Goal: Task Accomplishment & Management: Manage account settings

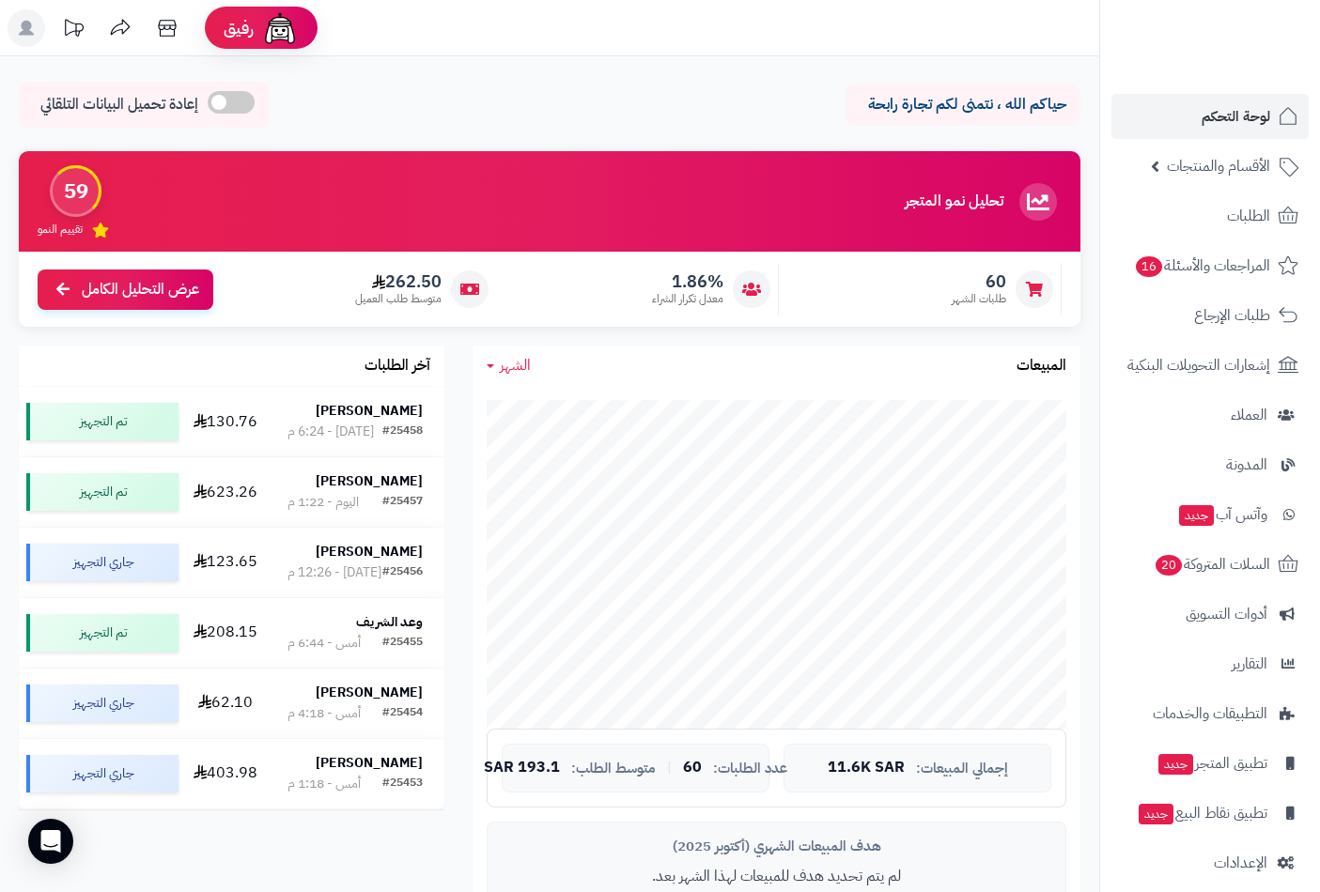
scroll to position [306, 0]
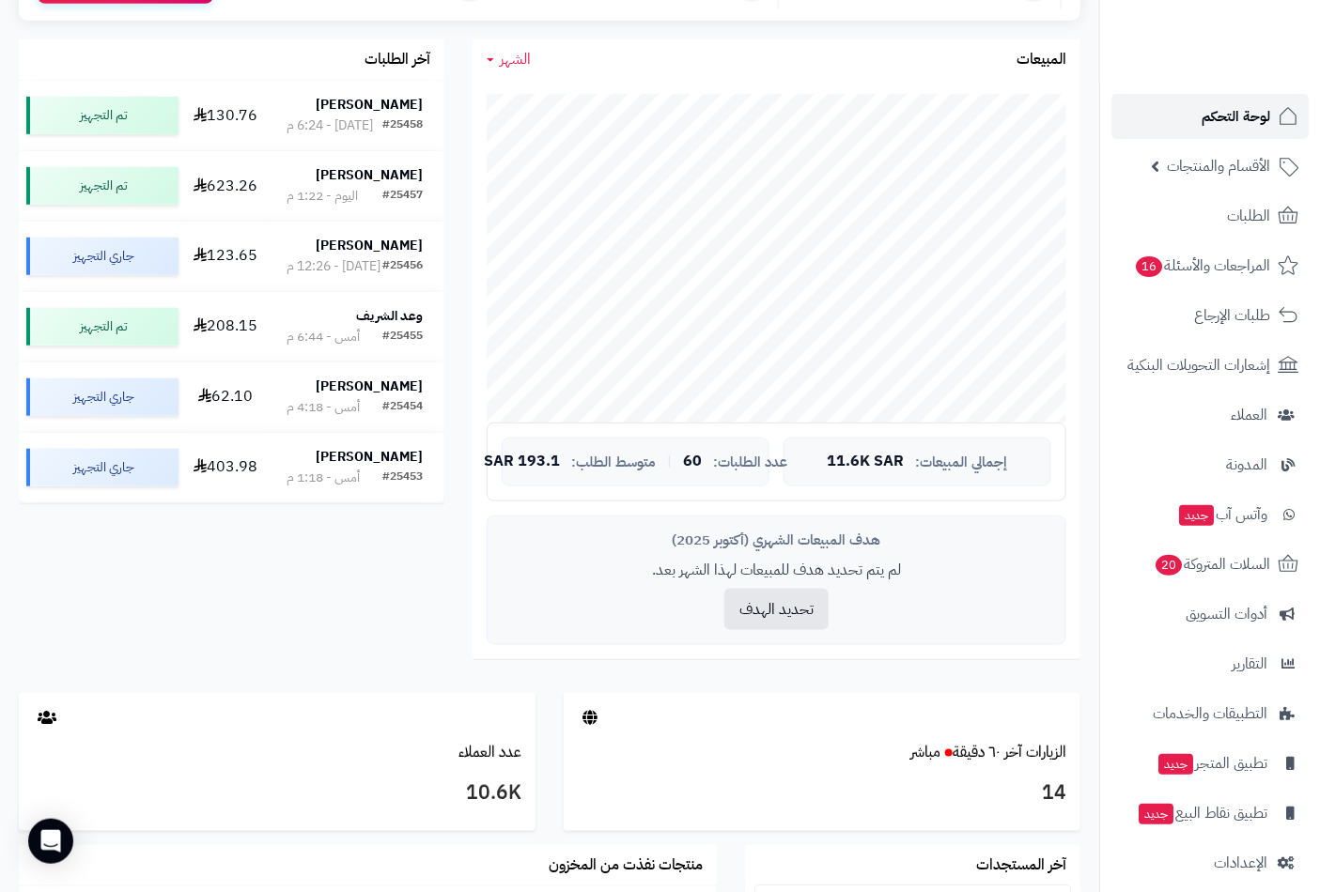
click at [1231, 110] on span "لوحة التحكم" at bounding box center [1235, 116] width 69 height 26
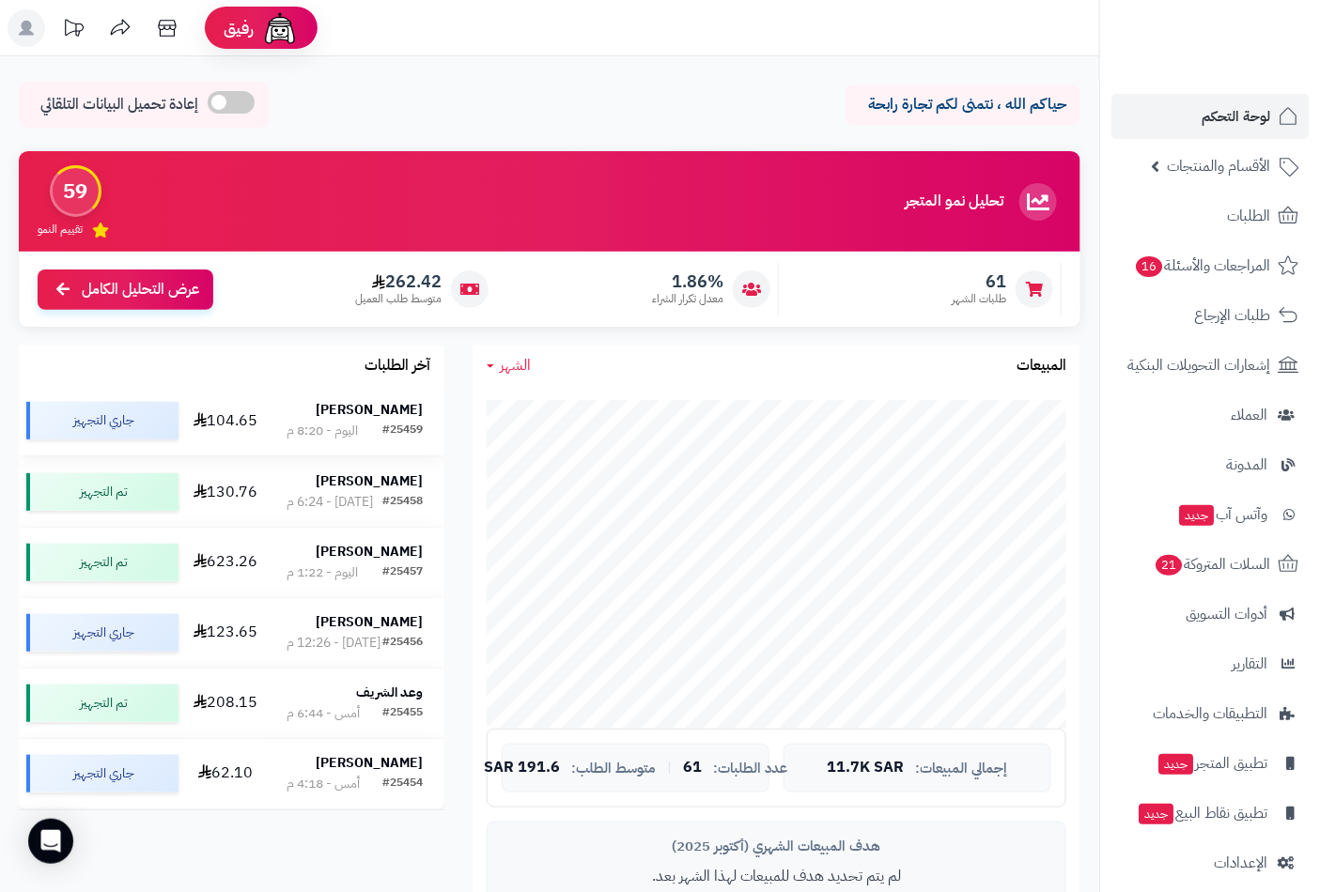
click at [317, 418] on div "Tahani AlMutairi" at bounding box center [355, 410] width 136 height 19
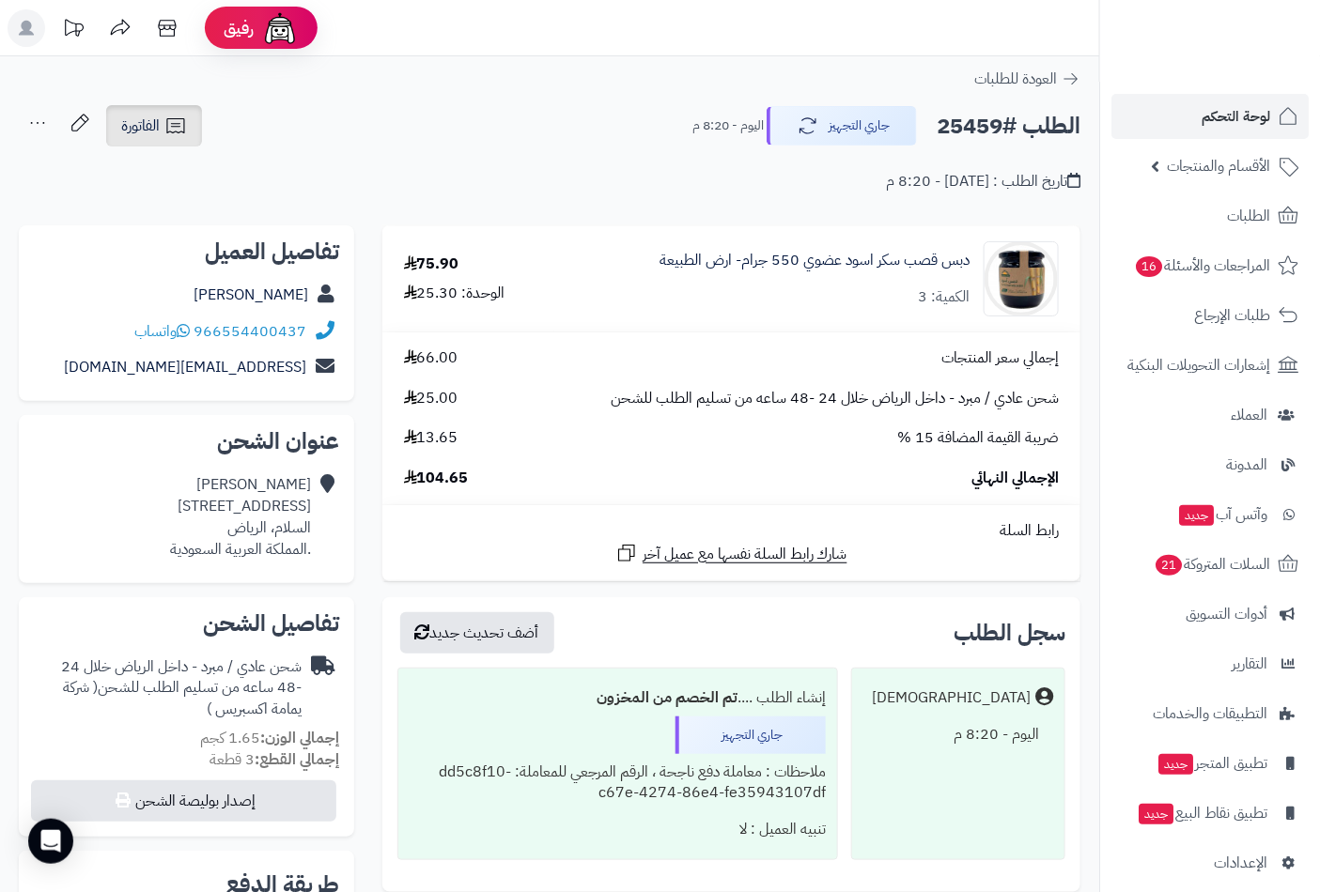
click at [147, 132] on span "الفاتورة" at bounding box center [140, 126] width 39 height 23
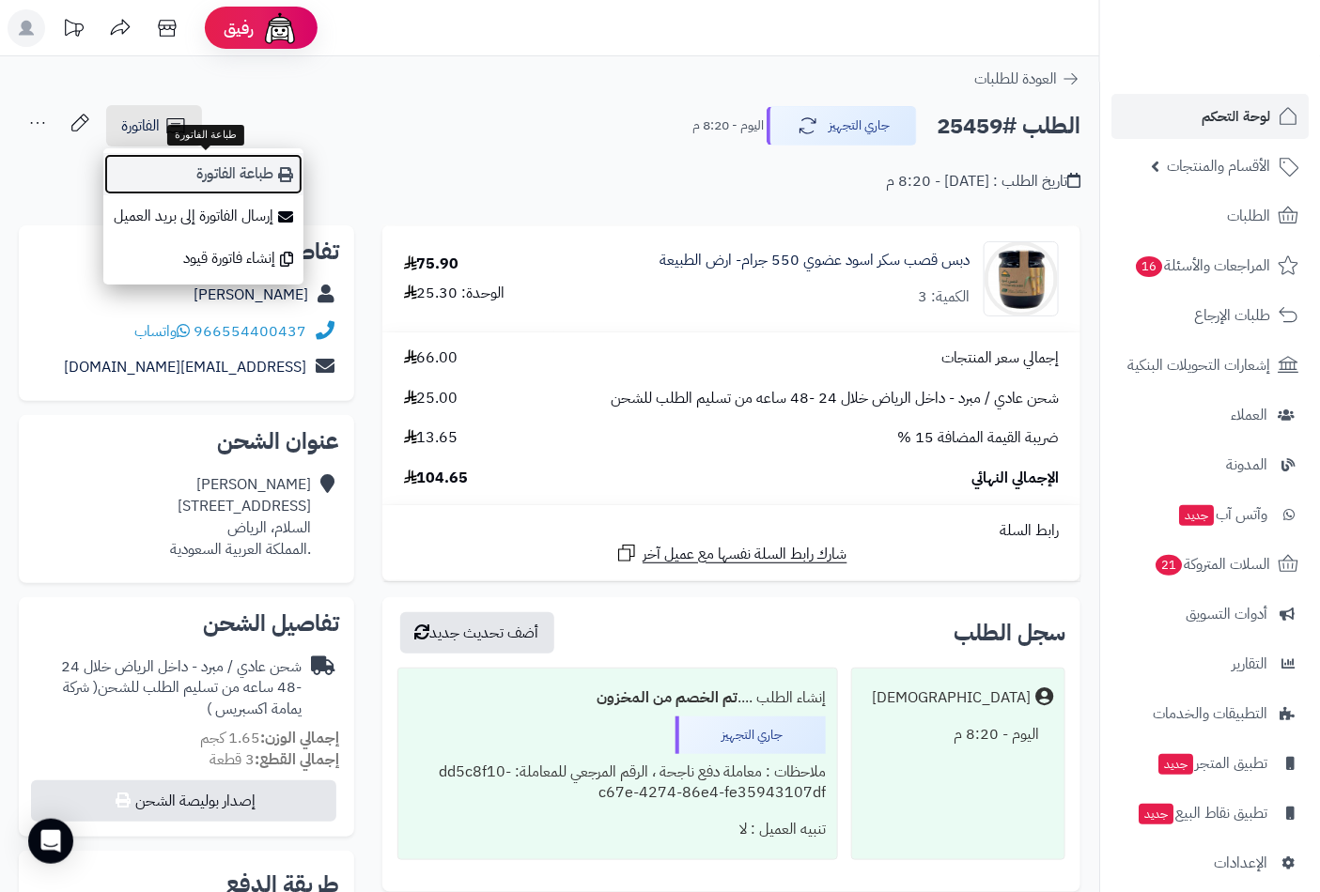
click at [255, 174] on link "طباعة الفاتورة" at bounding box center [203, 174] width 200 height 42
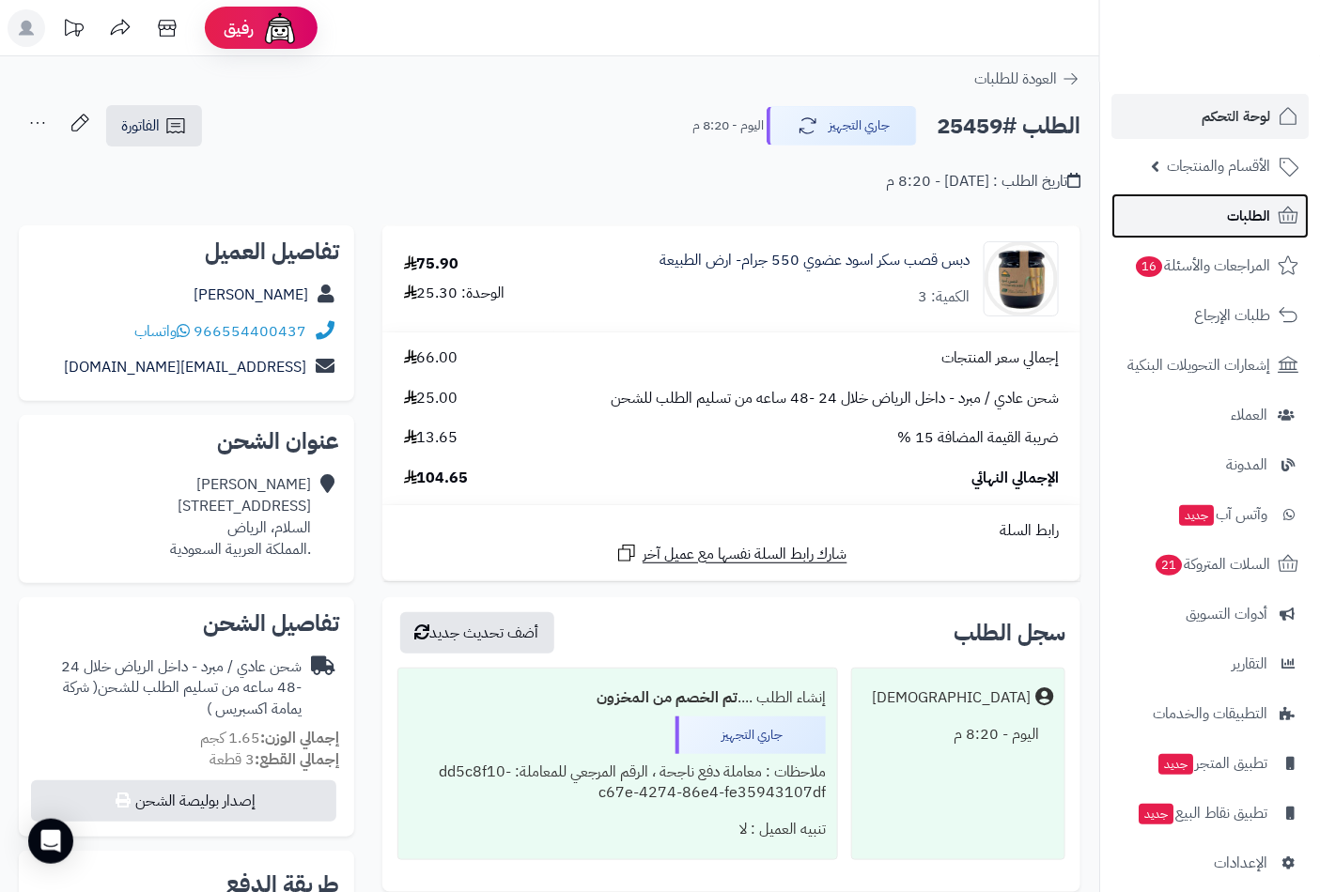
click at [1236, 210] on span "الطلبات" at bounding box center [1248, 216] width 43 height 26
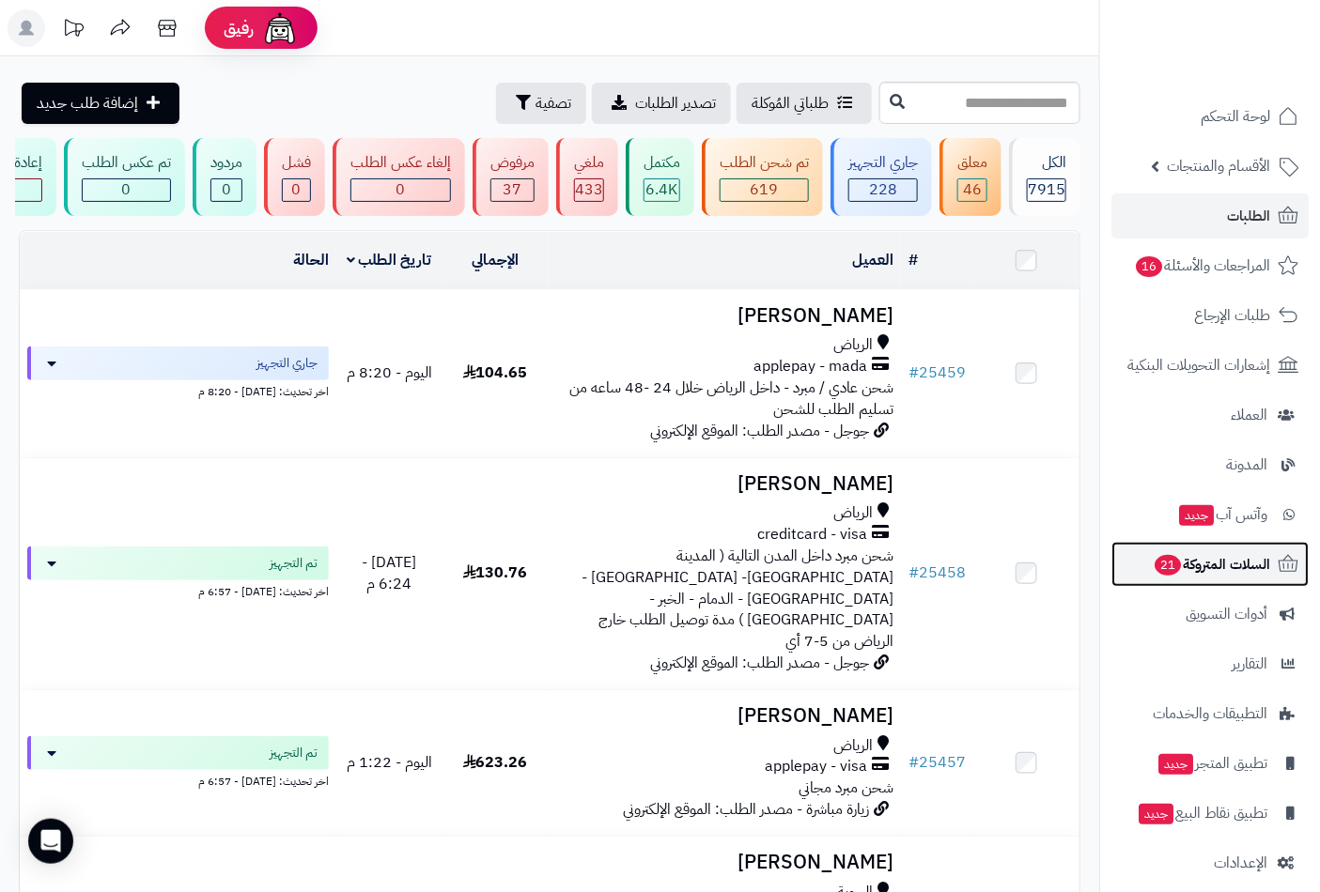
click at [1184, 568] on span "السلات المتروكة 21" at bounding box center [1210, 564] width 117 height 26
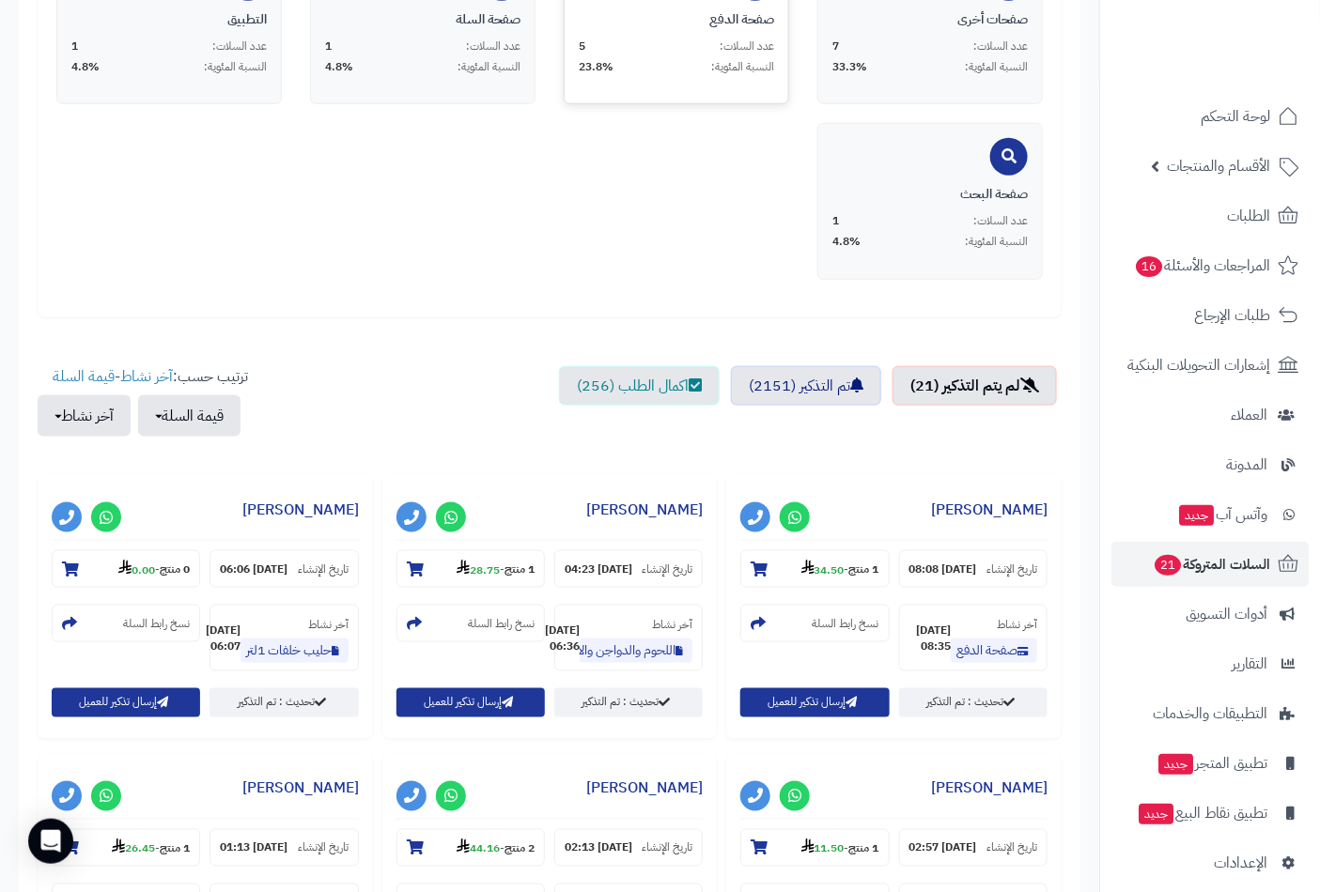
scroll to position [521, 0]
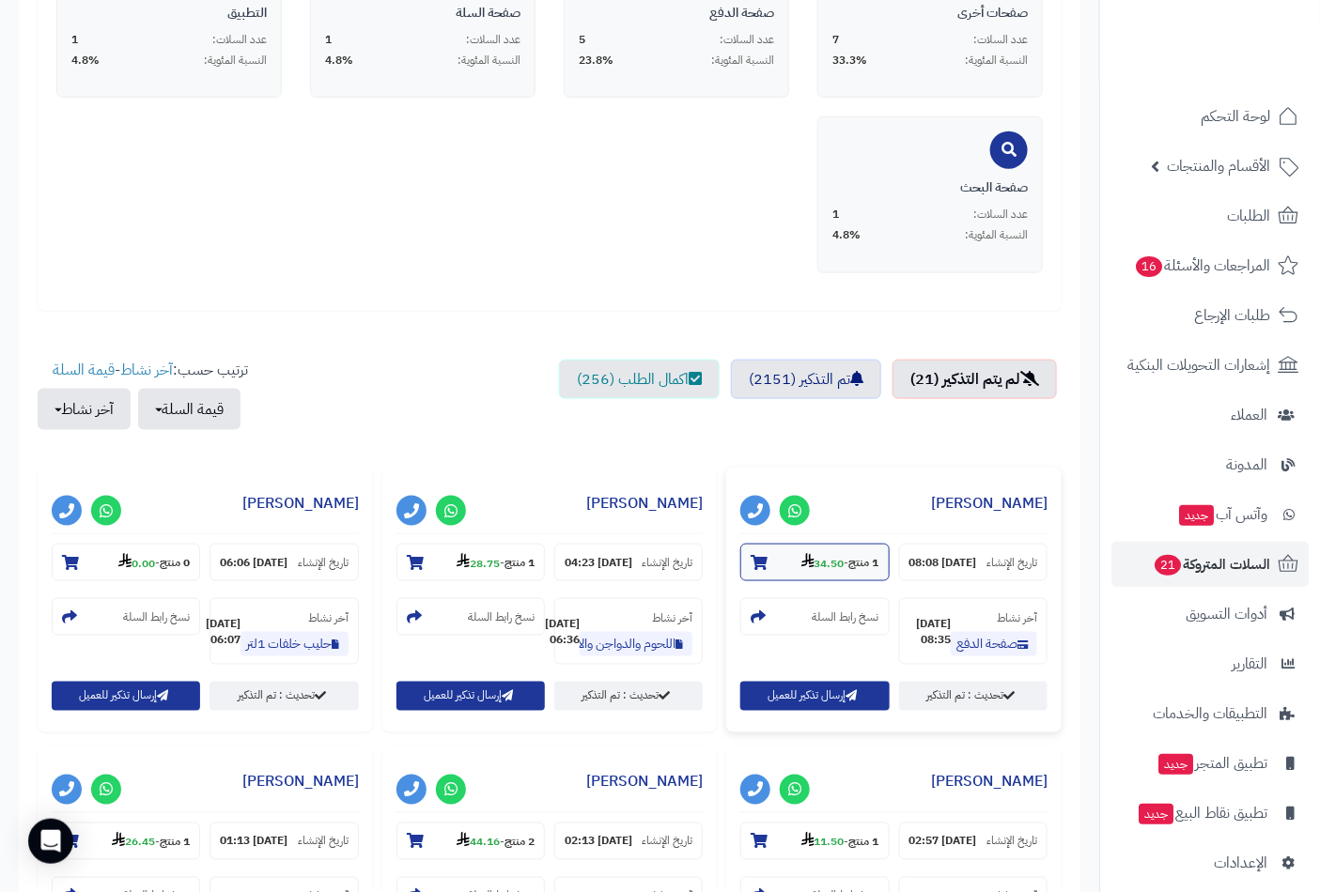
click at [757, 561] on icon at bounding box center [758, 562] width 17 height 15
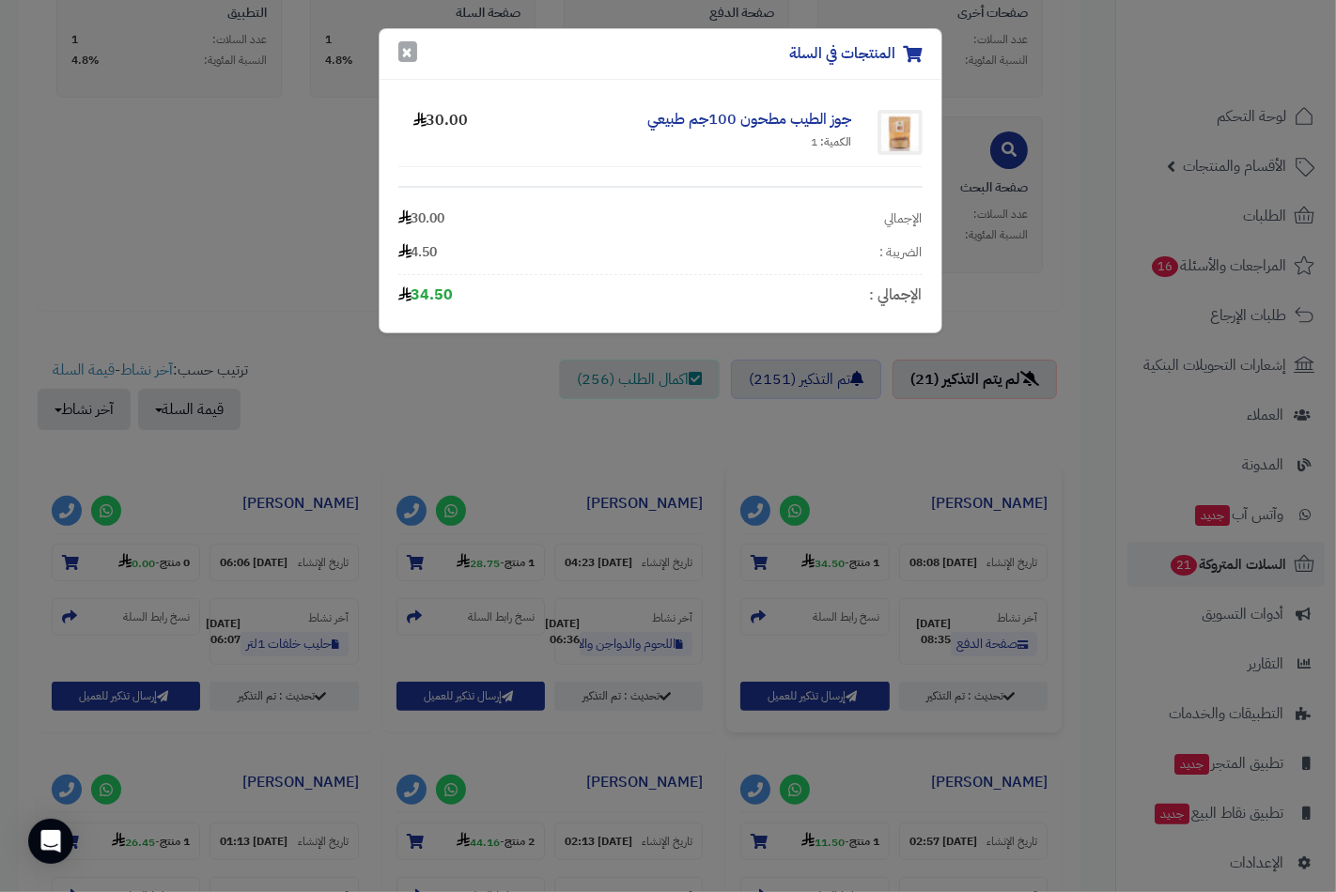
click at [406, 54] on button "×" at bounding box center [407, 51] width 19 height 21
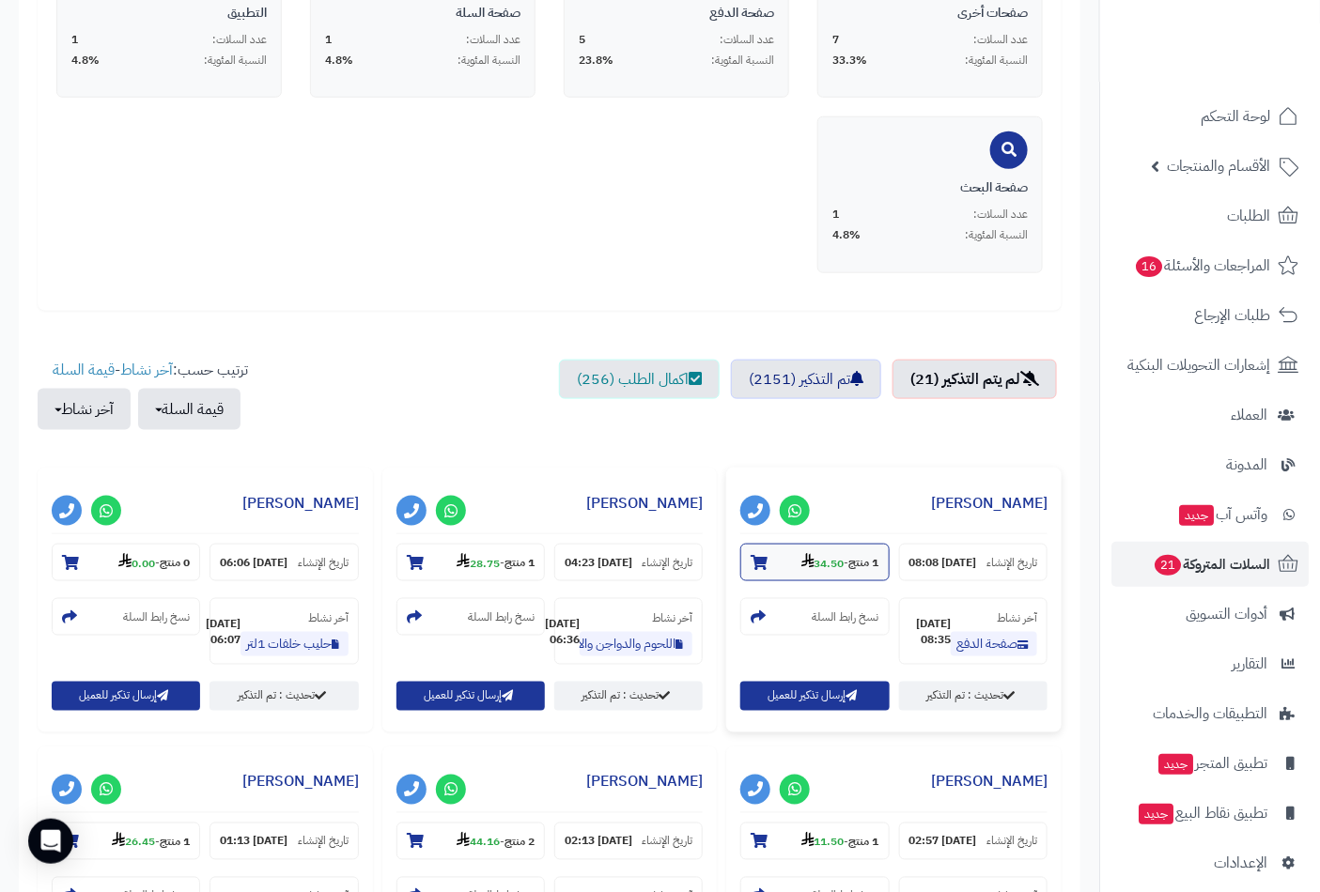
click at [758, 564] on icon at bounding box center [758, 562] width 17 height 15
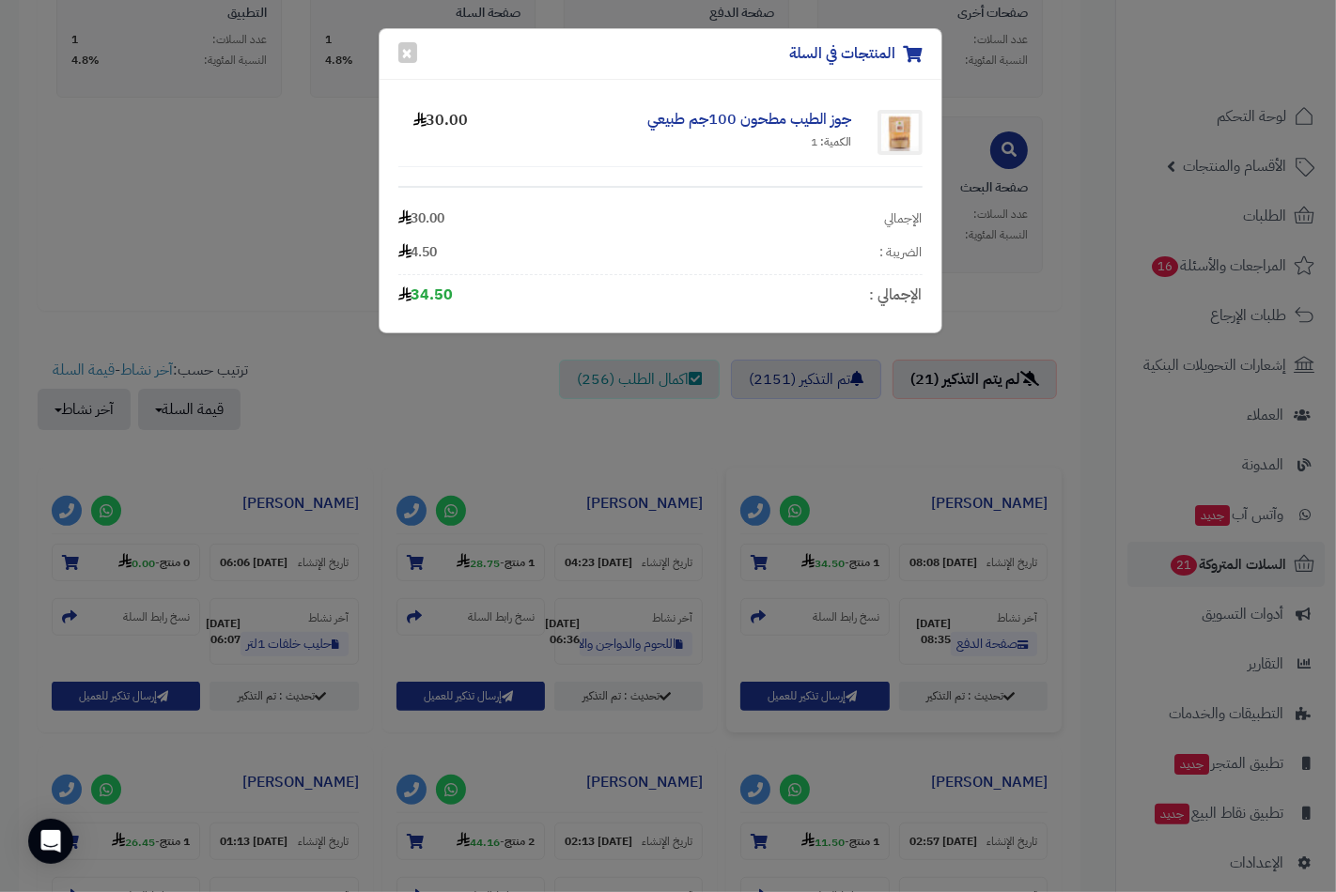
click at [759, 561] on div "المنتجات في السلة × جوز الطيب مطحون 100جم طبيعي الكمية: 1 30.00 الإجمالي 30.00 …" at bounding box center [668, 446] width 1336 height 892
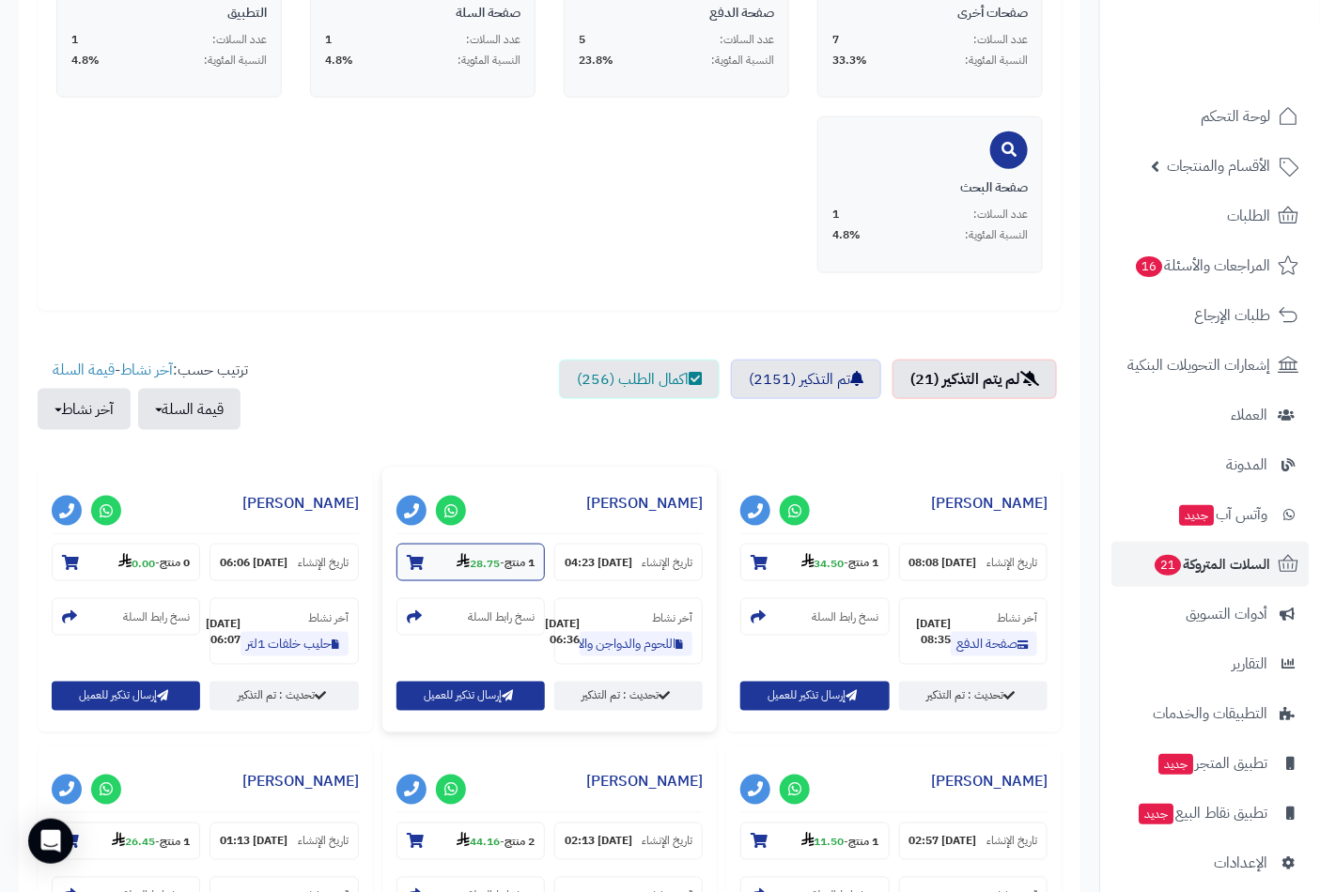
click at [416, 562] on icon at bounding box center [415, 562] width 17 height 15
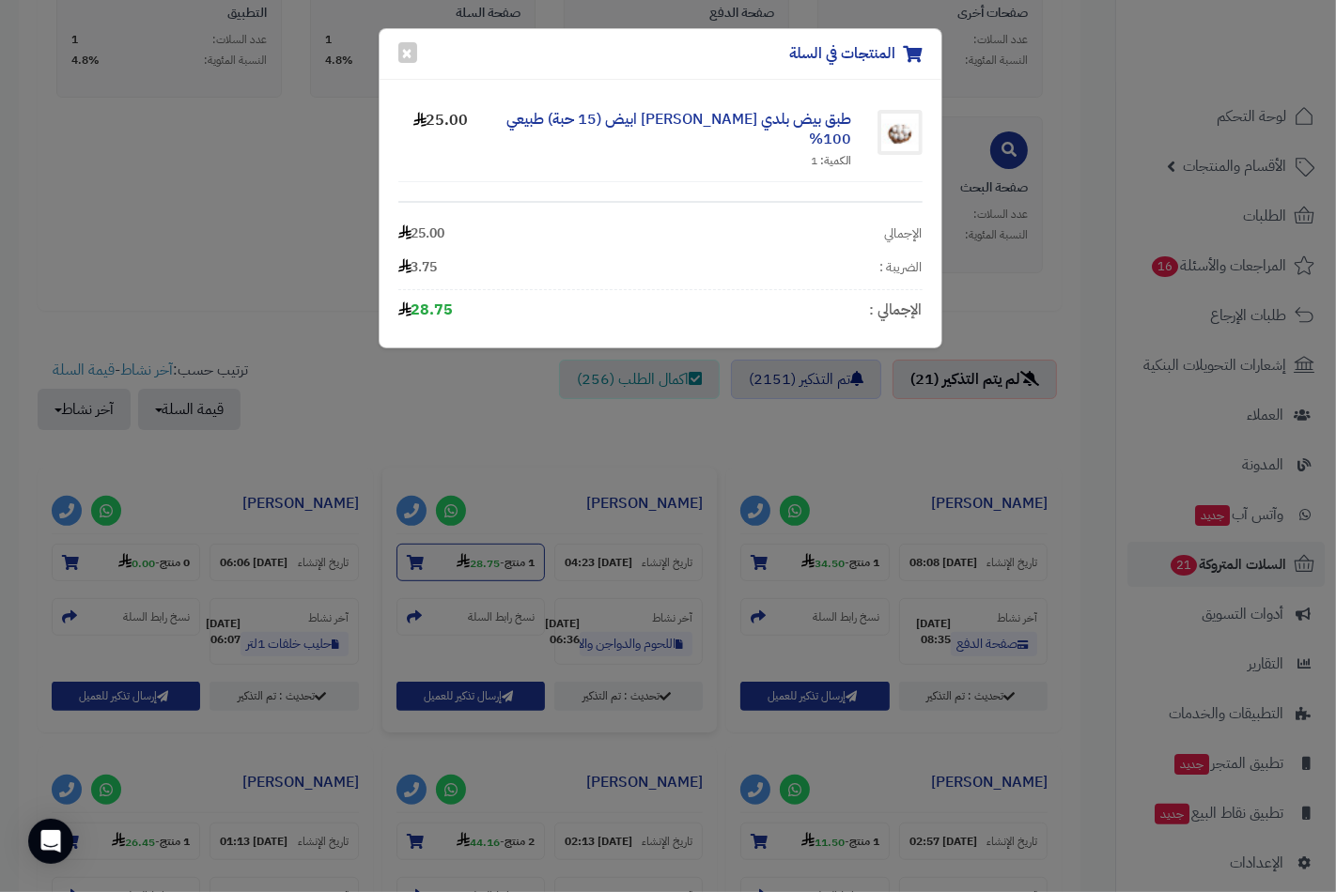
click at [416, 562] on div "المنتجات في السلة × طبق بيض بلدي مرعى حر ابيض (15 حبة) طبيعي 100% الكمية: 1 25.…" at bounding box center [668, 446] width 1336 height 892
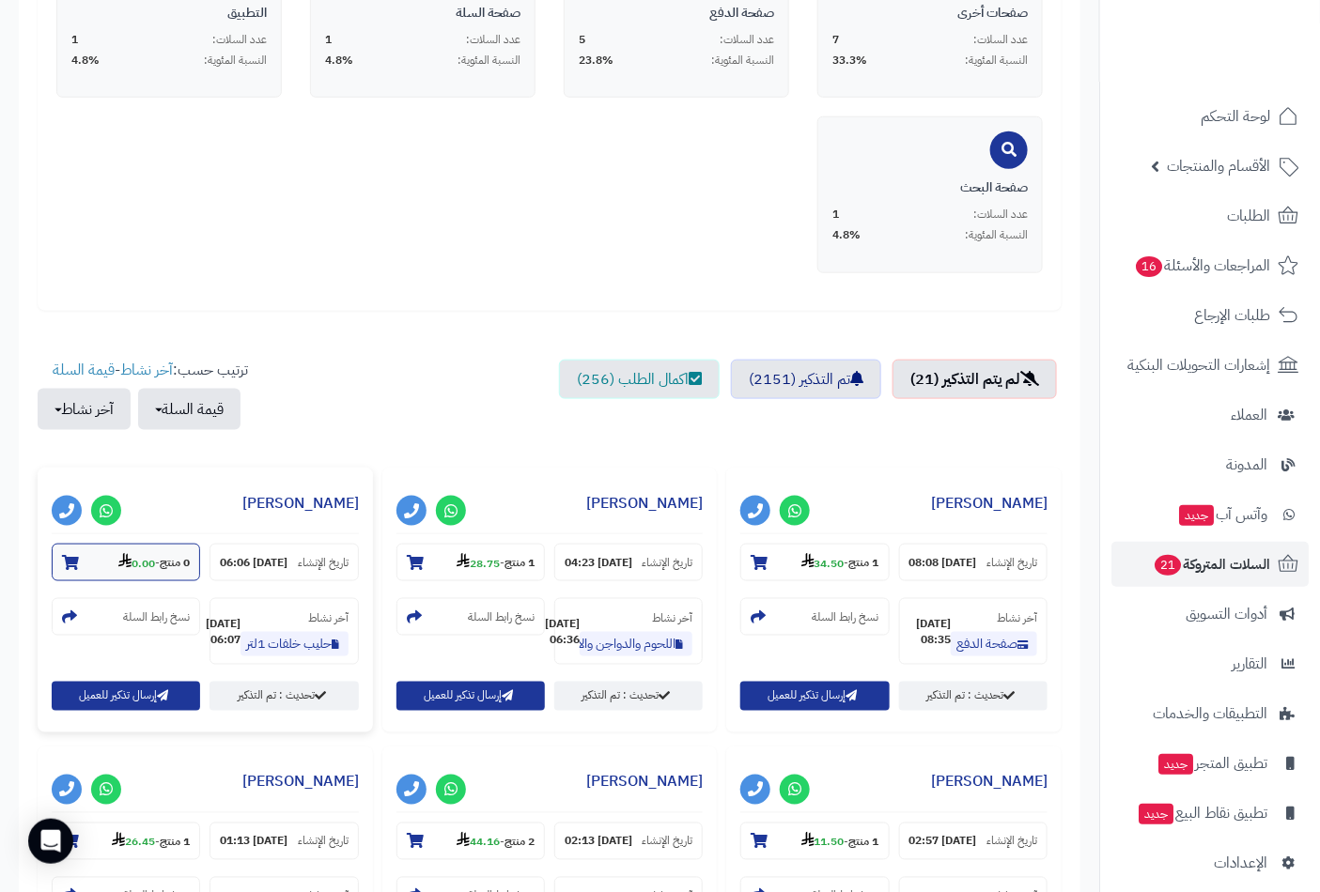
click at [79, 562] on section "0 منتج - 0.00" at bounding box center [126, 563] width 148 height 38
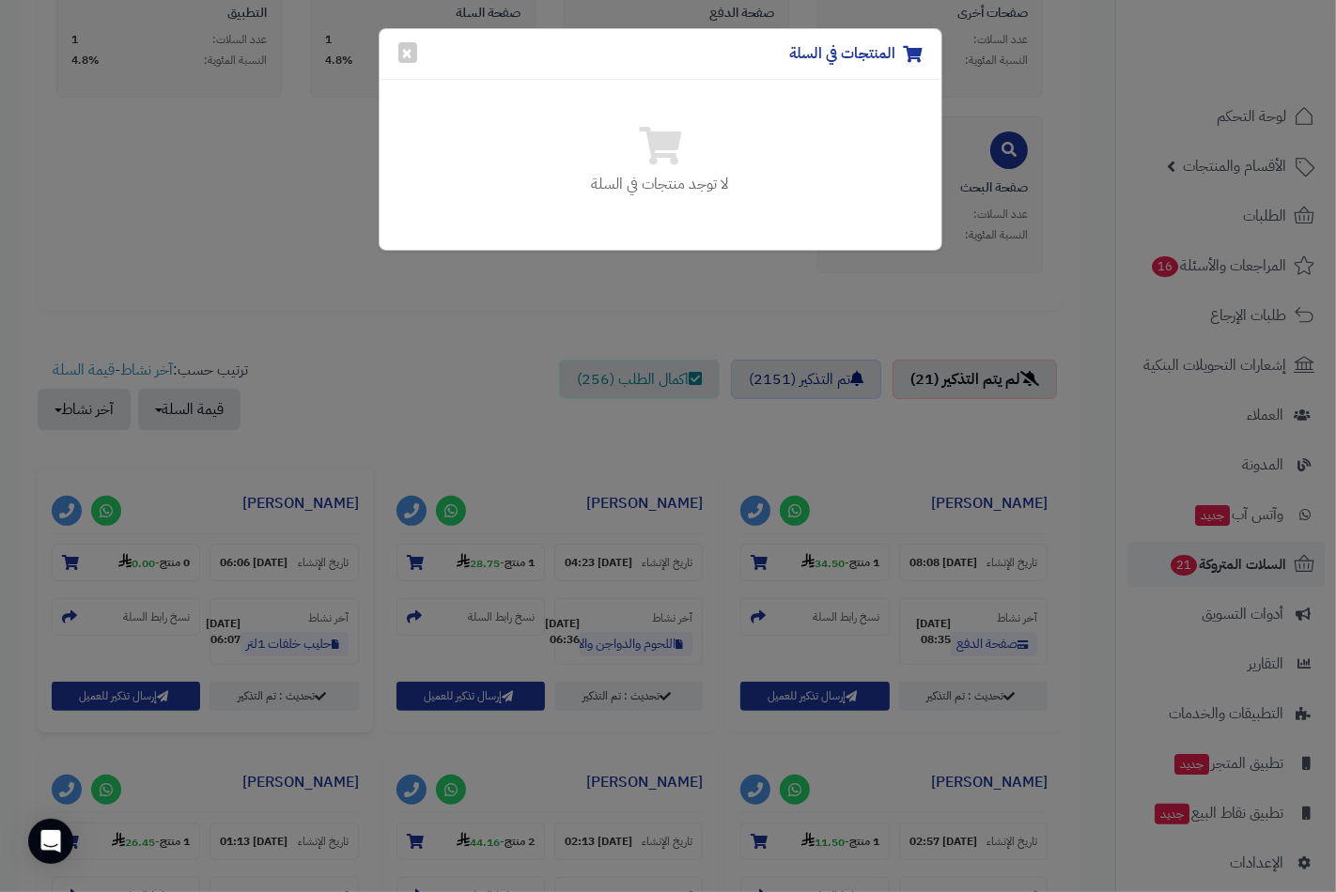
click at [81, 561] on div "المنتجات في السلة × لا توجد منتجات في السلة" at bounding box center [668, 446] width 1336 height 892
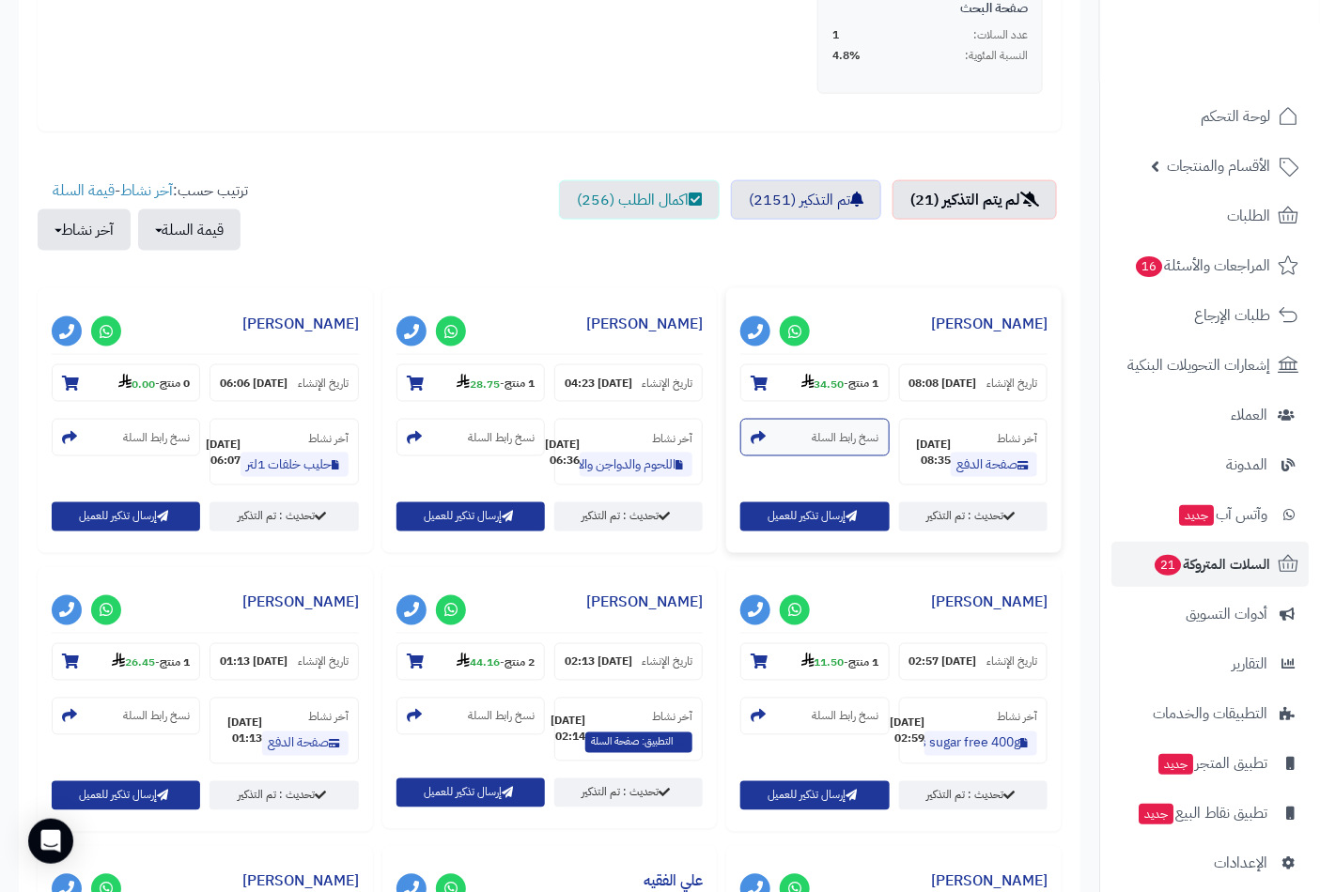
scroll to position [730, 0]
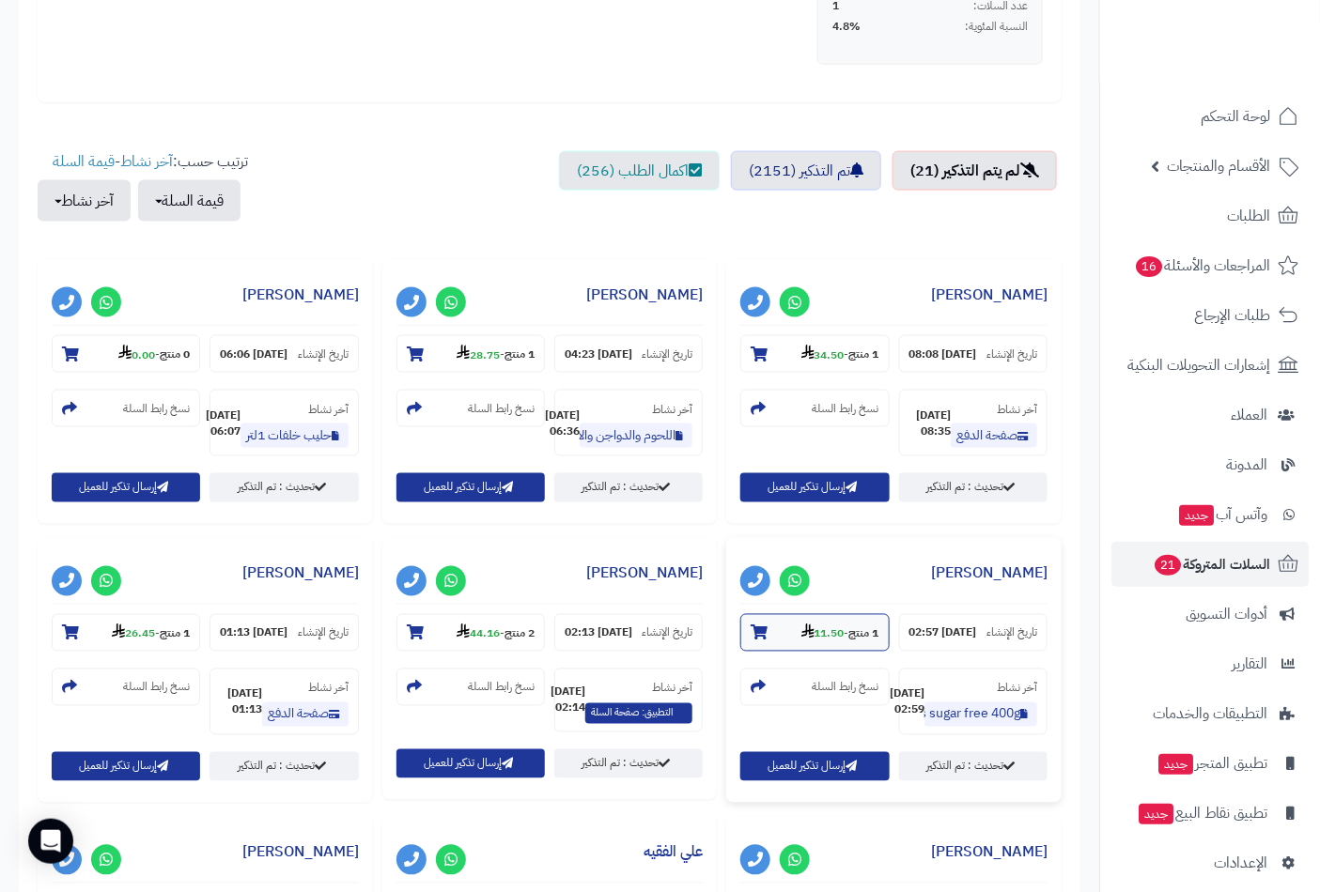
click at [759, 641] on icon at bounding box center [758, 633] width 17 height 15
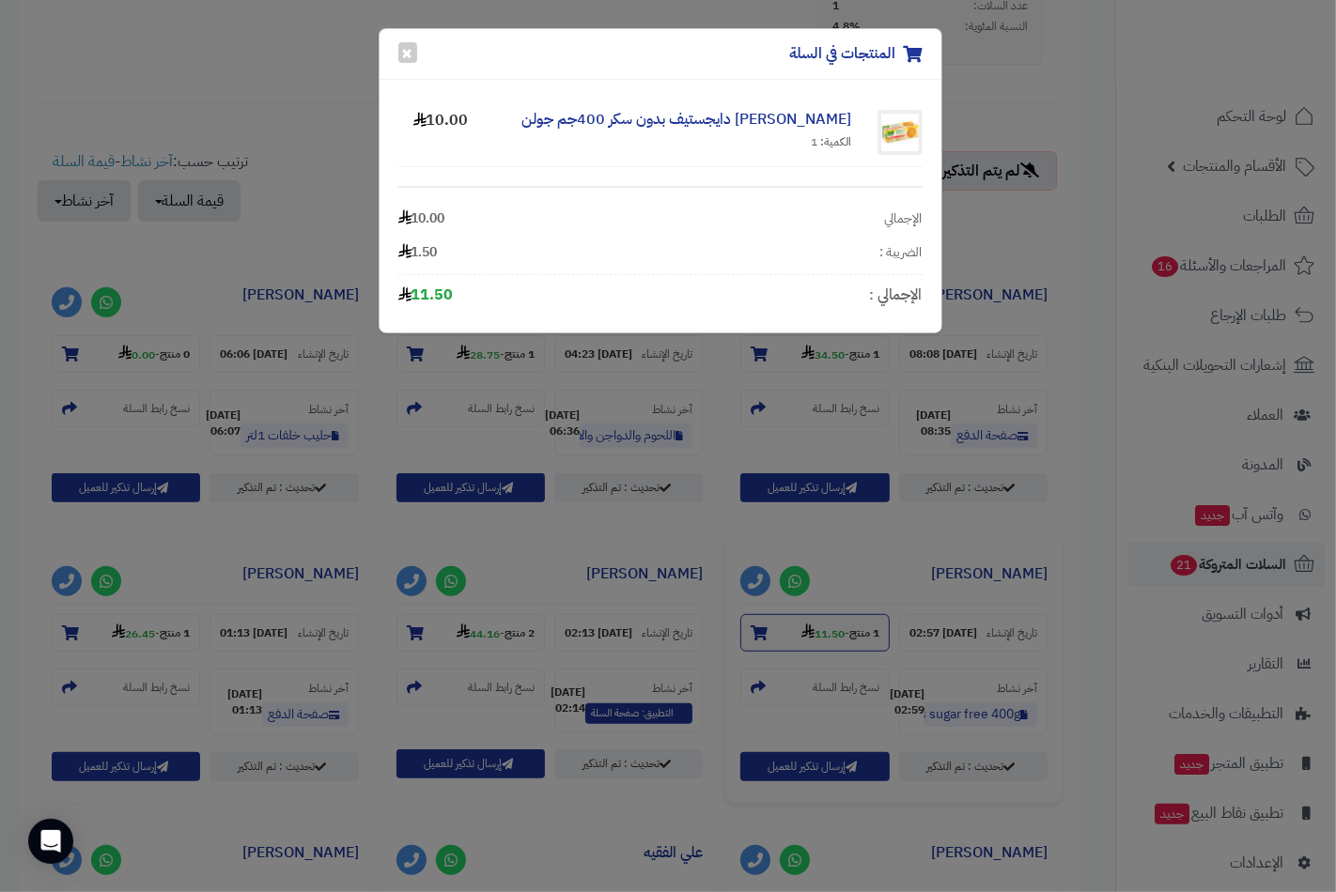
click at [759, 664] on div "المنتجات في السلة × جولون بسكويت دايجستيف بدون سكر 400جم جولن الكمية: 1 10.00 ا…" at bounding box center [668, 446] width 1336 height 892
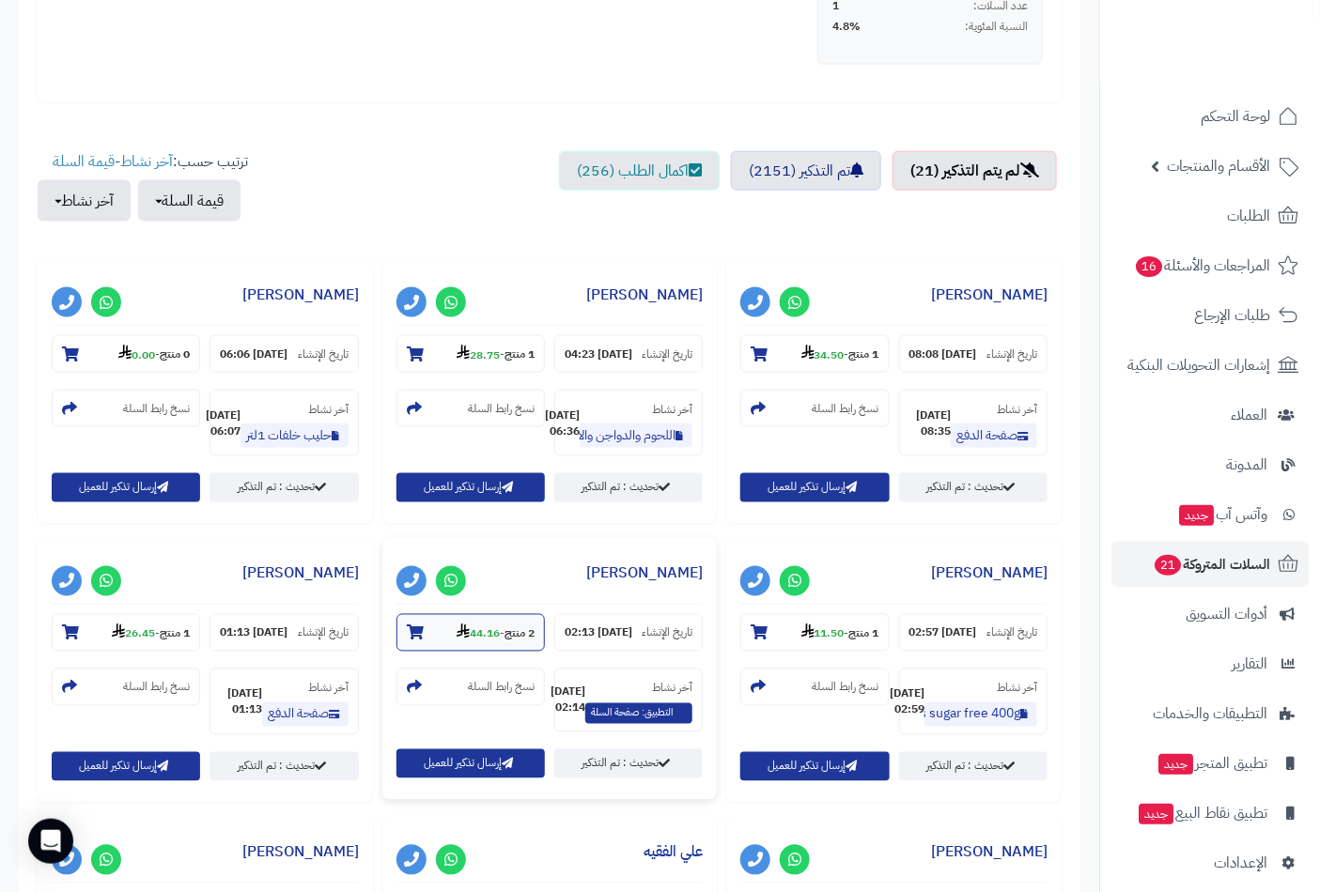
click at [409, 641] on icon at bounding box center [415, 633] width 17 height 15
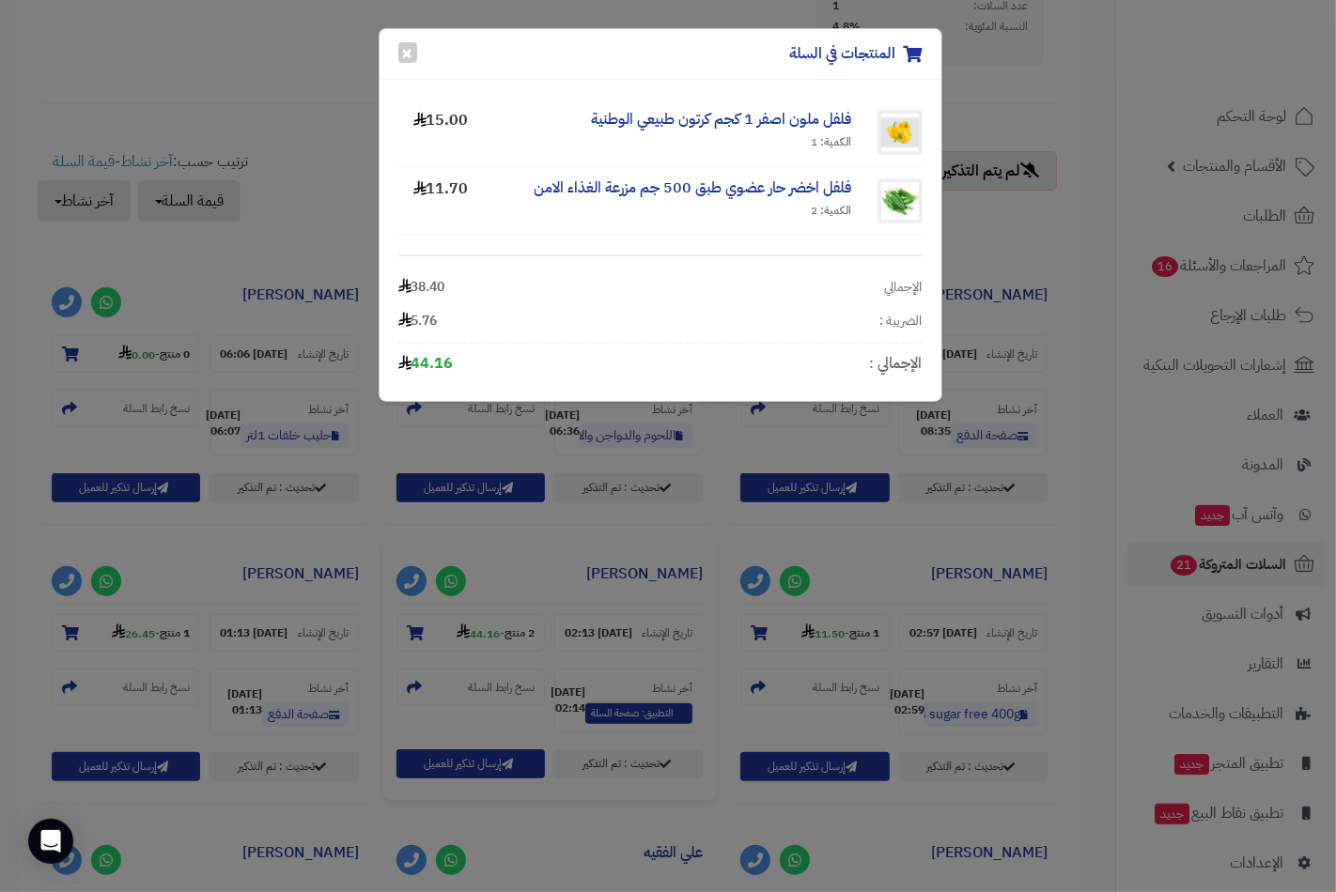
click at [410, 660] on div "المنتجات في السلة × فلفل ملون اصفر 1 كجم كرتون طبيعي الوطنية الكمية: 1 15.00 فل…" at bounding box center [668, 446] width 1336 height 892
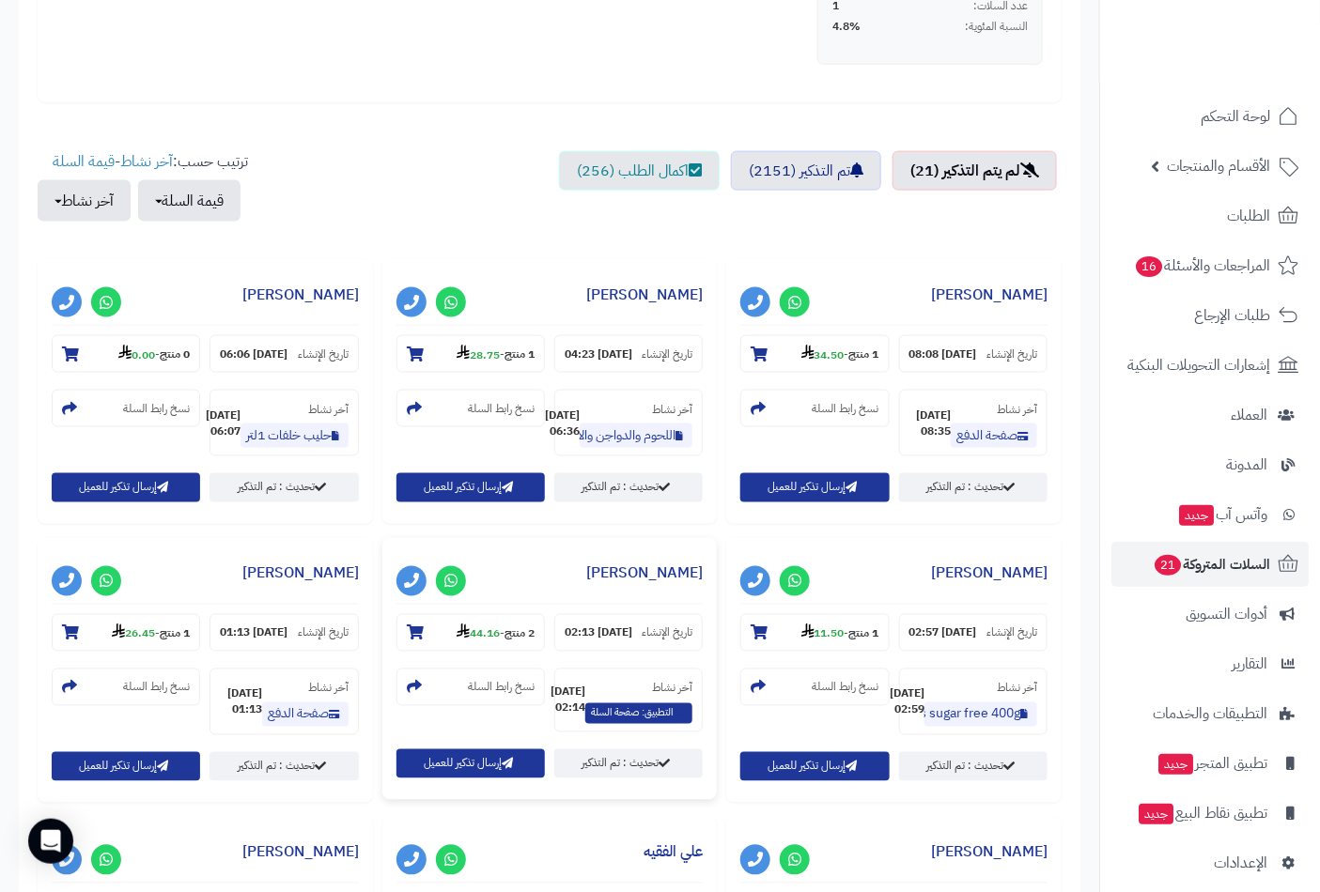
click at [410, 641] on icon at bounding box center [415, 633] width 17 height 15
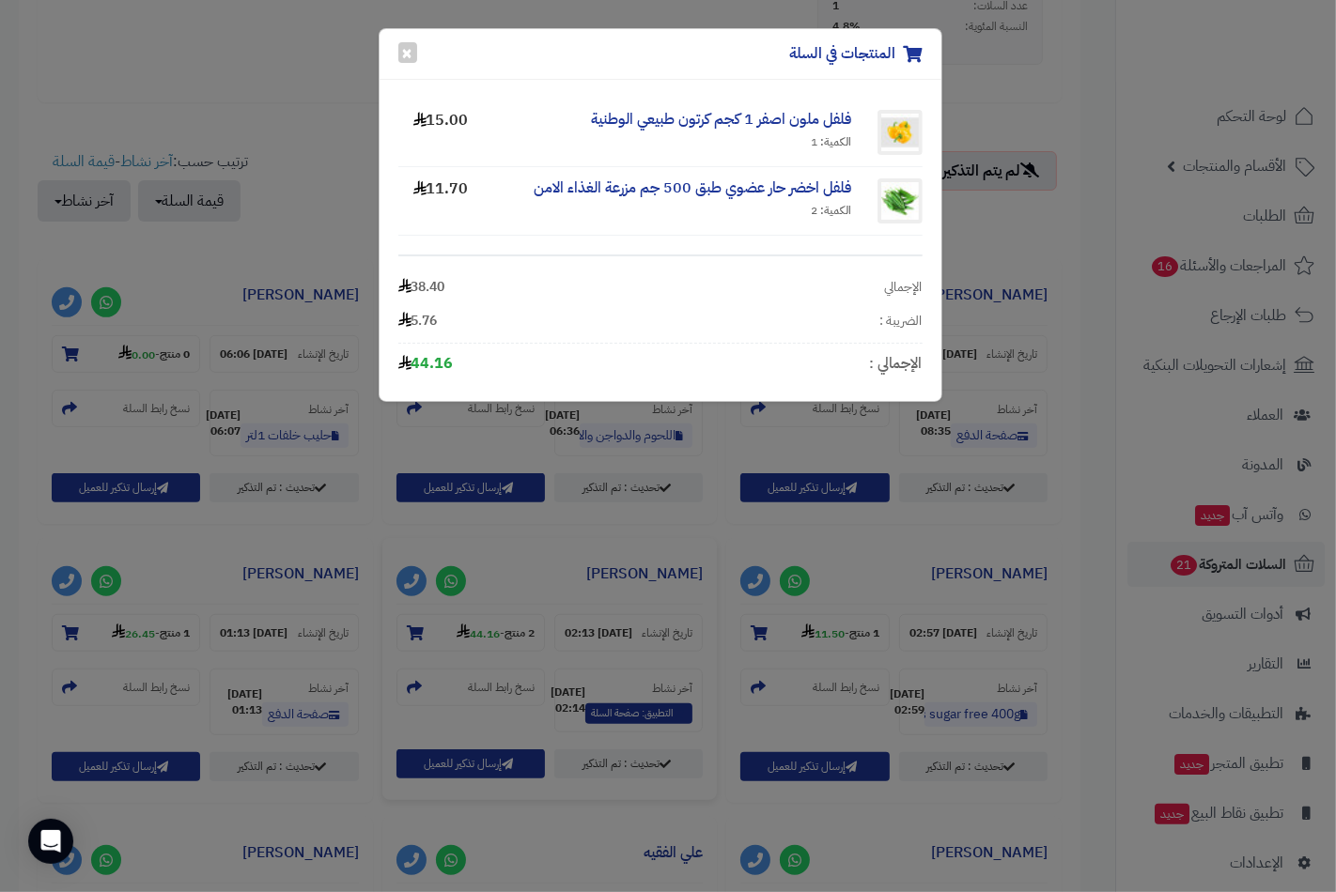
click at [410, 660] on div "المنتجات في السلة × فلفل ملون اصفر 1 كجم كرتون طبيعي الوطنية الكمية: 1 15.00 فل…" at bounding box center [668, 446] width 1336 height 892
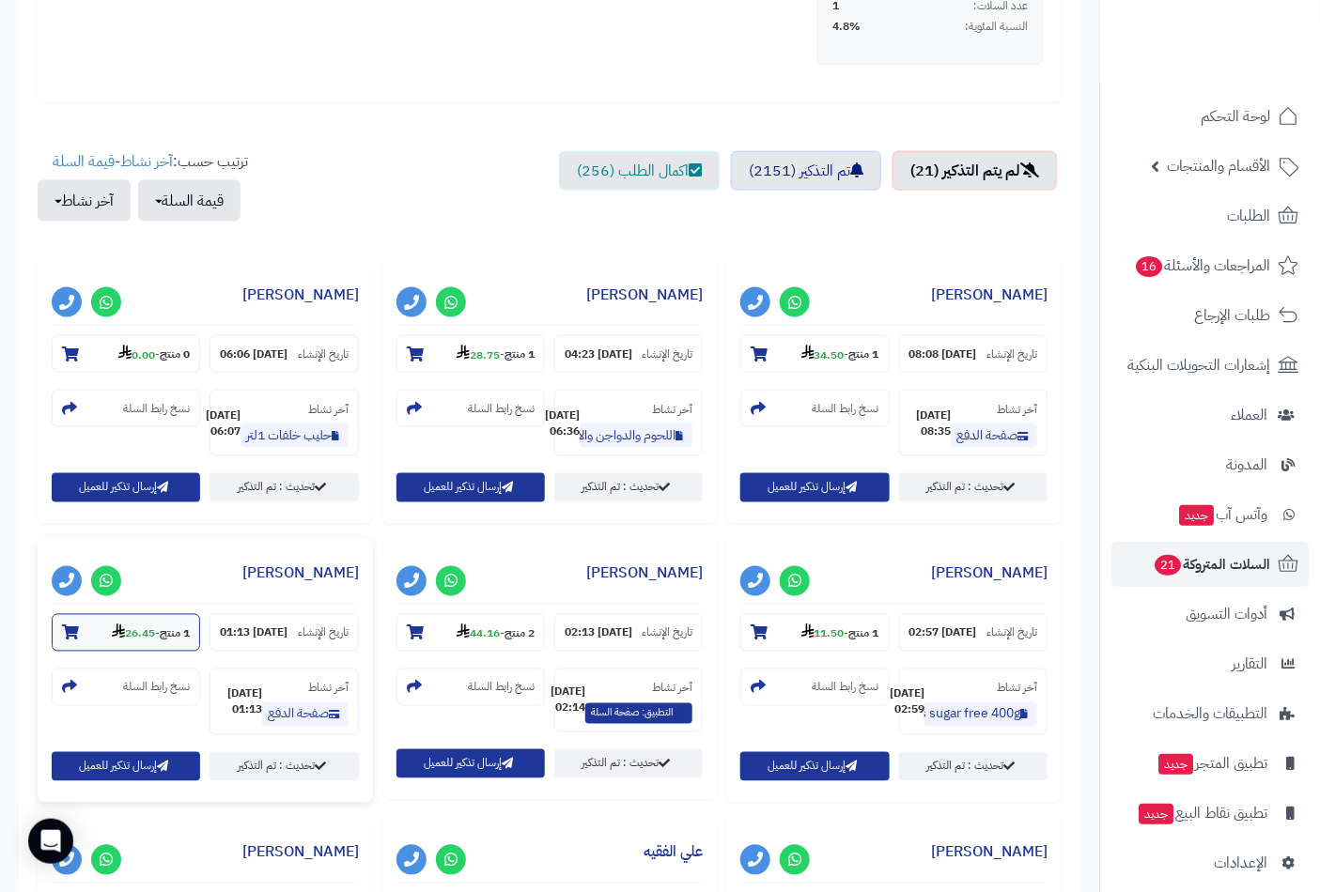
click at [67, 641] on icon at bounding box center [70, 633] width 17 height 15
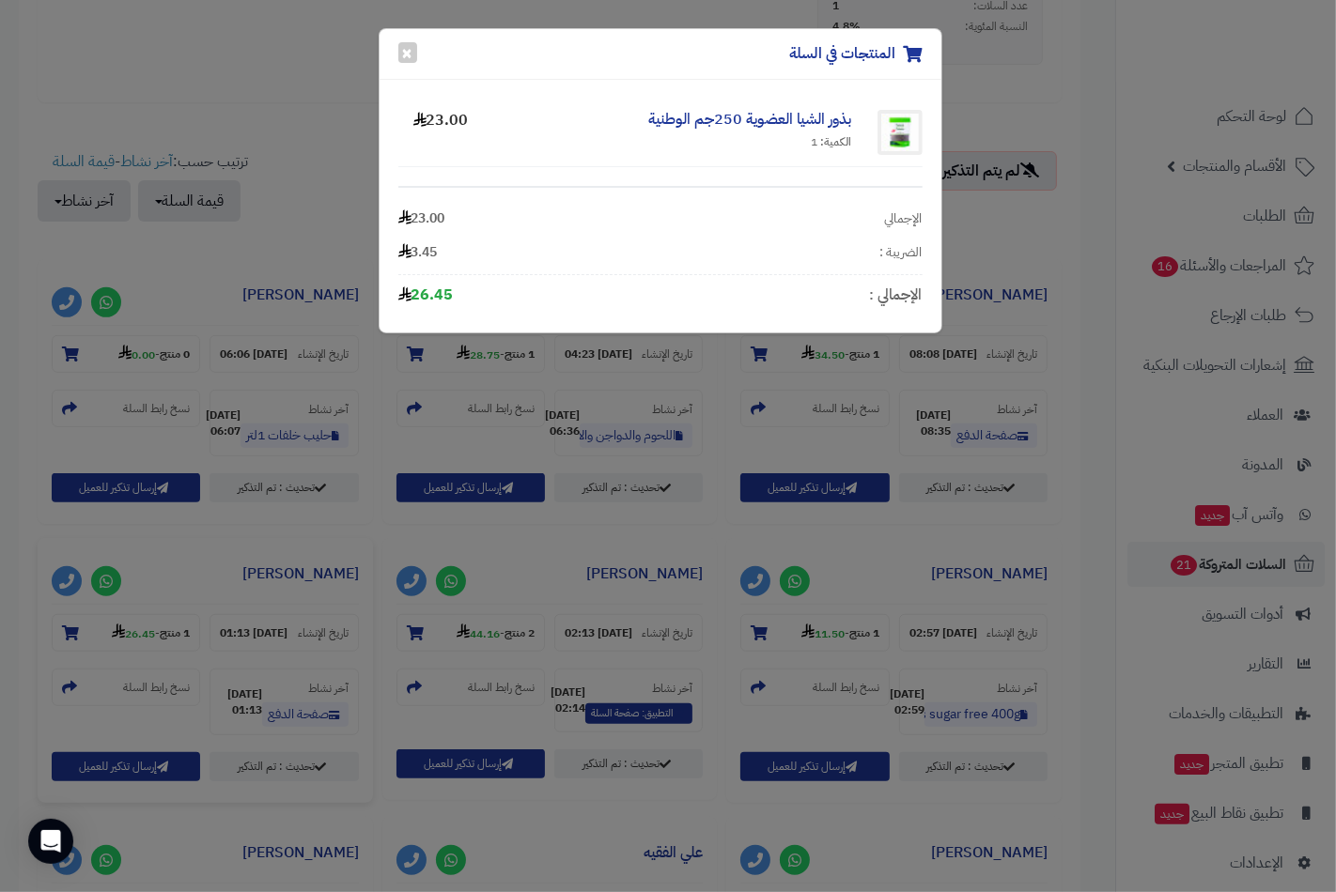
click at [68, 656] on div "المنتجات في السلة × بذور الشيا العضوية 250جم الوطنية الكمية: 1 23.00 الإجمالي 2…" at bounding box center [668, 446] width 1336 height 892
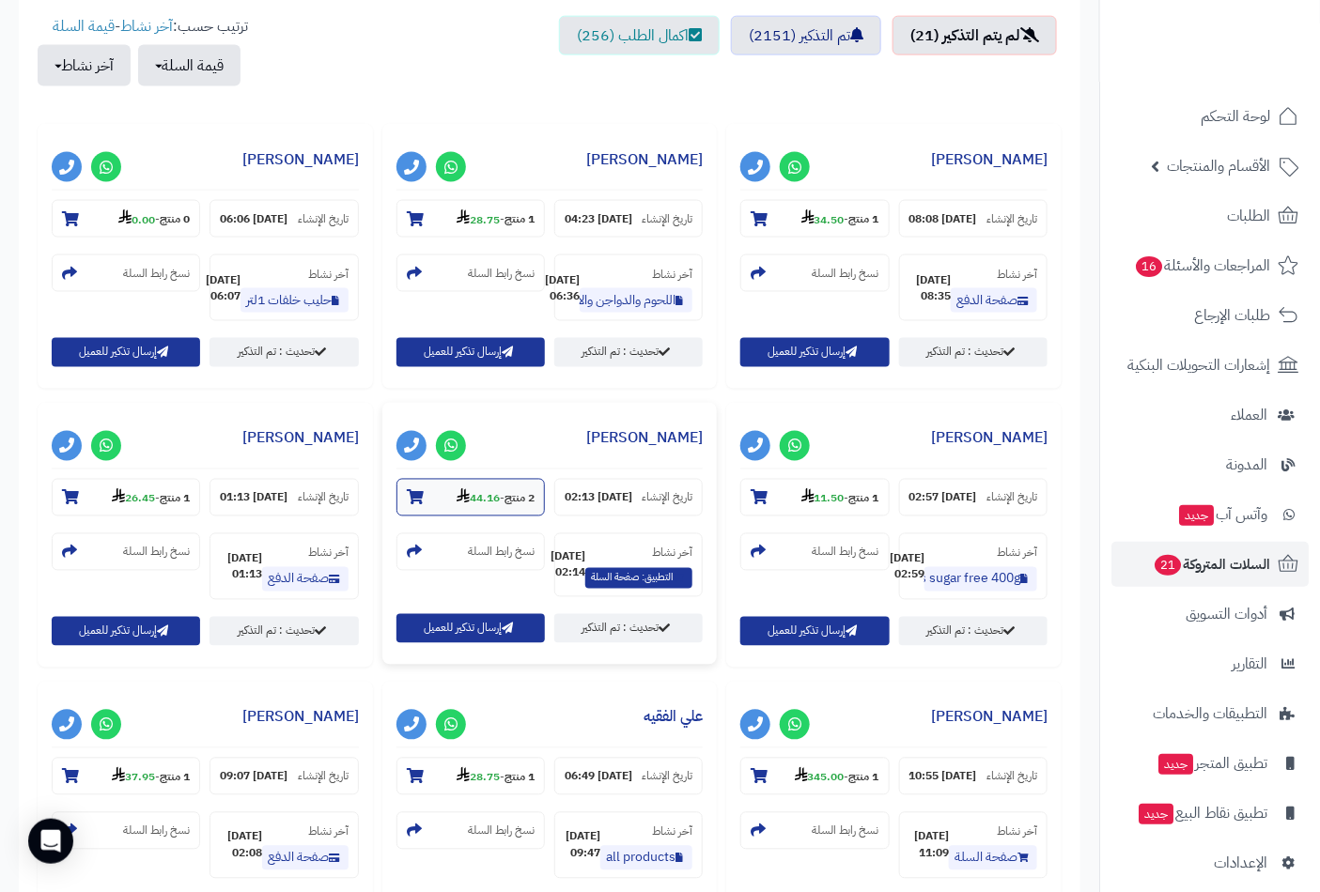
scroll to position [1148, 0]
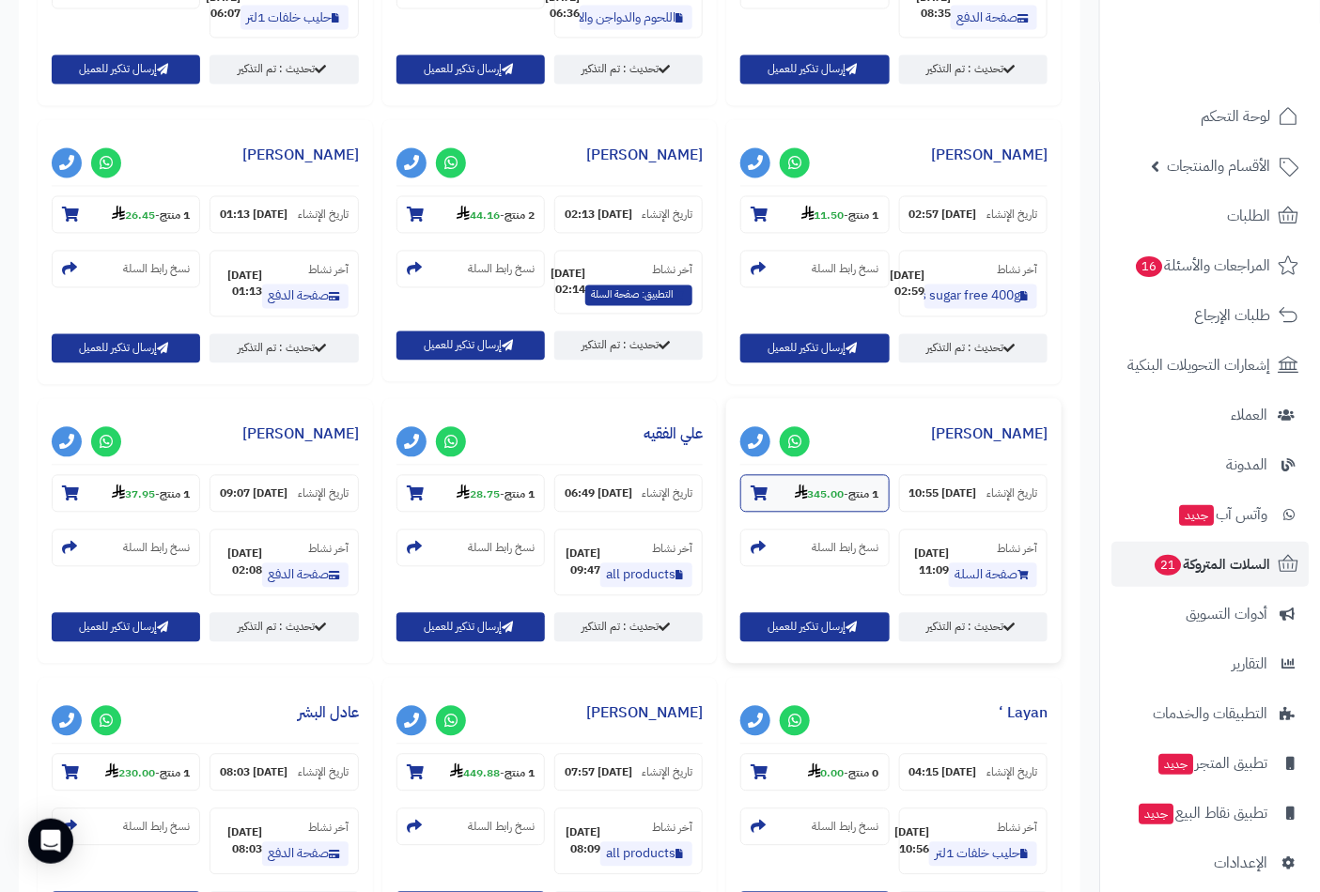
click at [750, 502] on icon at bounding box center [758, 494] width 17 height 15
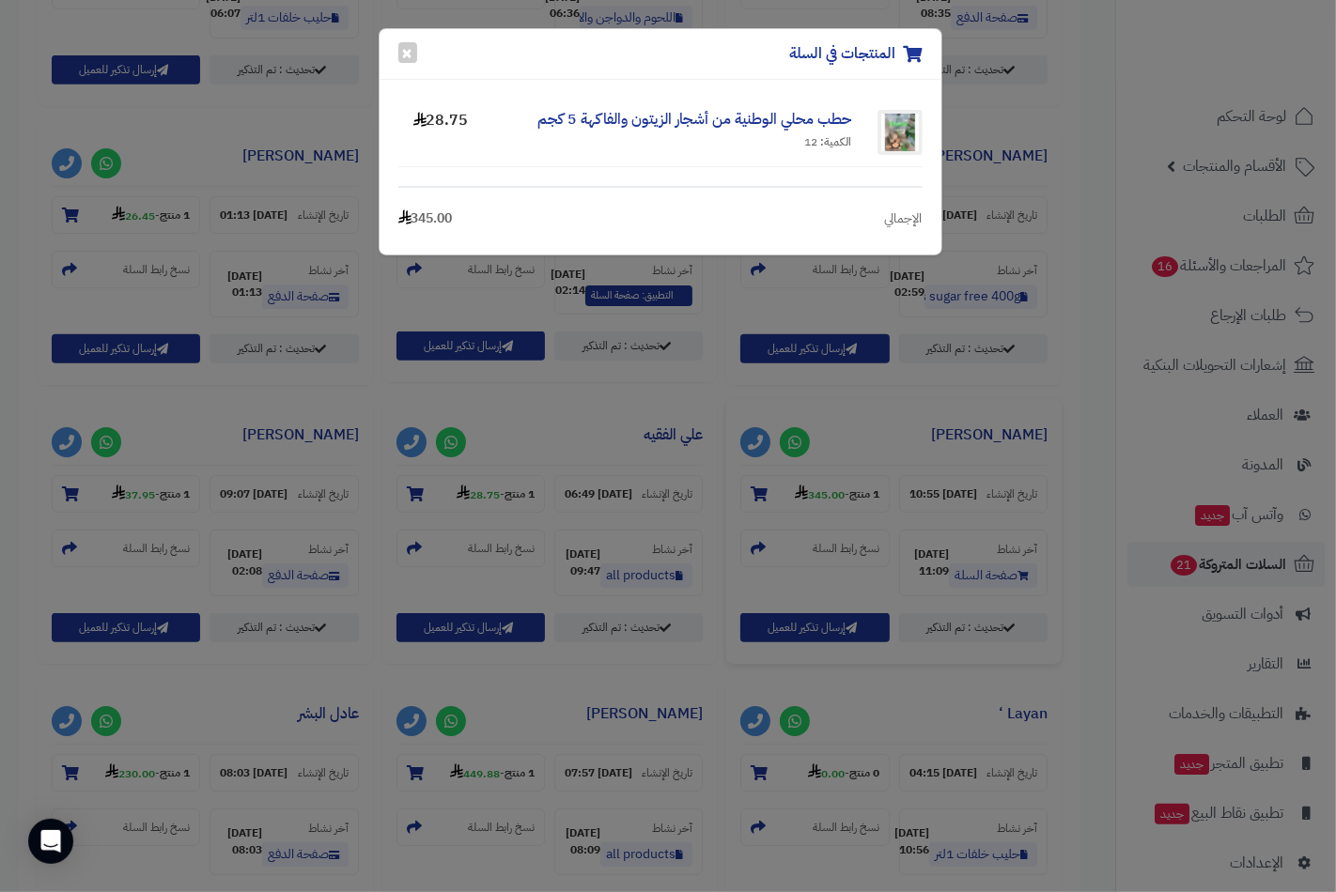
click at [70, 535] on div "المنتجات في السلة × حطب محلي الوطنية من أشجار الزيتون والفاكهة 5 كجم الكمية: 12…" at bounding box center [668, 446] width 1336 height 892
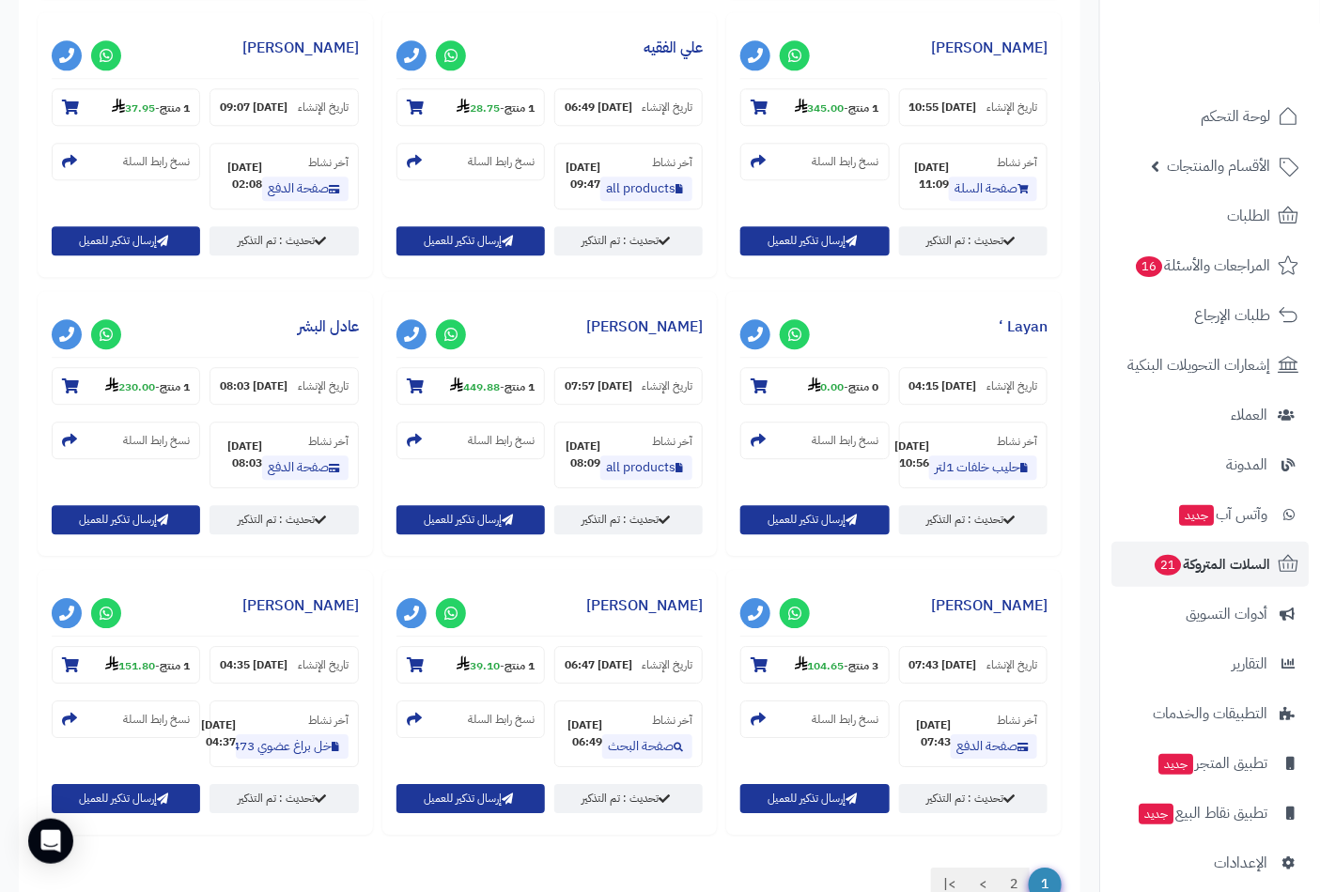
scroll to position [1565, 0]
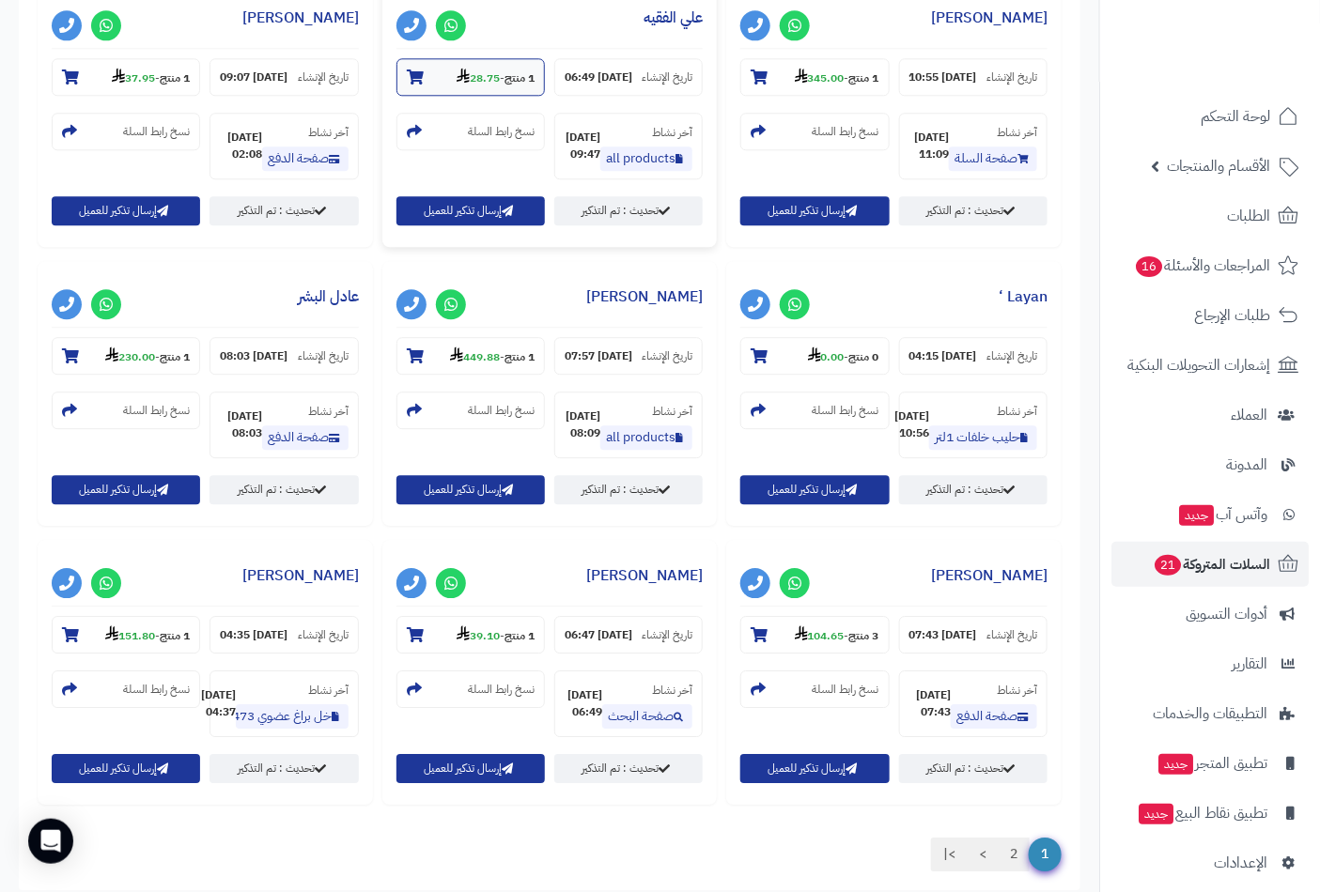
click at [424, 85] on icon at bounding box center [415, 77] width 17 height 15
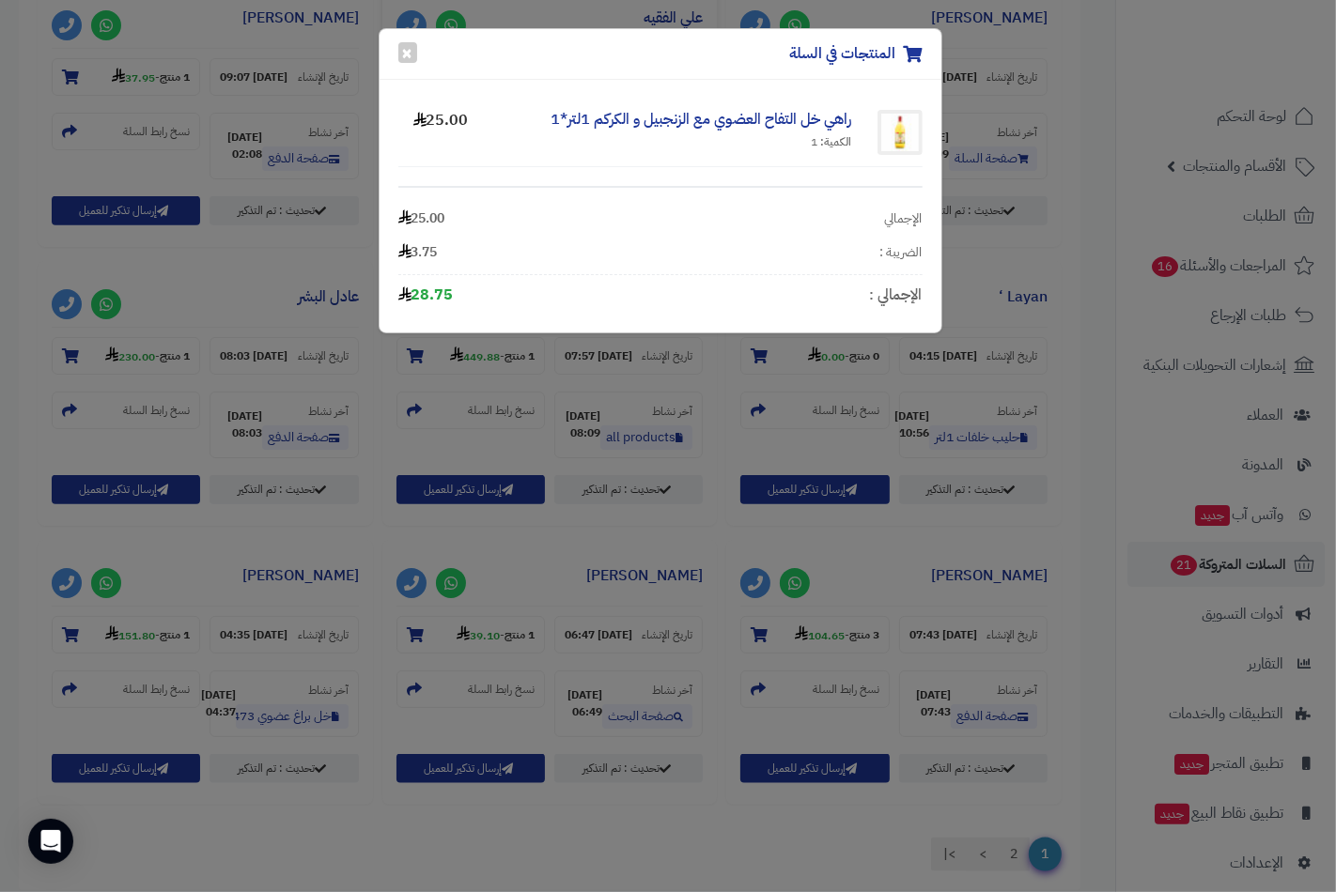
click at [761, 407] on div "المنتجات في السلة × راهي خل التفاح العضوي مع الزنجبيل و الكركم 1لتر*1 الكمية: 1…" at bounding box center [668, 446] width 1336 height 892
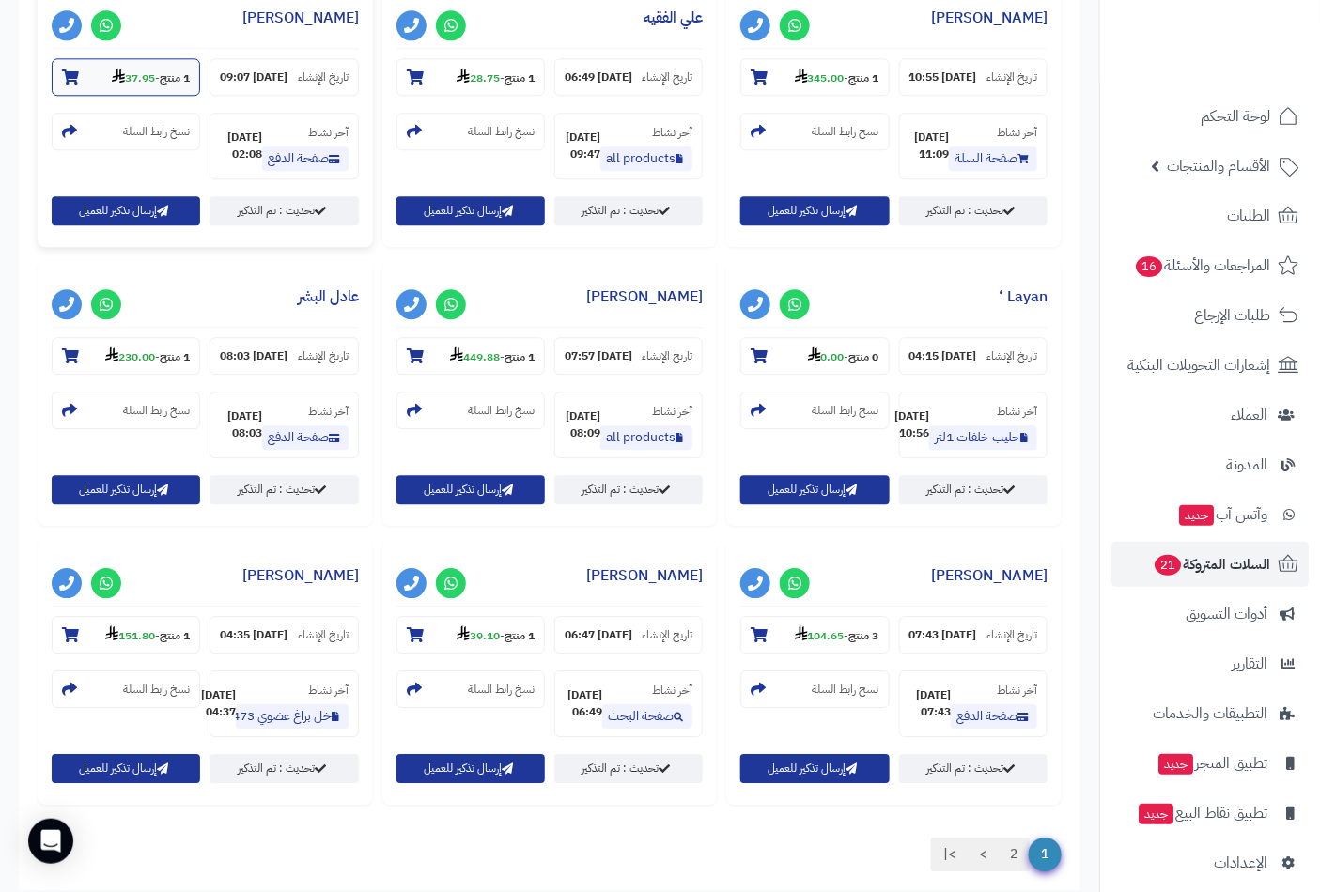
click at [79, 85] on icon at bounding box center [70, 77] width 17 height 15
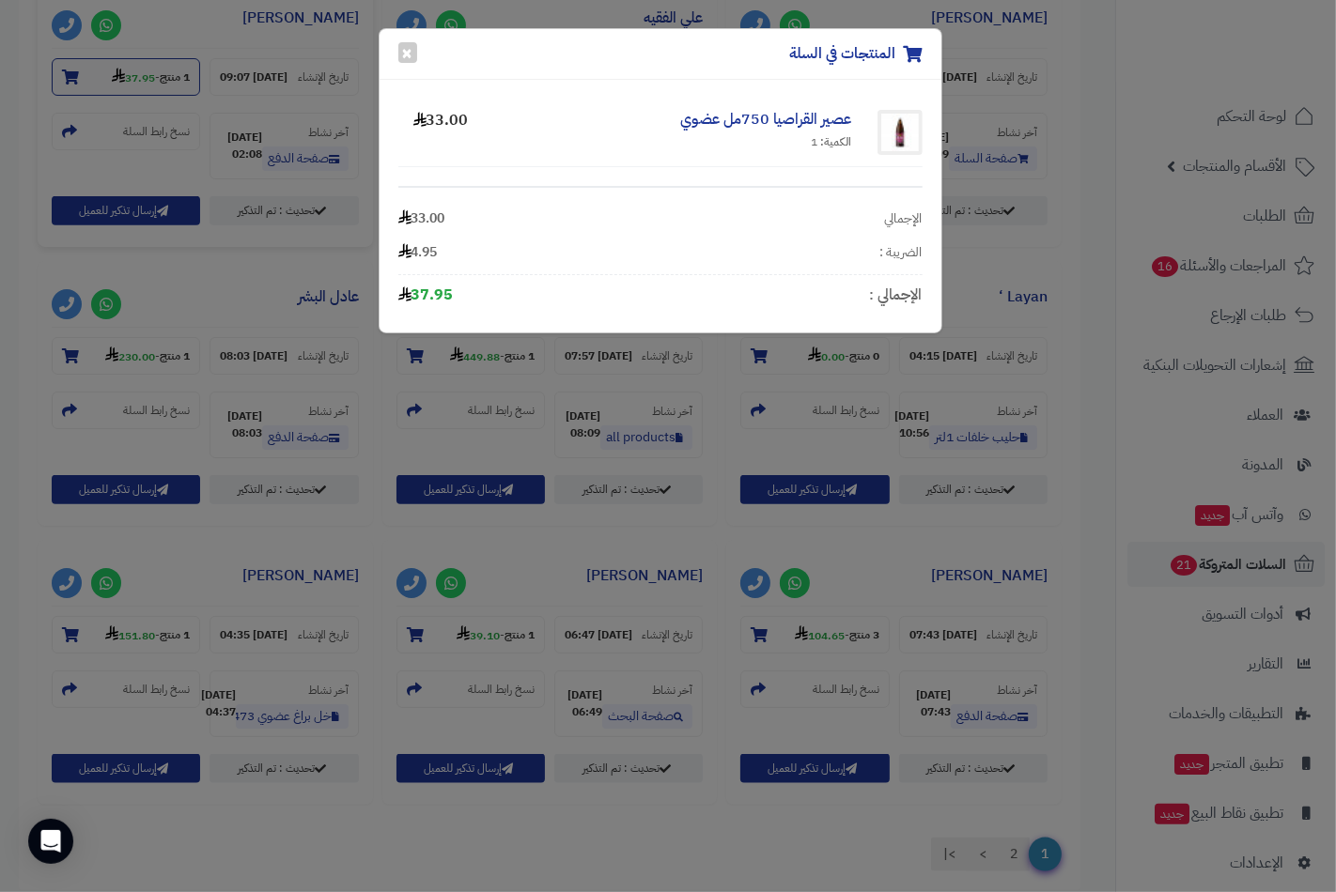
click at [406, 408] on div "المنتجات في السلة × عصير القراصيا 750مل عضوي الكمية: 1 33.00 الإجمالي 33.00 الض…" at bounding box center [668, 446] width 1336 height 892
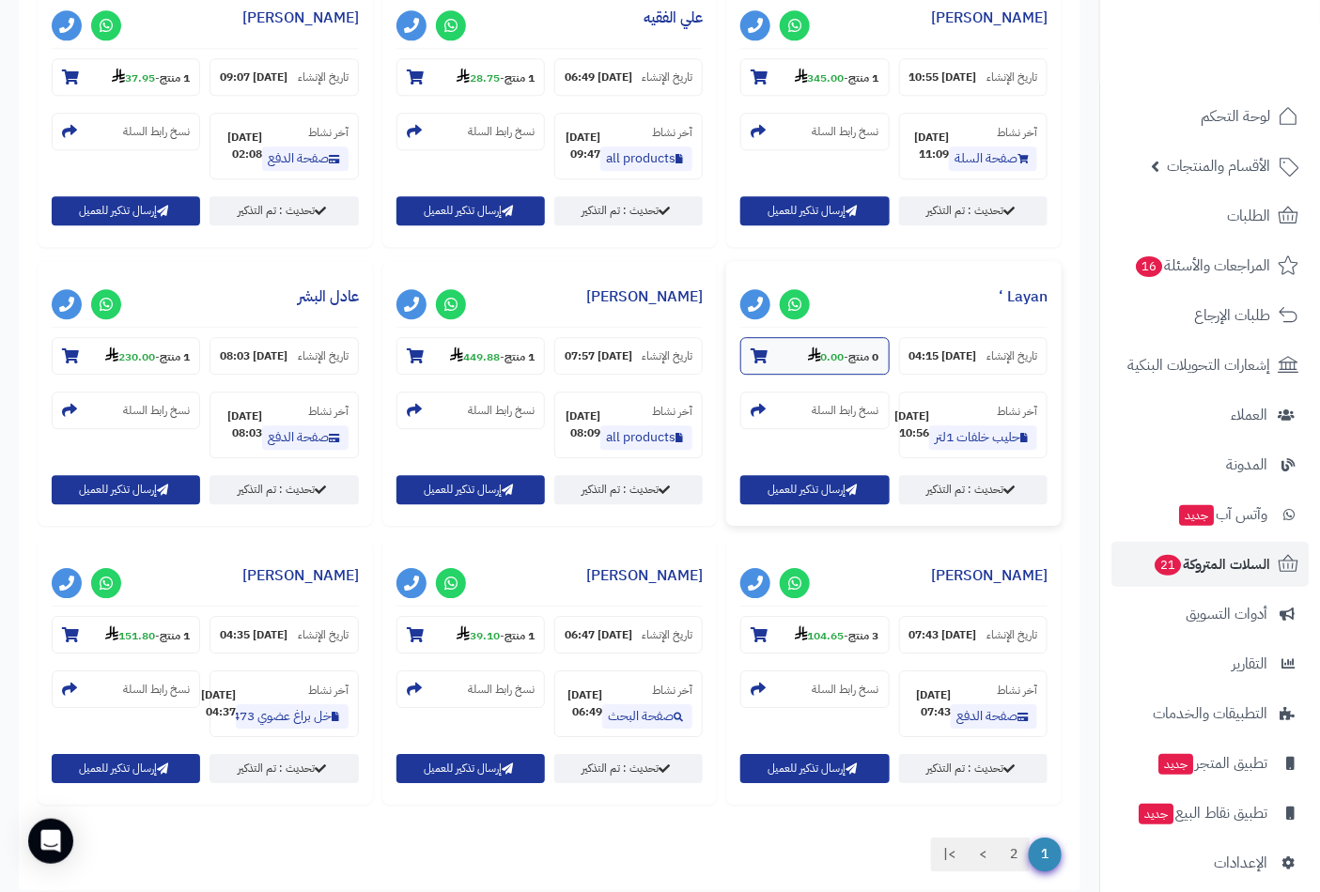
click at [750, 363] on icon at bounding box center [758, 355] width 17 height 15
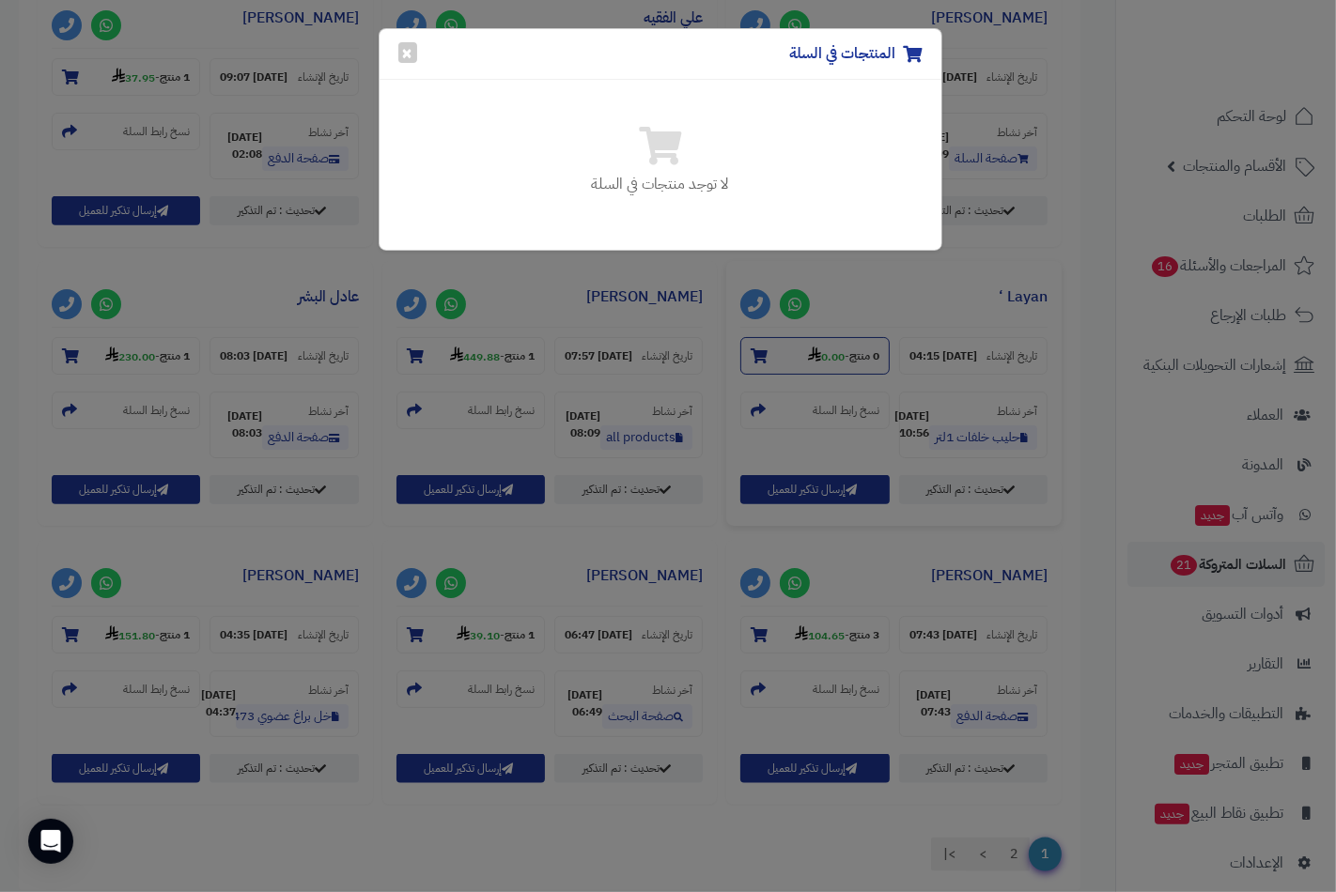
click at [78, 406] on div "المنتجات في السلة × لا توجد منتجات في السلة" at bounding box center [668, 446] width 1336 height 892
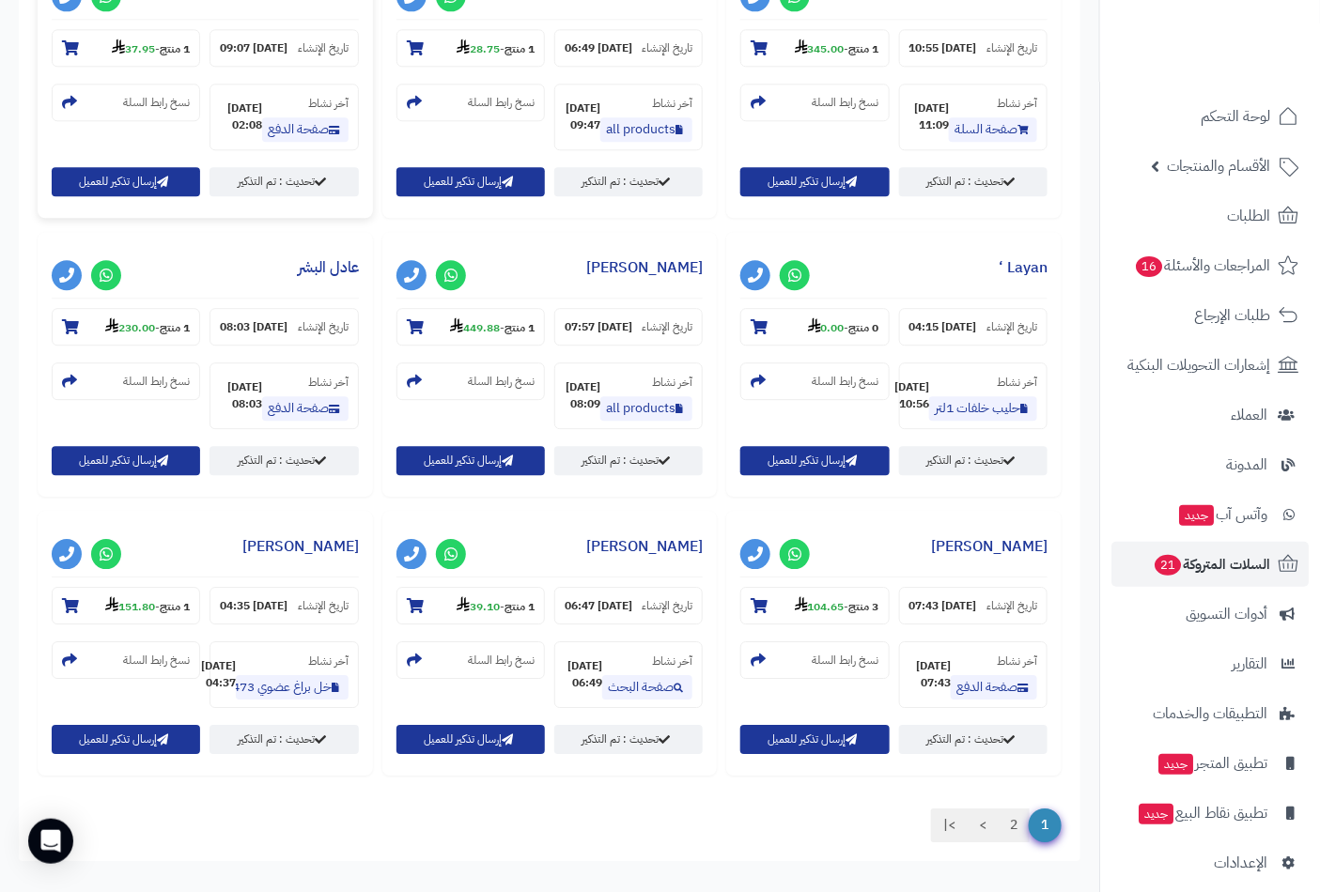
scroll to position [1878, 0]
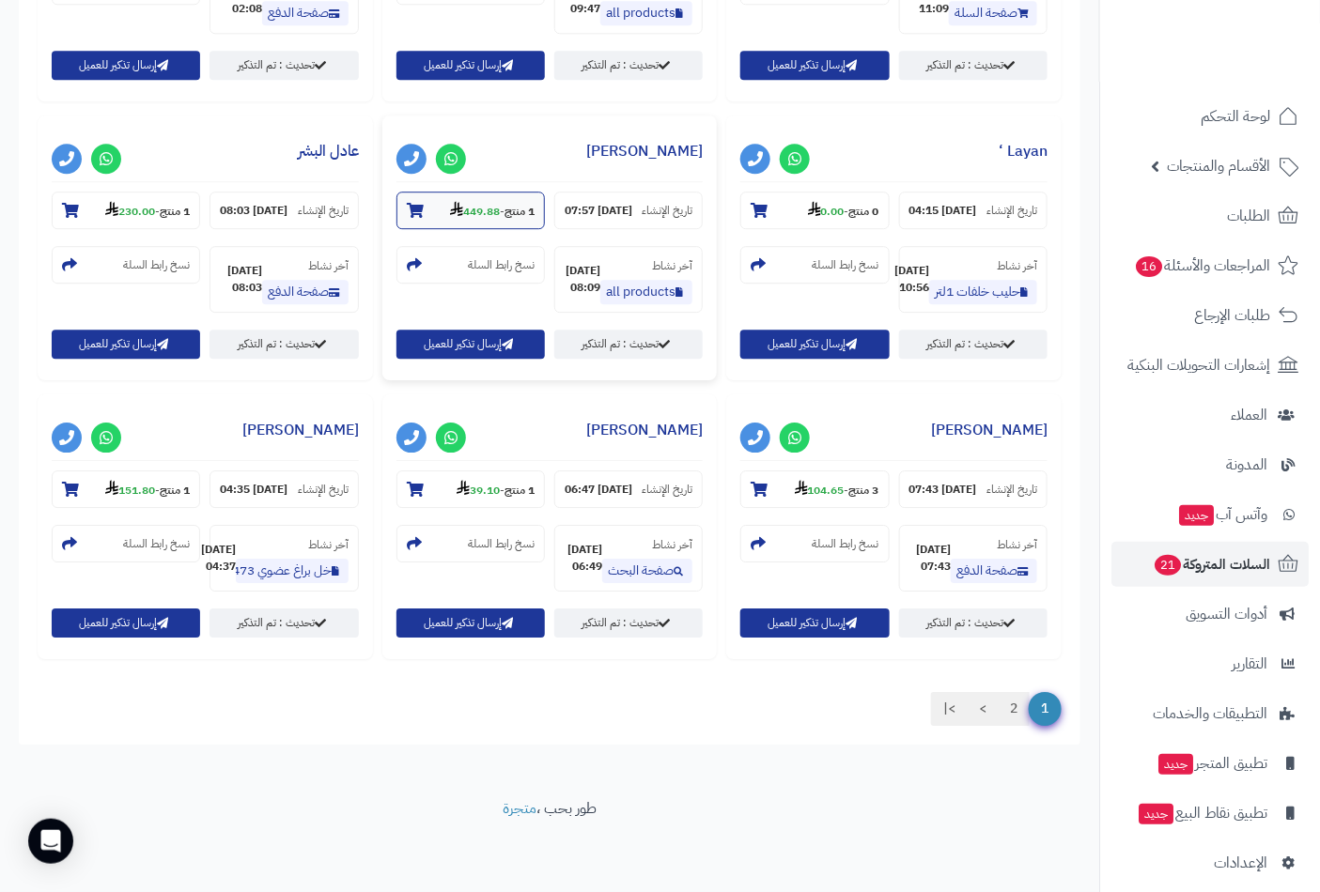
click at [424, 218] on icon at bounding box center [415, 210] width 17 height 15
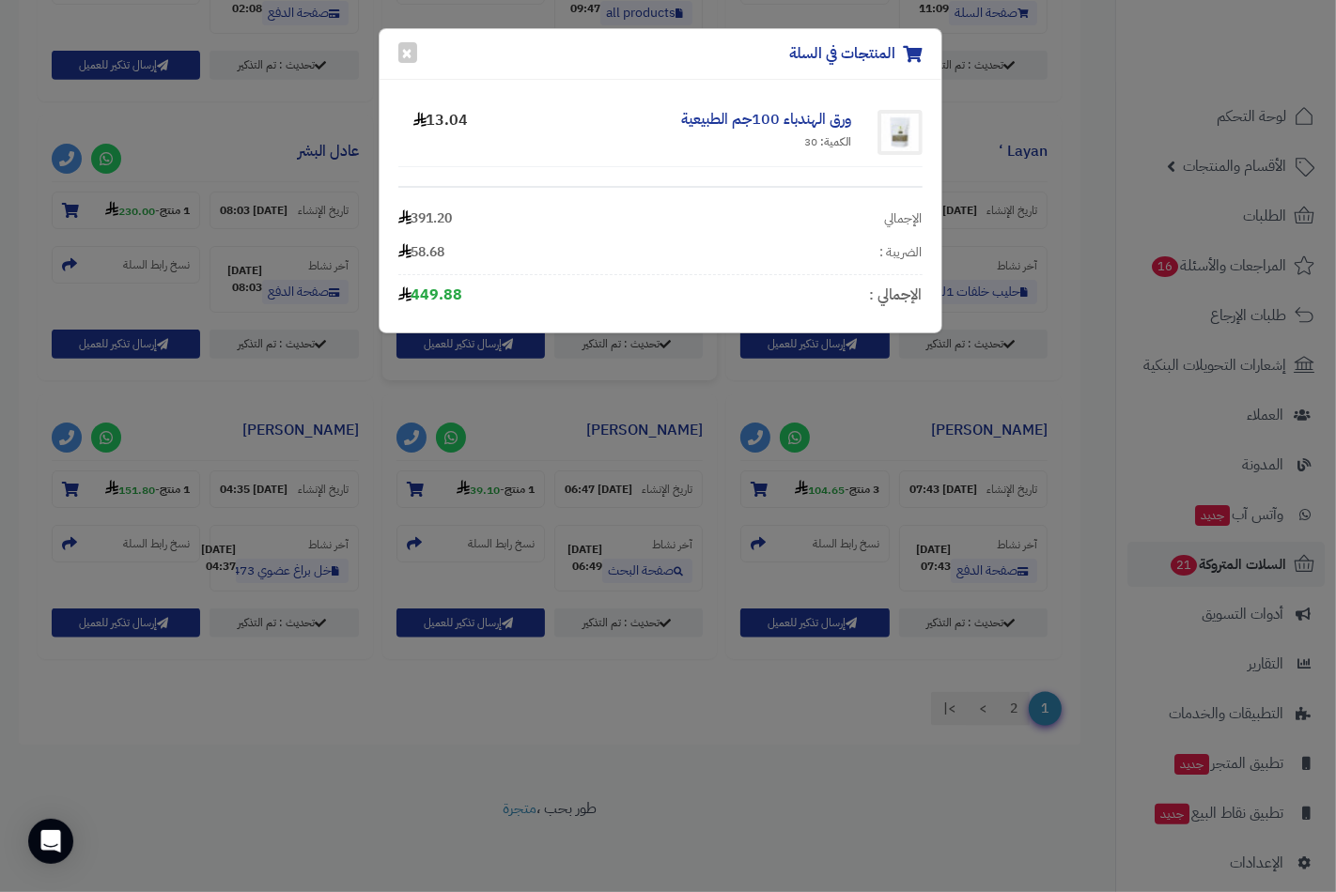
click at [758, 396] on div "المنتجات في السلة × ورق الهندباء 100جم الطبيعية الكمية: 30 13.04 الإجمالي 391.2…" at bounding box center [668, 446] width 1336 height 892
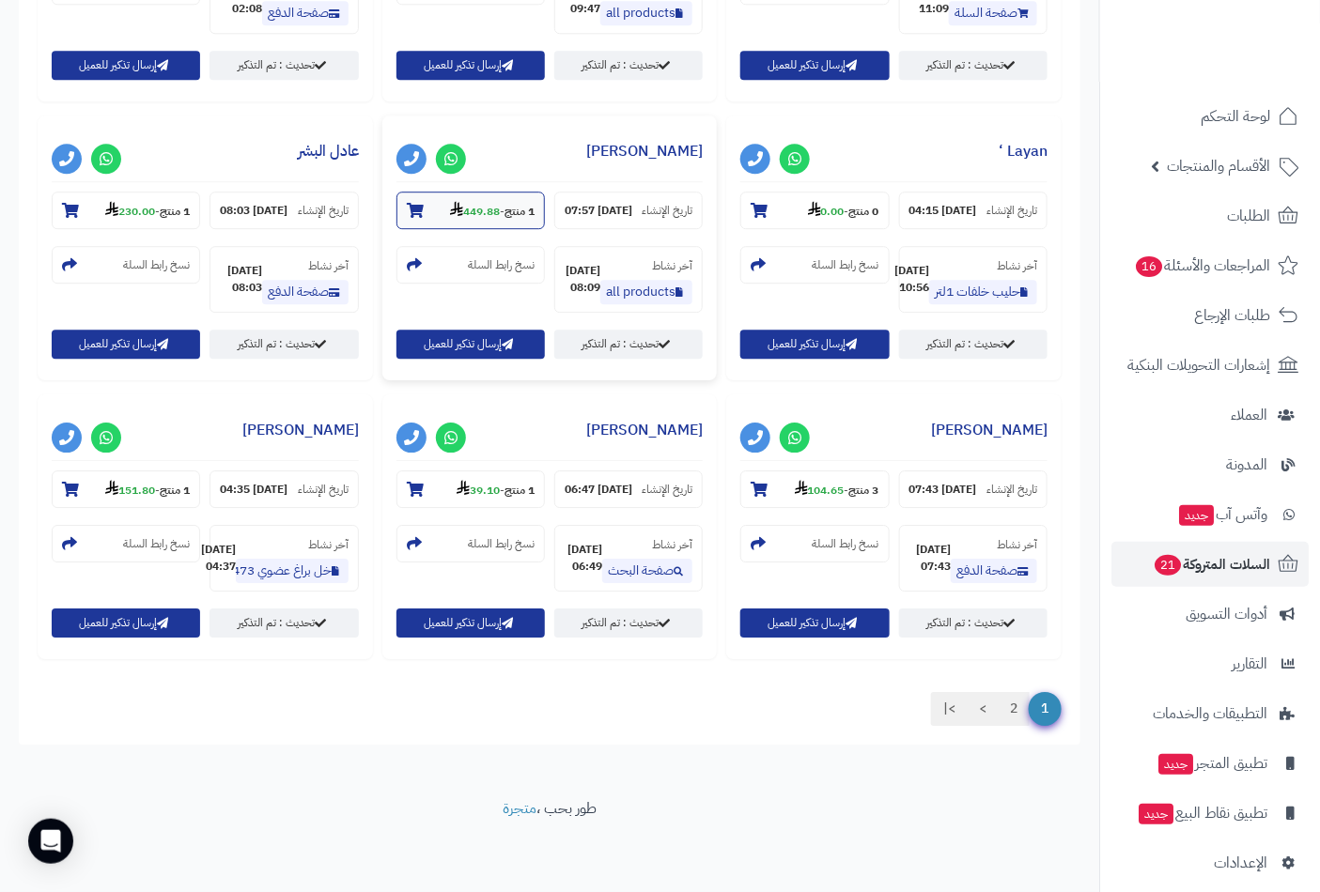
click at [424, 218] on icon at bounding box center [415, 210] width 17 height 15
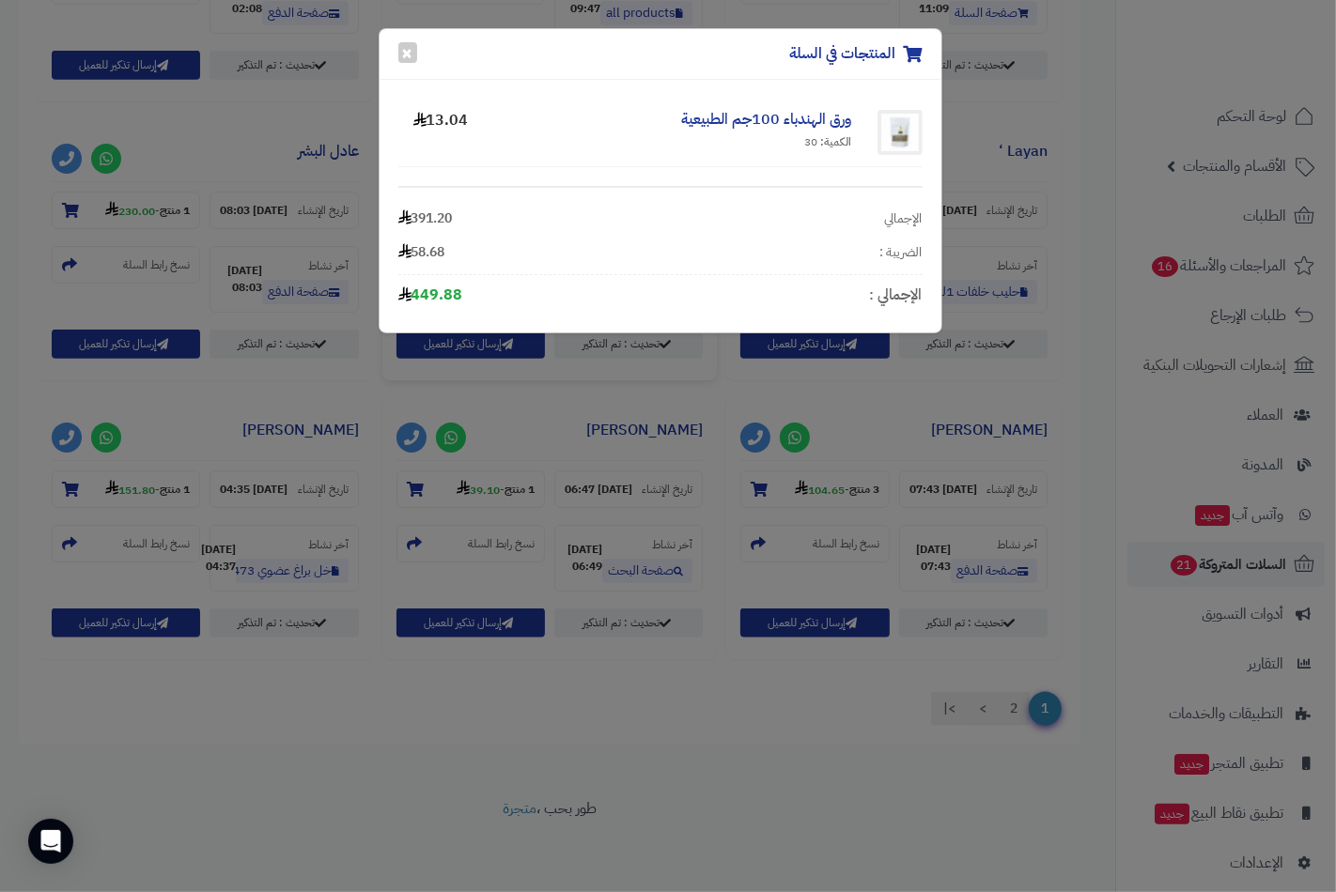
click at [758, 396] on div "المنتجات في السلة × ورق الهندباء 100جم الطبيعية الكمية: 30 13.04 الإجمالي 391.2…" at bounding box center [668, 446] width 1336 height 892
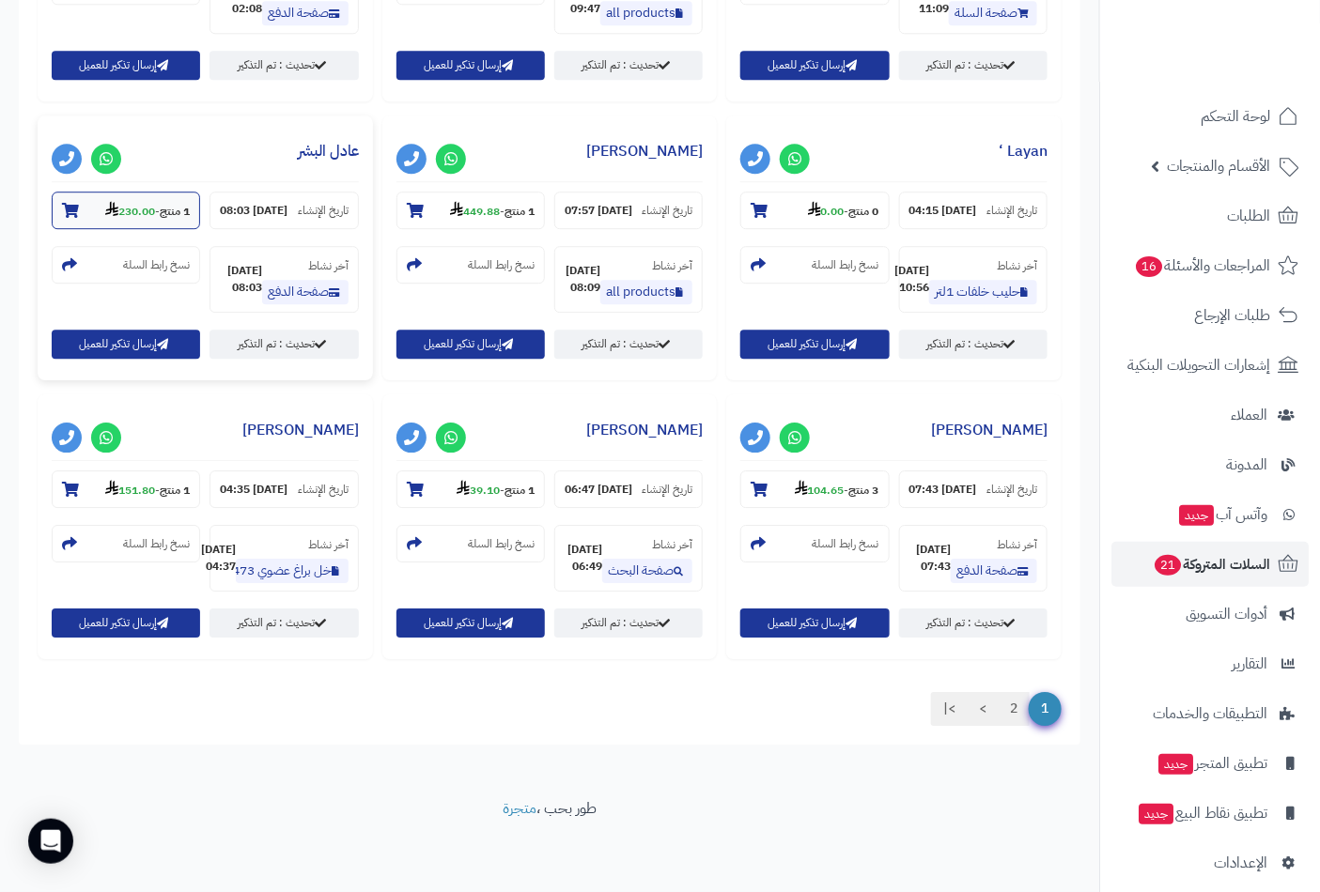
click at [79, 218] on icon at bounding box center [70, 210] width 17 height 15
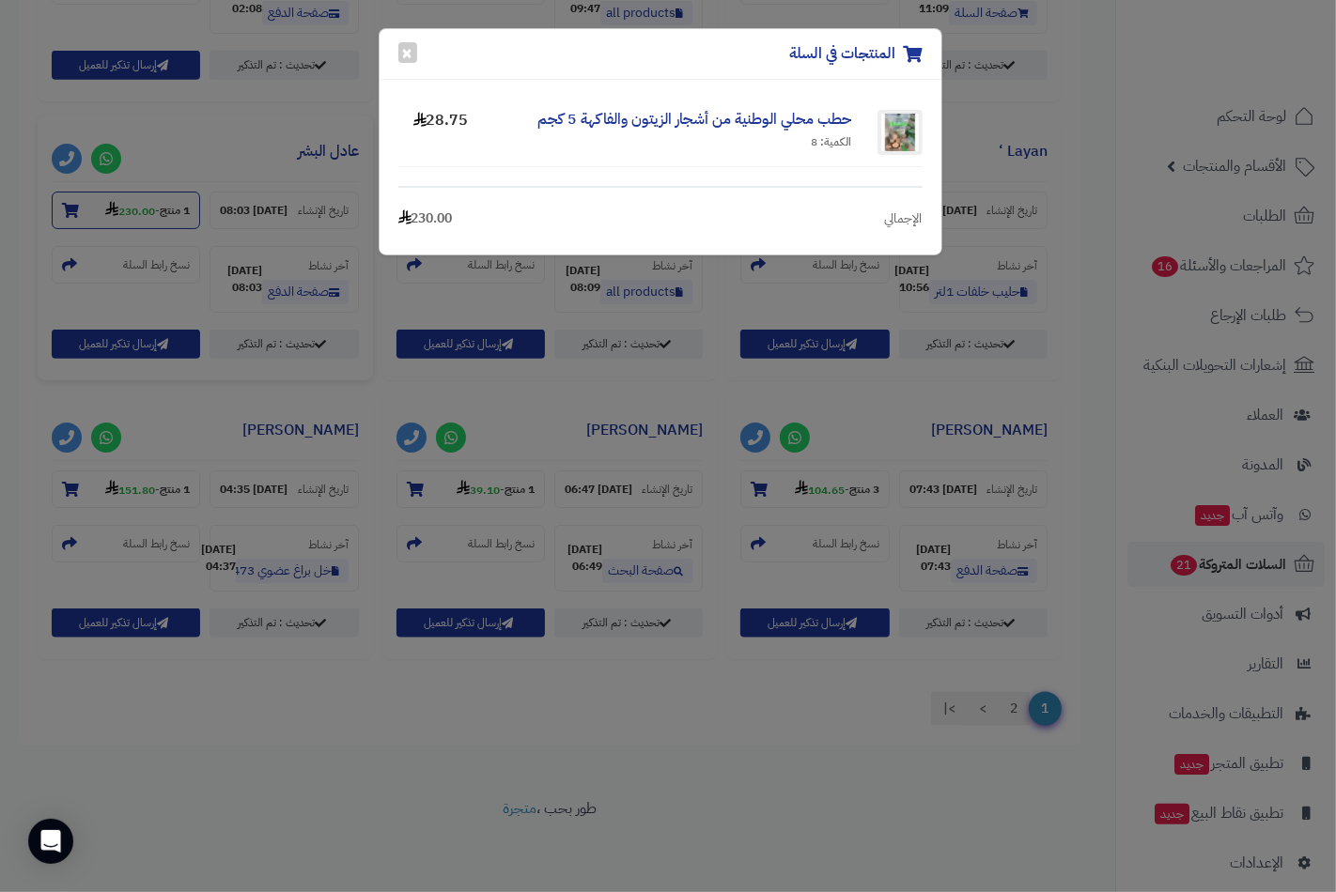
click at [411, 400] on div "المنتجات في السلة × حطب محلي الوطنية من أشجار الزيتون والفاكهة 5 كجم الكمية: 8 …" at bounding box center [668, 446] width 1336 height 892
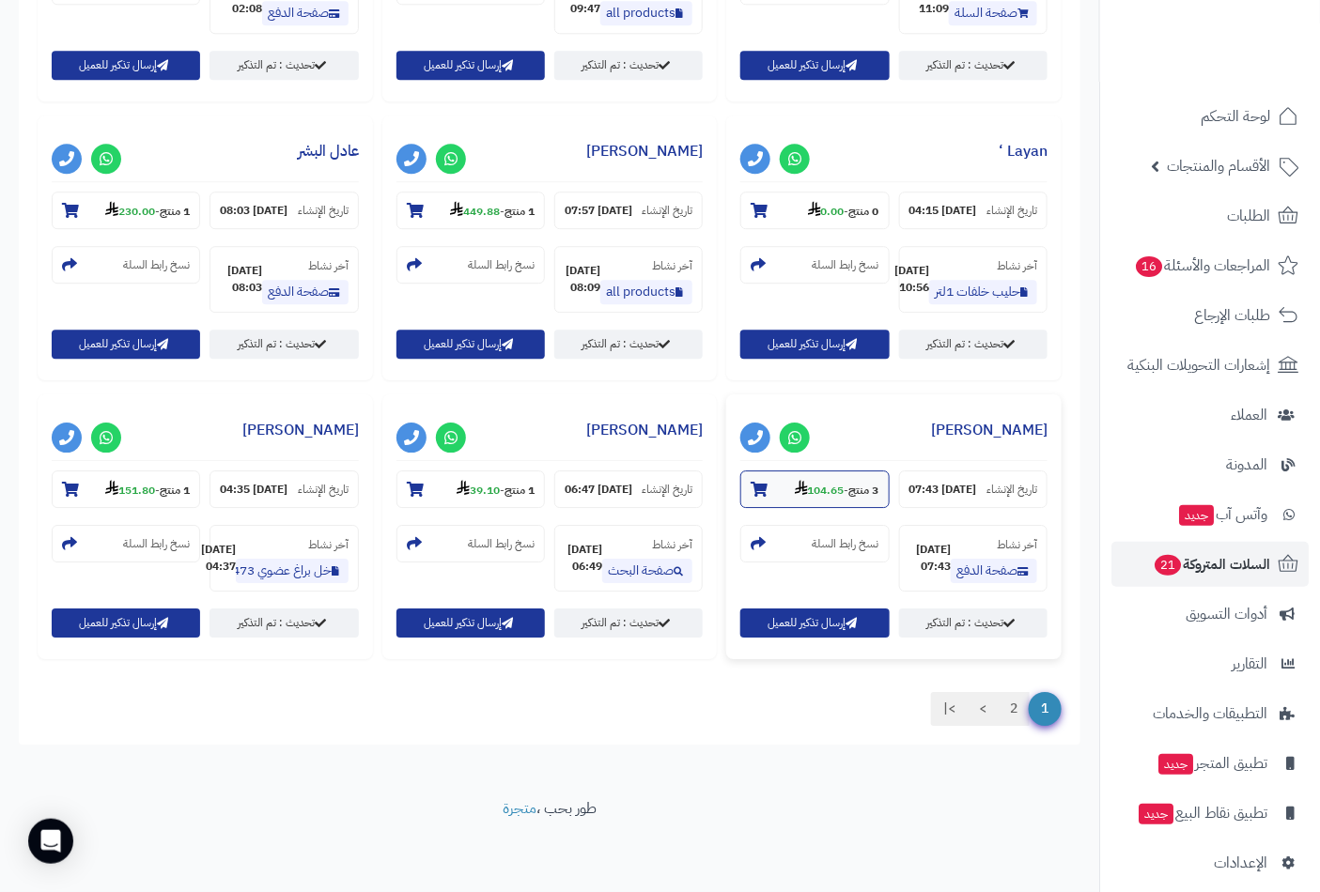
click at [750, 482] on icon at bounding box center [758, 489] width 17 height 15
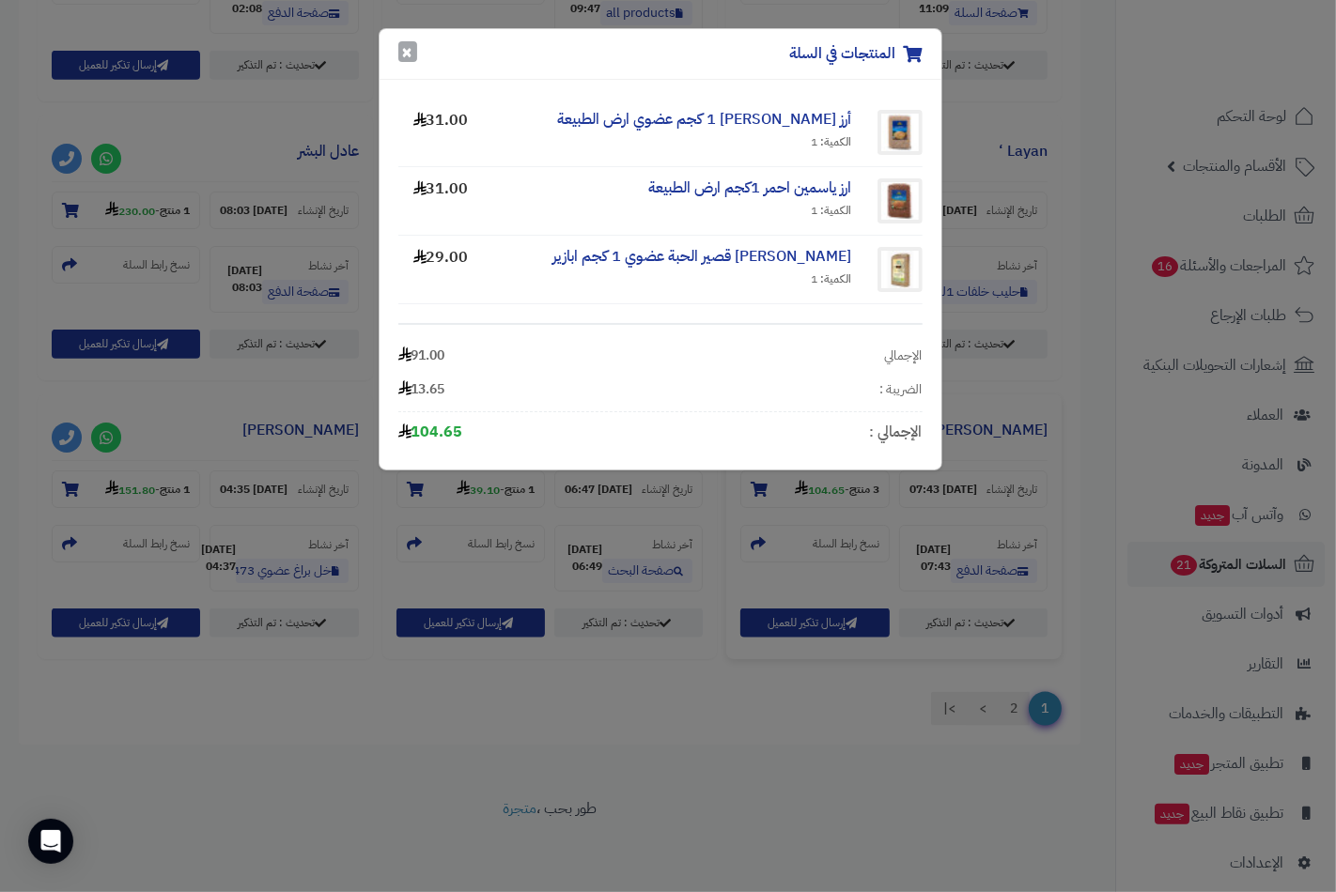
click at [406, 54] on button "×" at bounding box center [407, 51] width 19 height 21
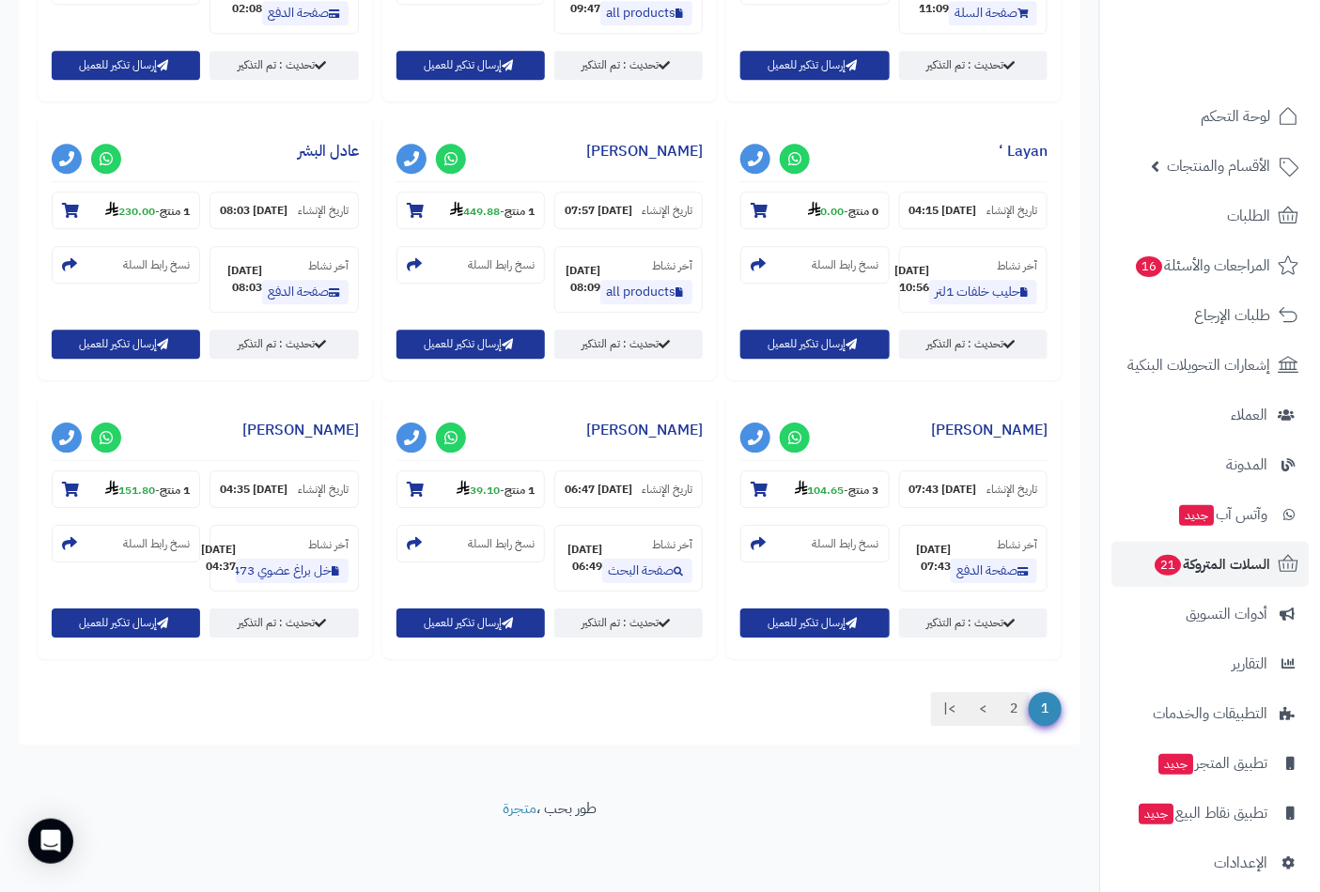
scroll to position [2106, 0]
click at [750, 482] on icon at bounding box center [758, 489] width 17 height 15
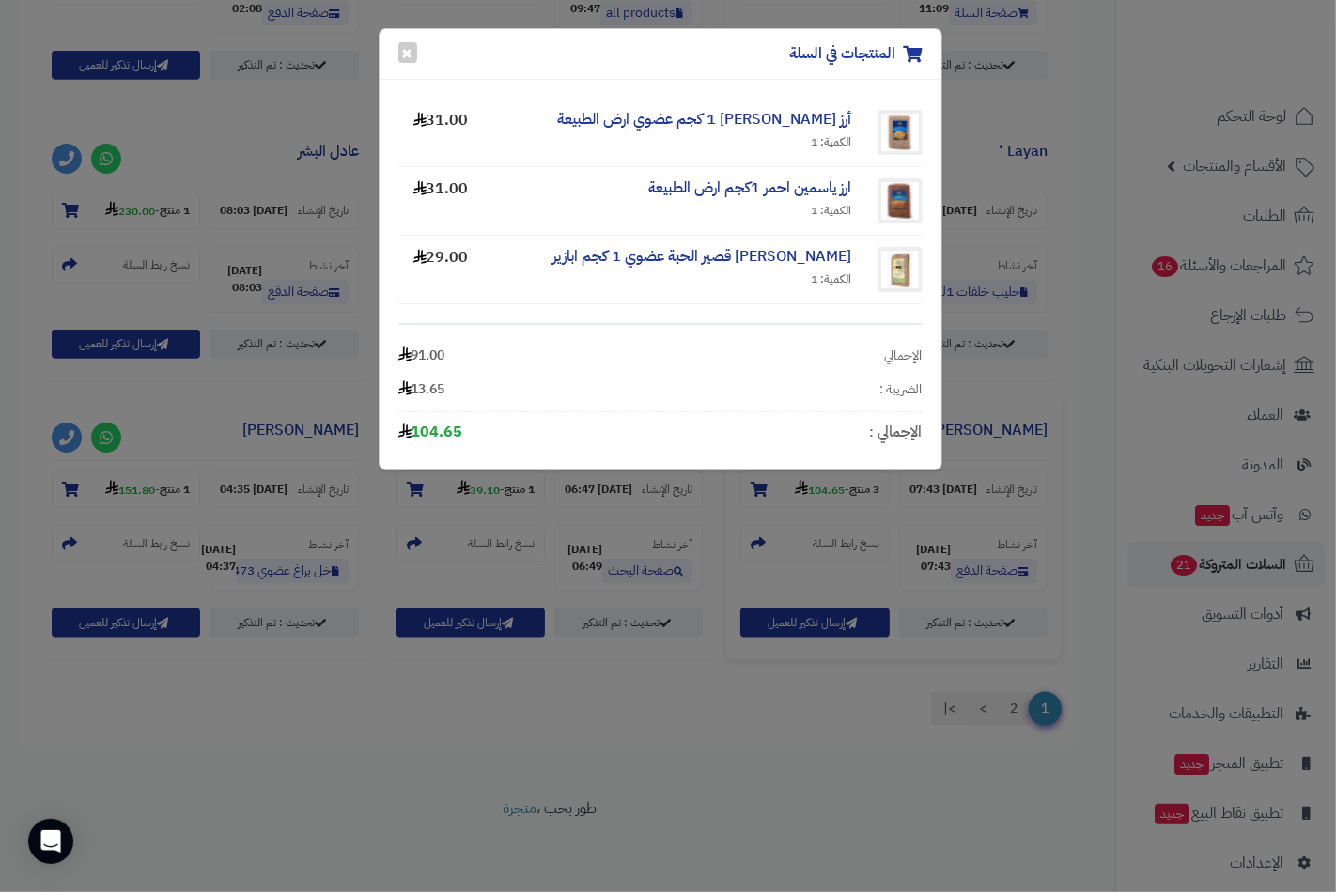
click at [785, 201] on div "ارز ياسمين احمر 1كجم ارض الطبيعة الكمية: 1" at bounding box center [669, 200] width 393 height 45
click at [792, 180] on link "ارز ياسمين احمر 1كجم ارض الطبيعة" at bounding box center [750, 188] width 203 height 23
click at [418, 53] on div "المنتجات في السلة ×" at bounding box center [660, 54] width 562 height 51
click at [406, 53] on button "×" at bounding box center [407, 51] width 19 height 21
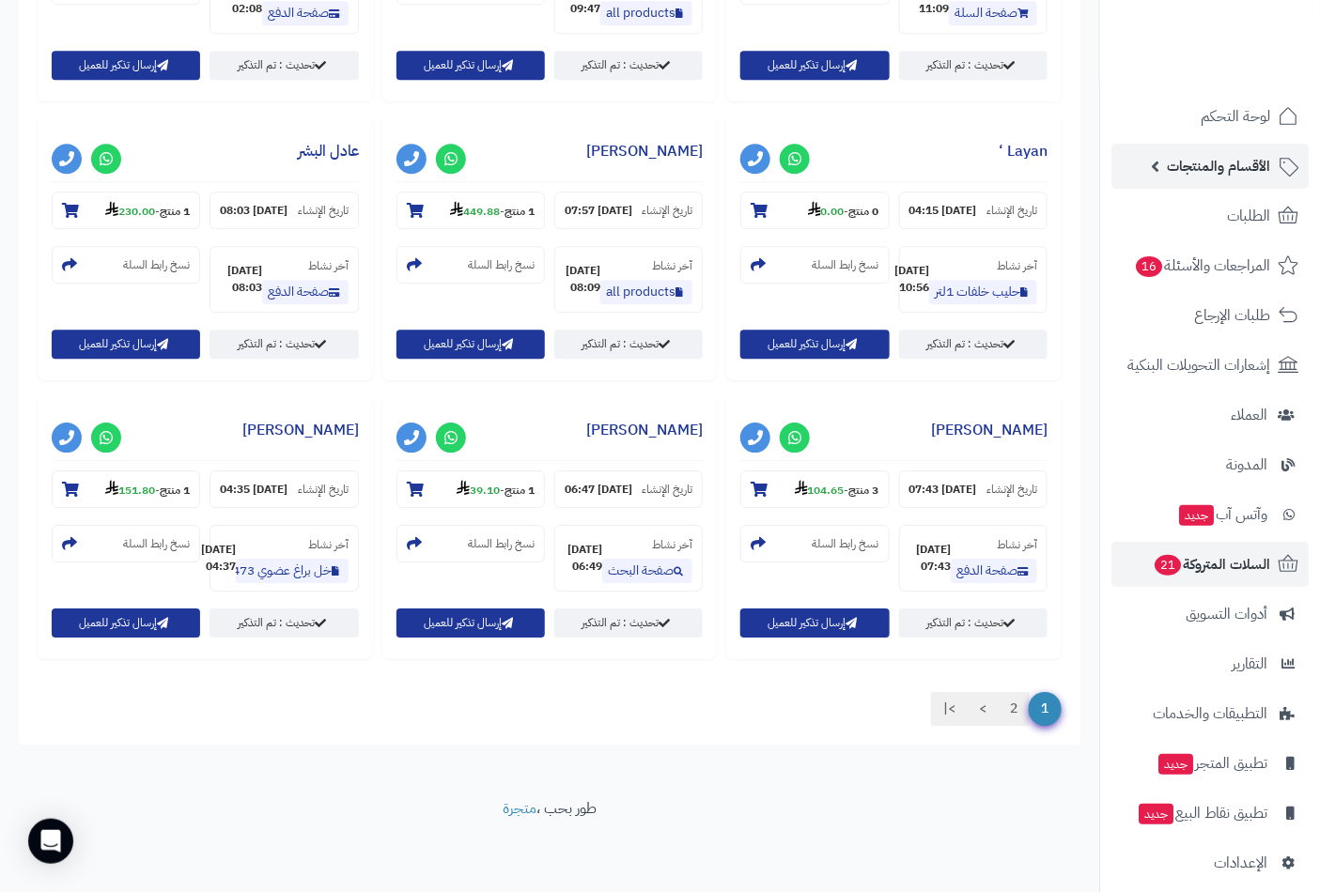
click at [1204, 169] on span "الأقسام والمنتجات" at bounding box center [1218, 166] width 103 height 26
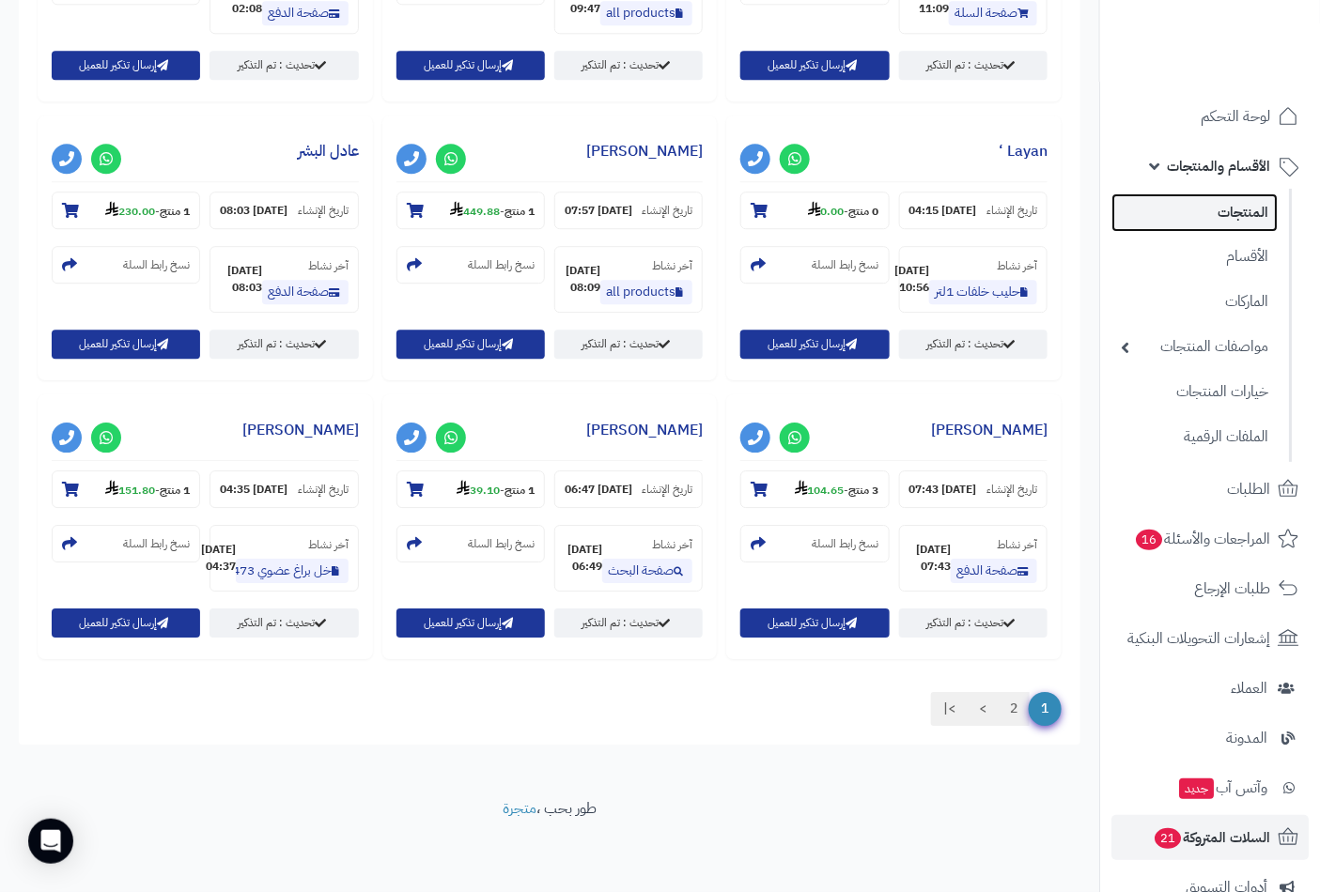
click at [1225, 222] on link "المنتجات" at bounding box center [1194, 212] width 166 height 39
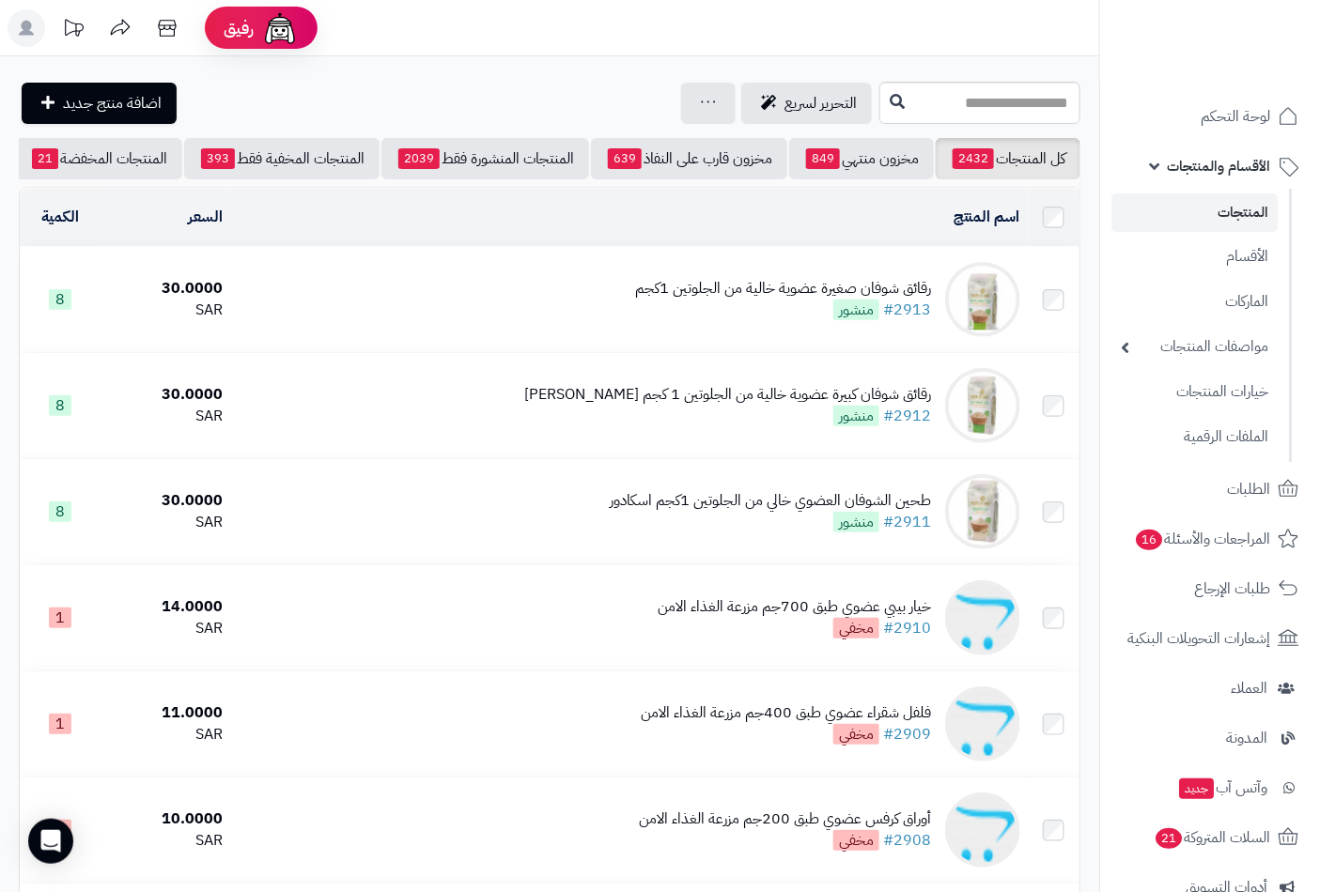
scroll to position [0, -177]
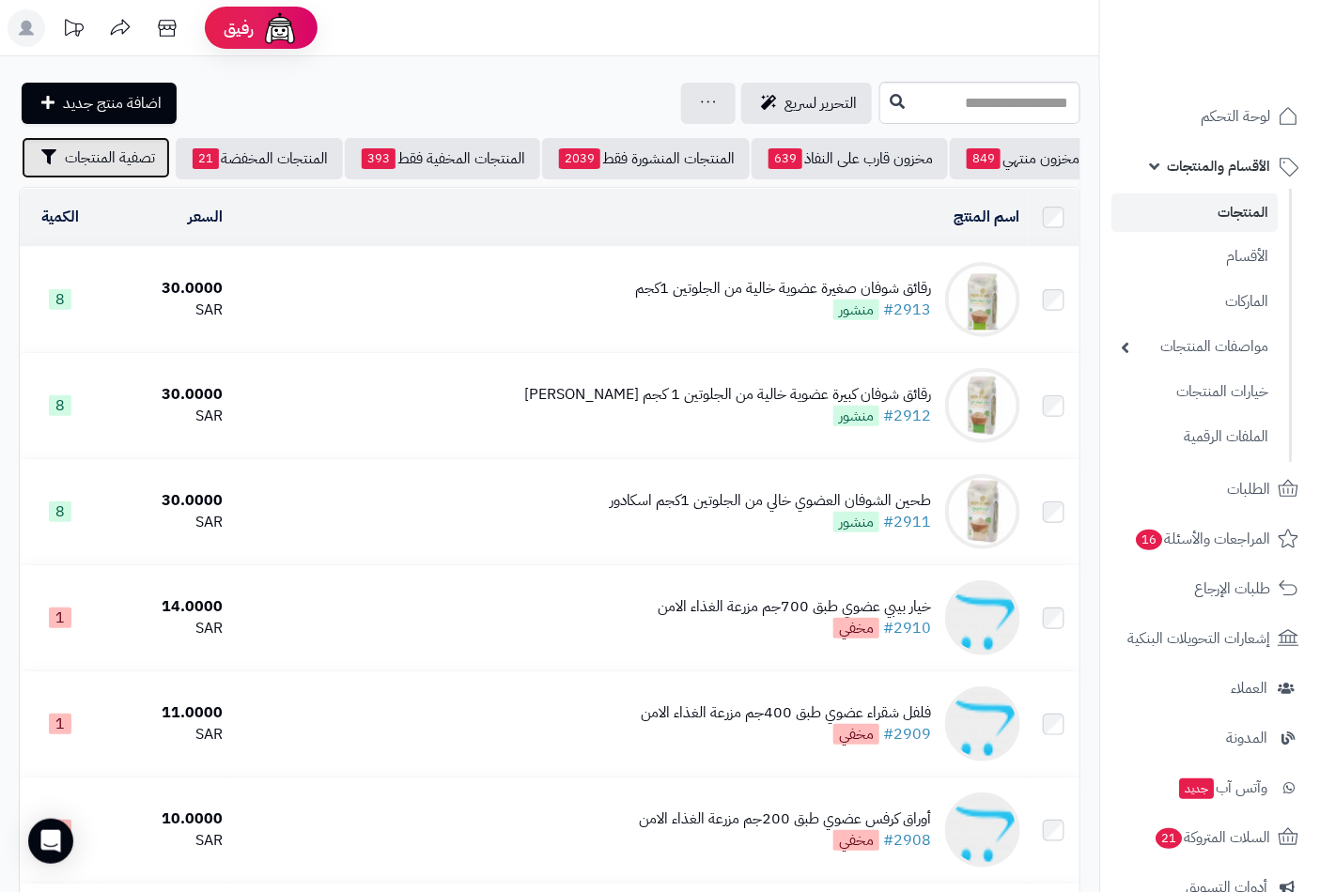
click at [151, 169] on button "تصفية المنتجات" at bounding box center [96, 157] width 148 height 41
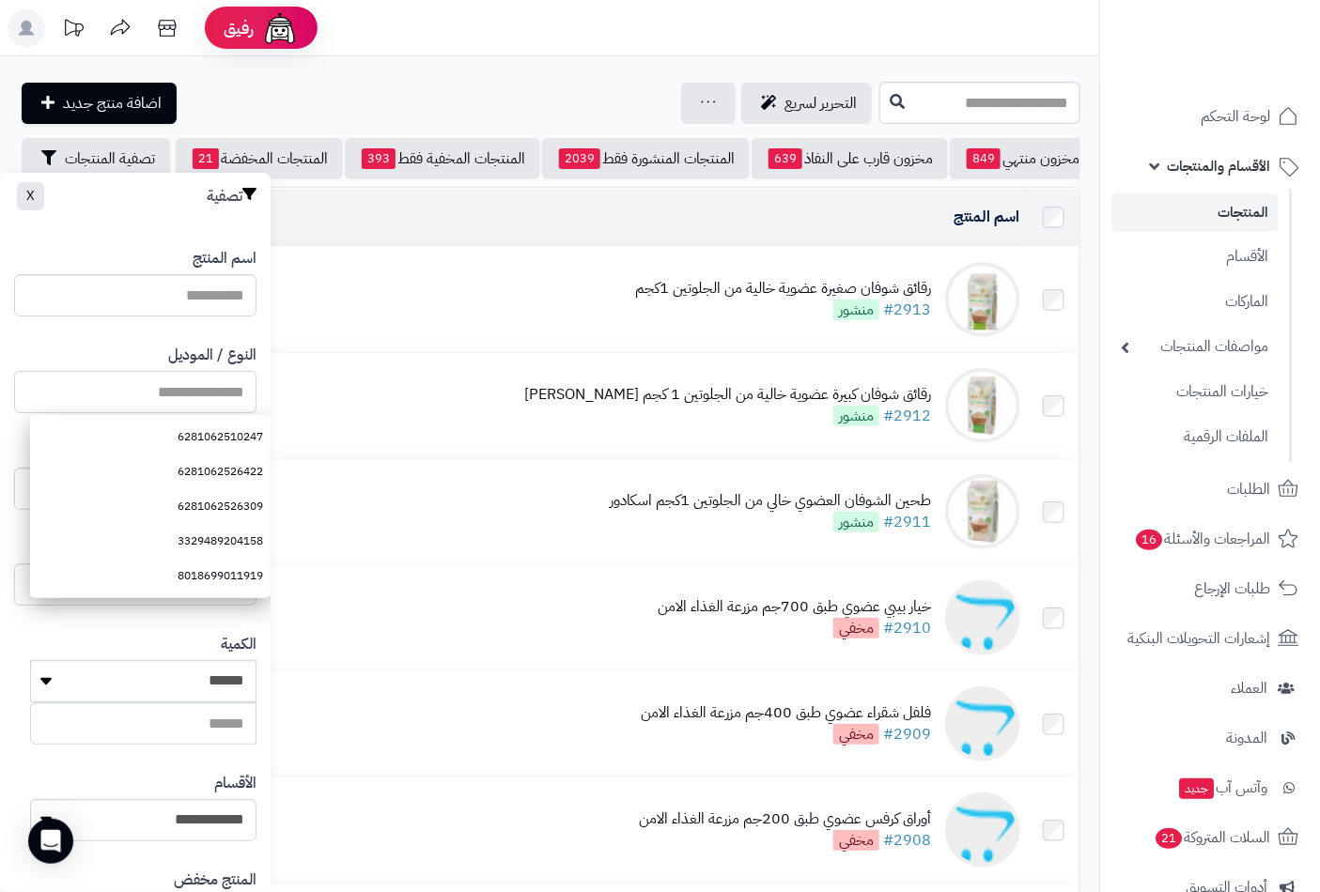
paste input "**********"
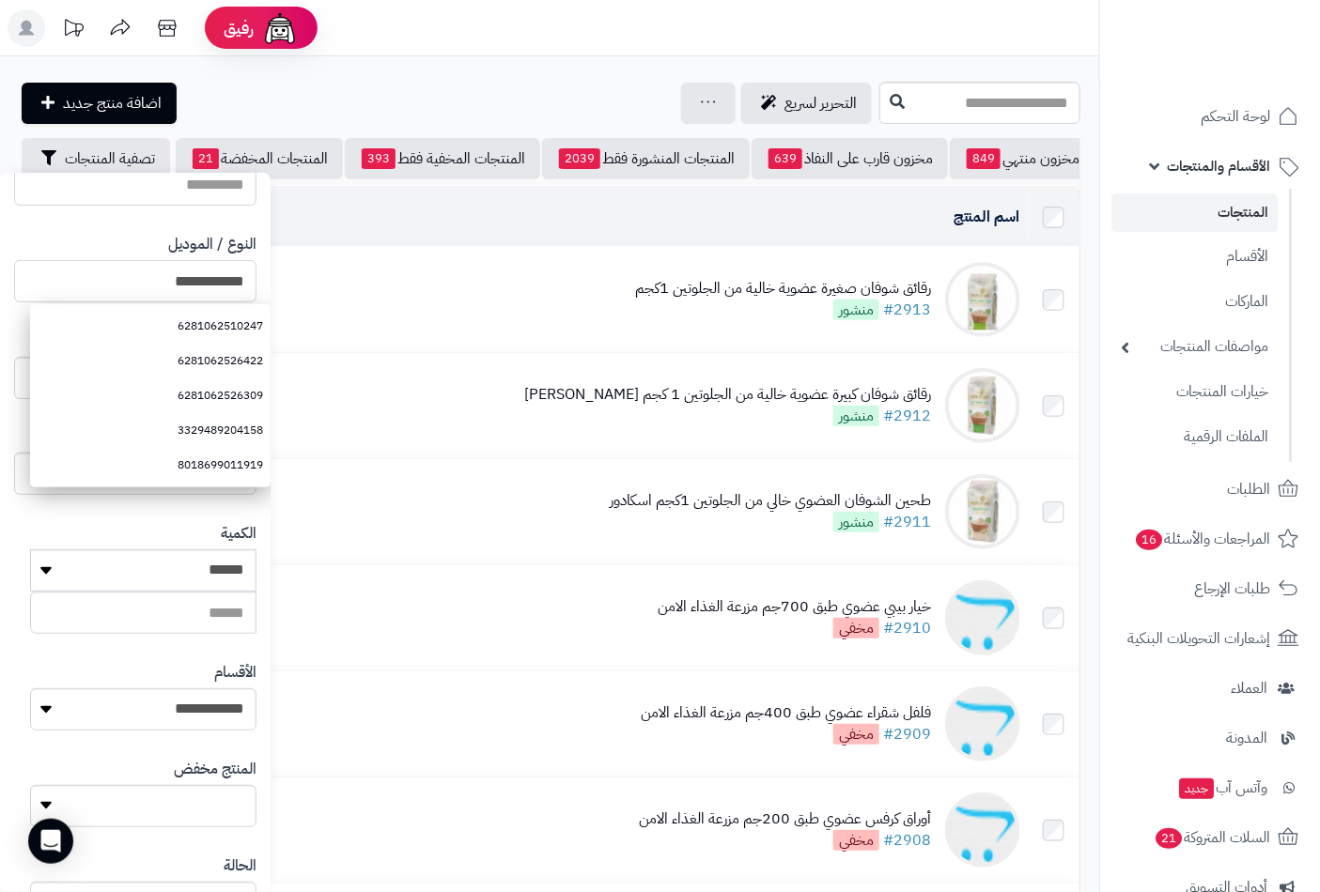
scroll to position [256, 0]
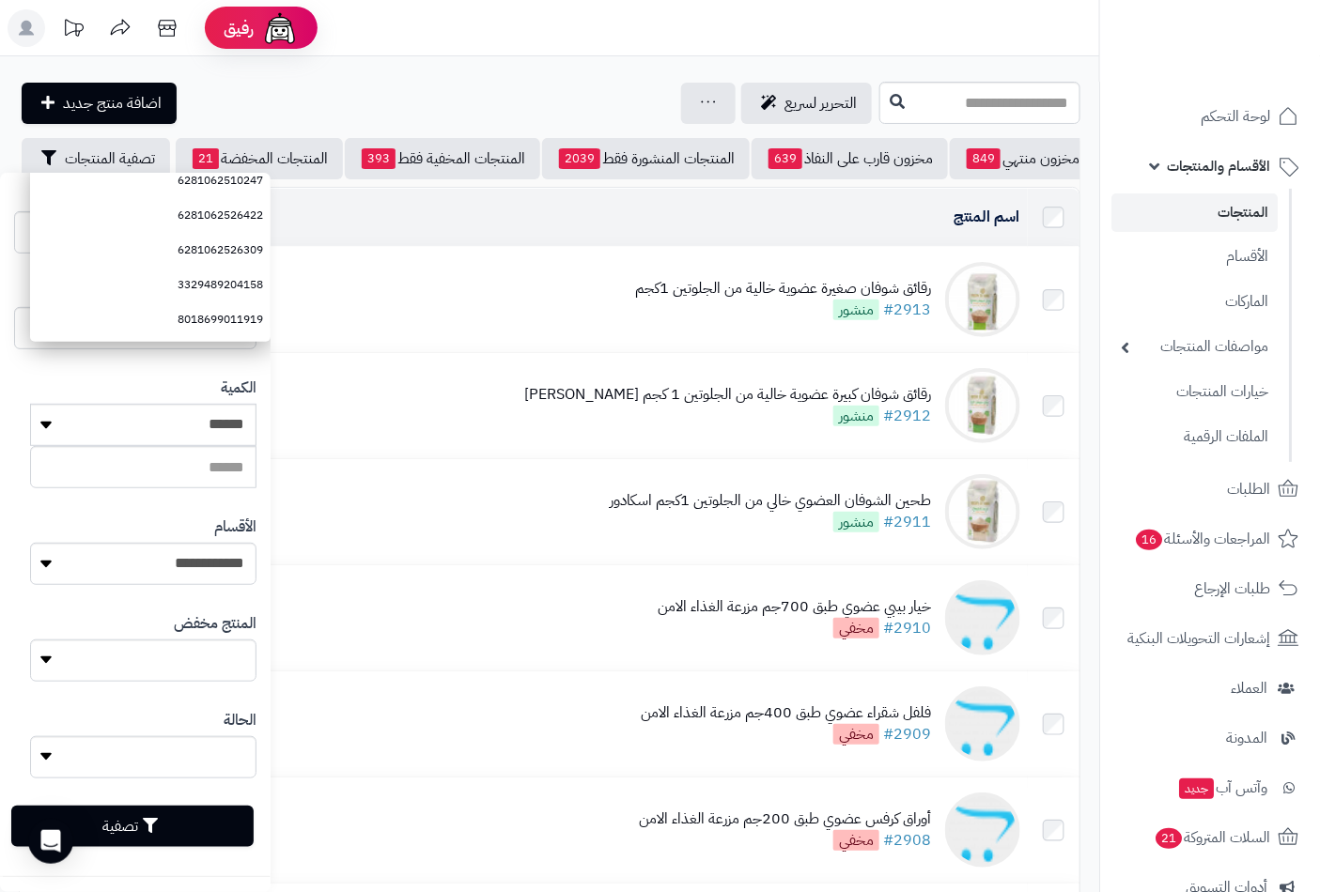
type input "**********"
click at [198, 829] on button "تصفية" at bounding box center [132, 826] width 242 height 41
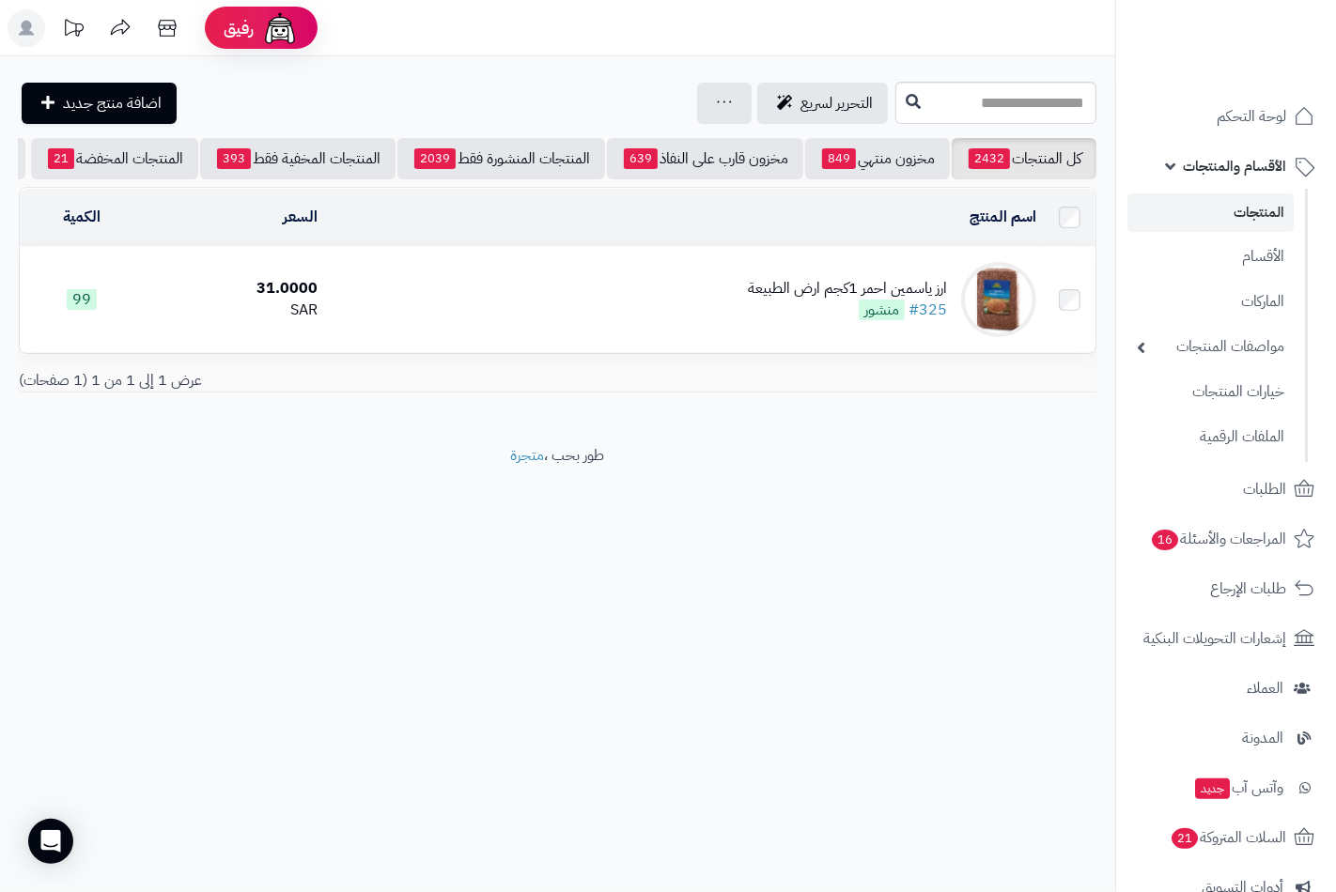
scroll to position [0, -162]
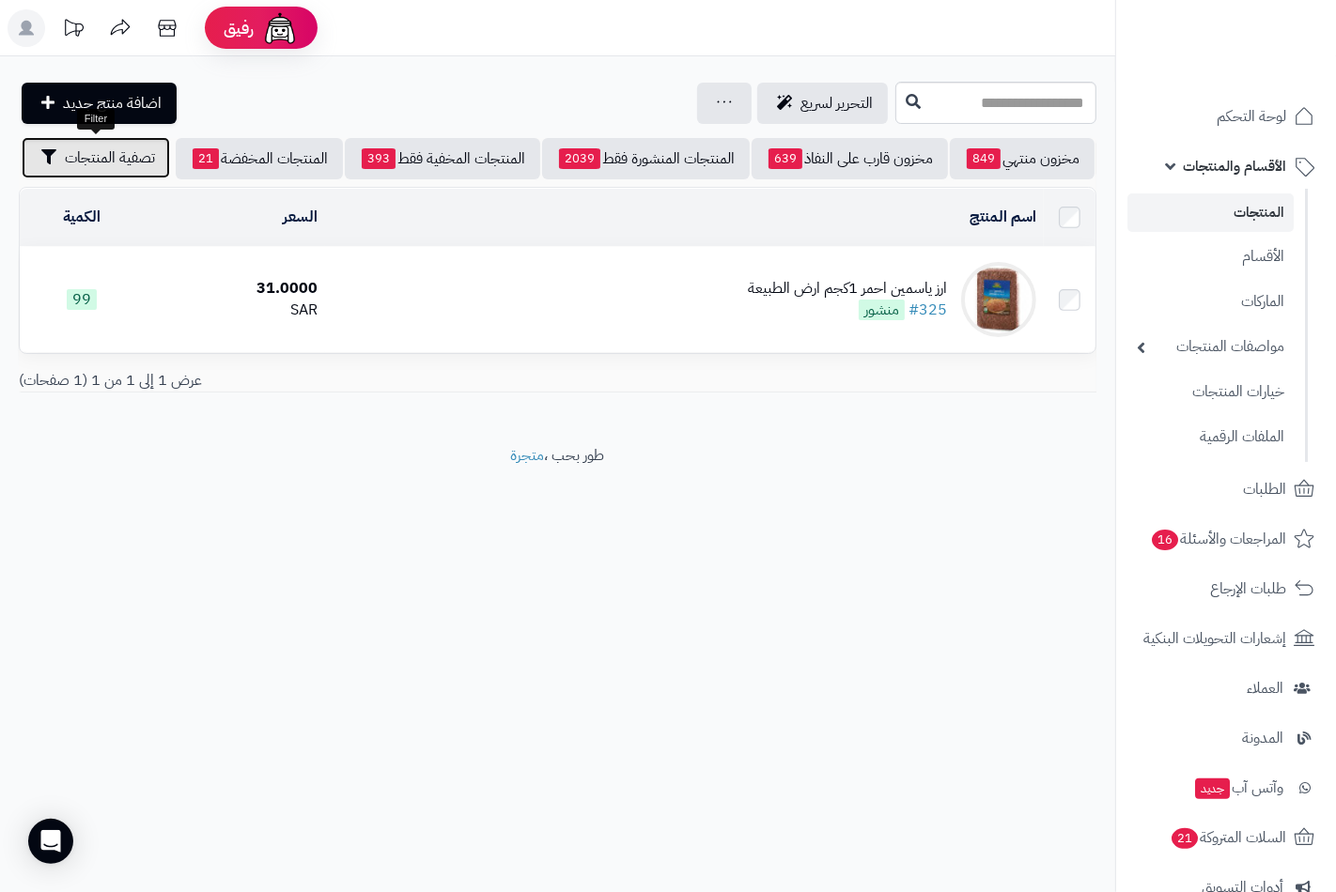
click at [100, 165] on span "تصفية المنتجات" at bounding box center [110, 158] width 90 height 23
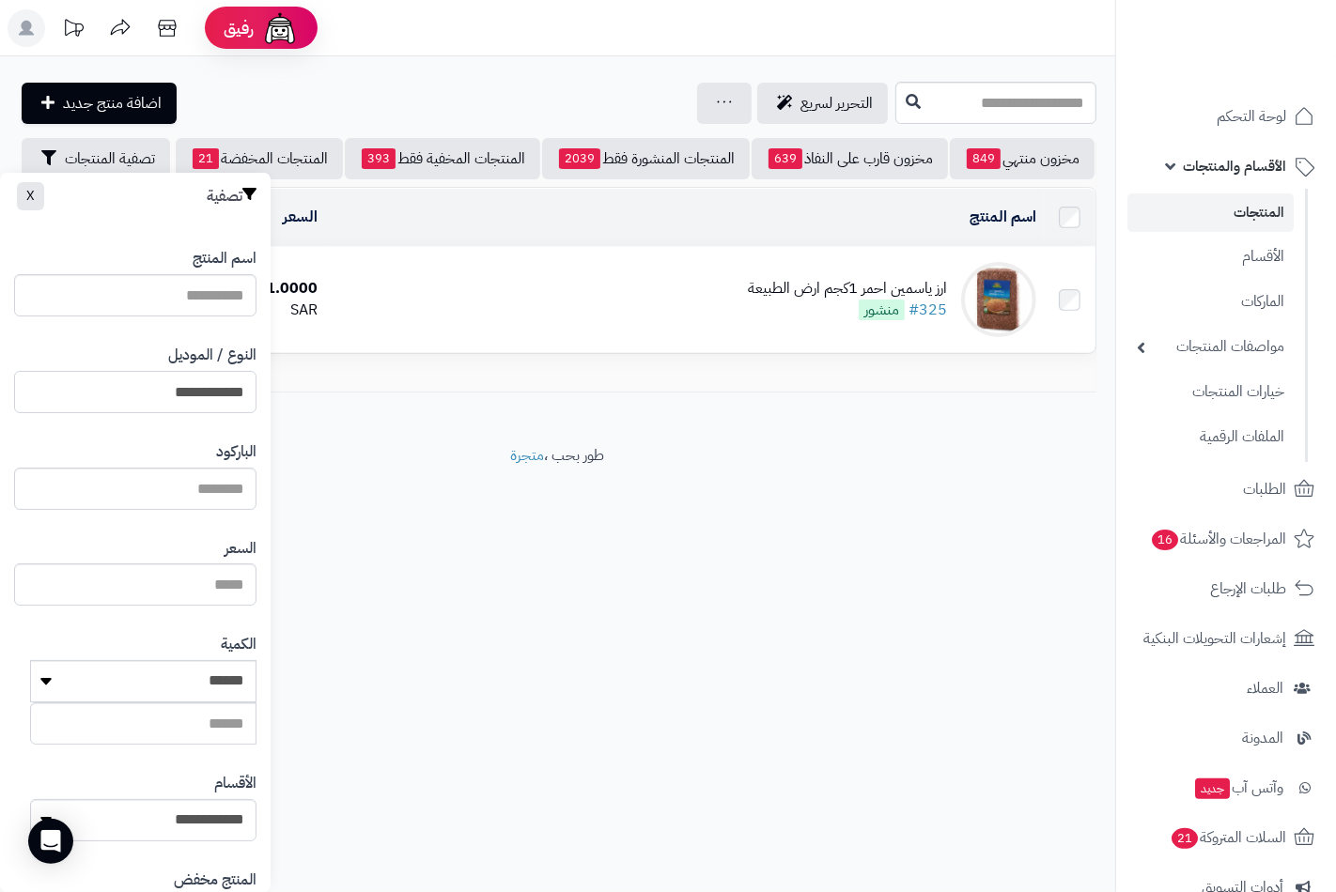
click at [178, 382] on input "**********" at bounding box center [135, 392] width 242 height 42
click at [218, 393] on input "**********" at bounding box center [135, 392] width 242 height 42
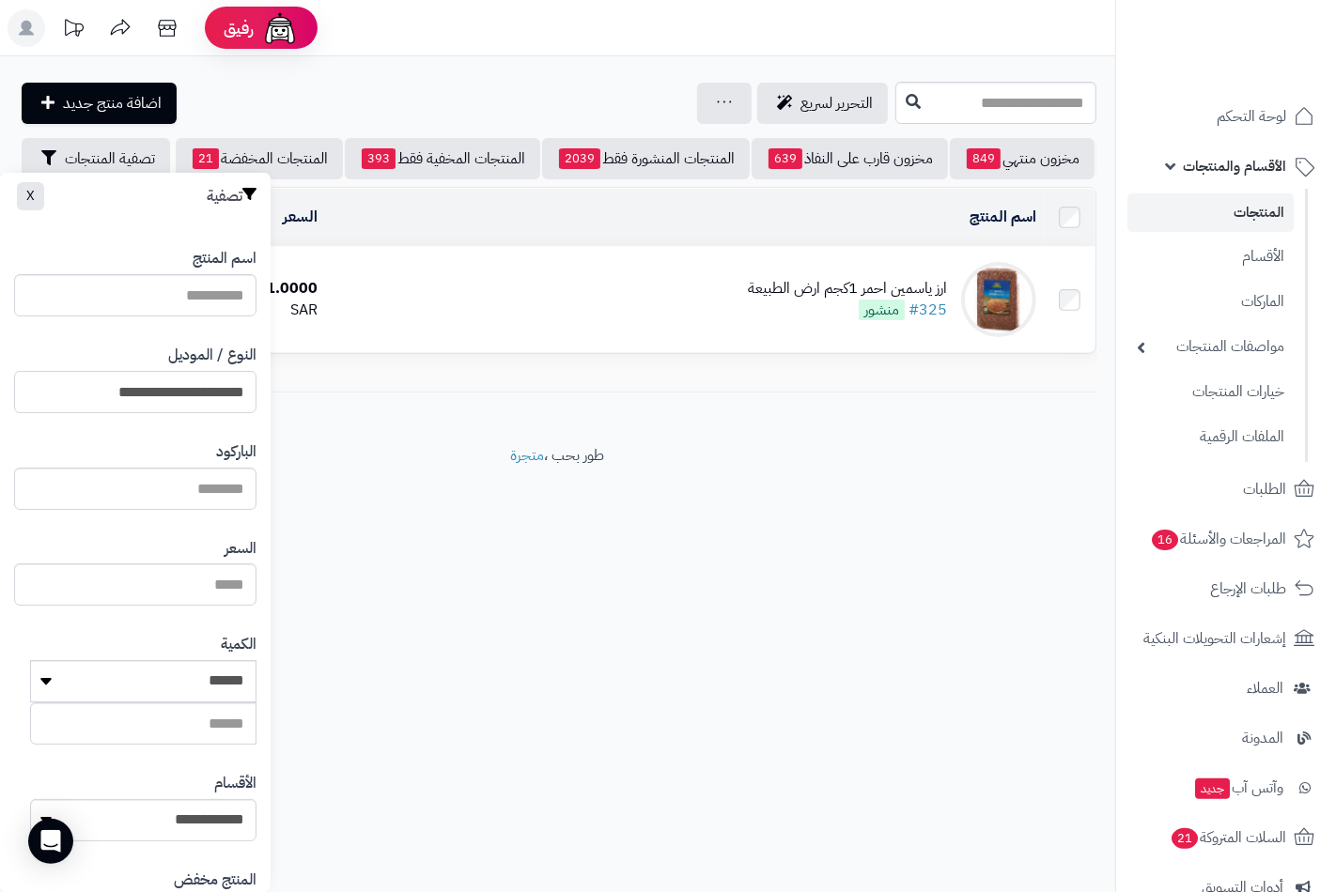
click at [218, 393] on input "**********" at bounding box center [135, 392] width 242 height 42
type input "**********"
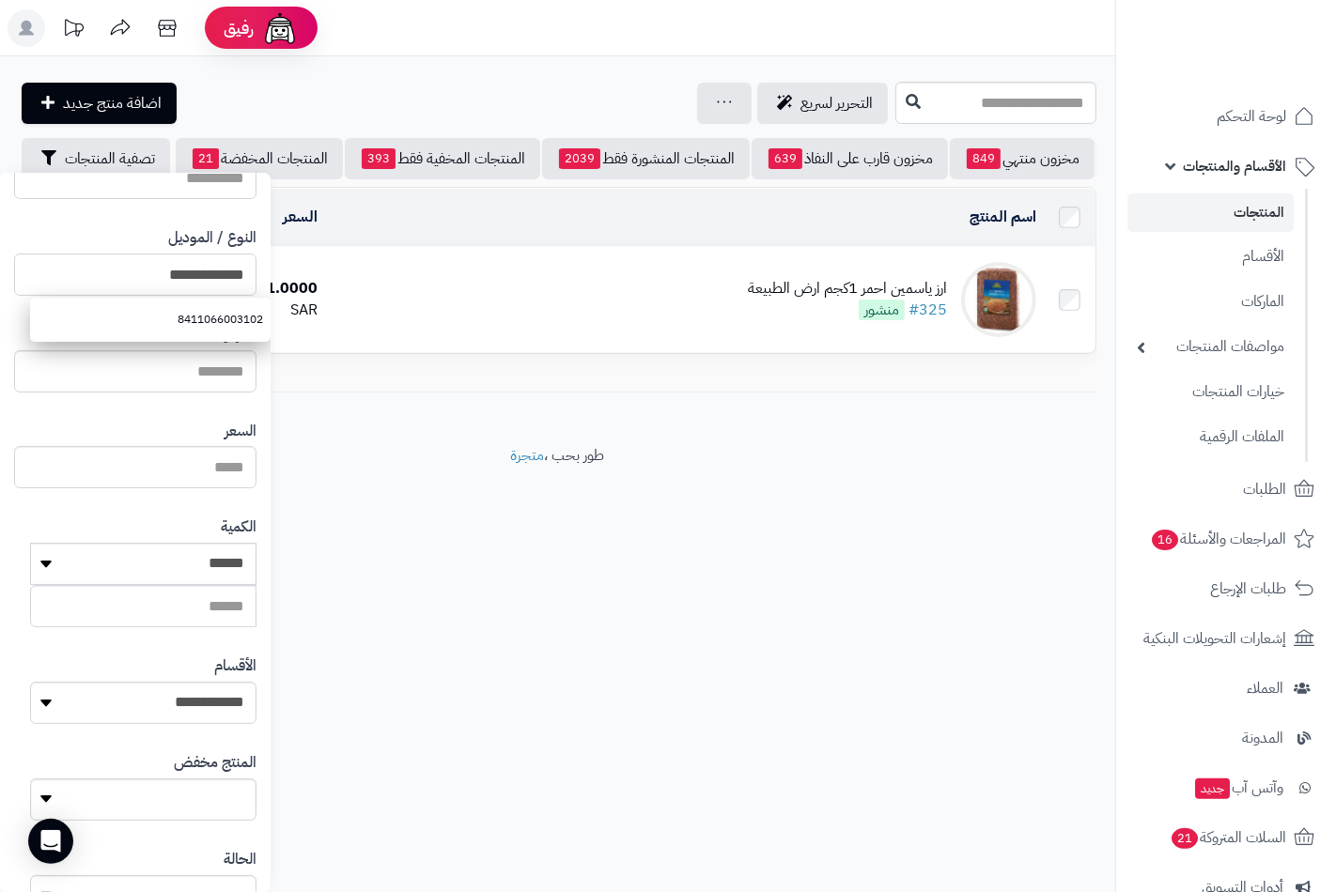
scroll to position [256, 0]
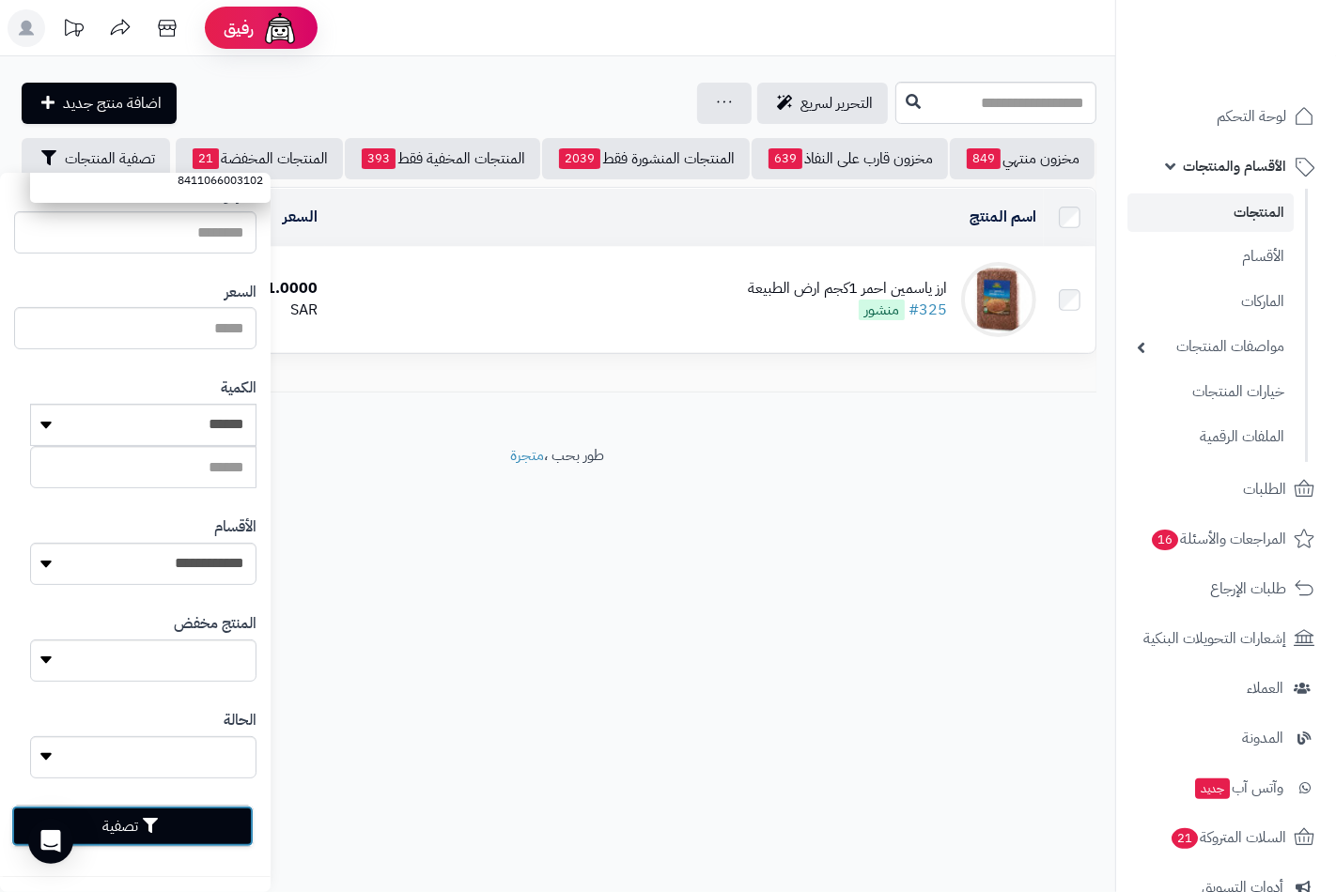
click at [115, 822] on button "تصفية" at bounding box center [132, 826] width 242 height 41
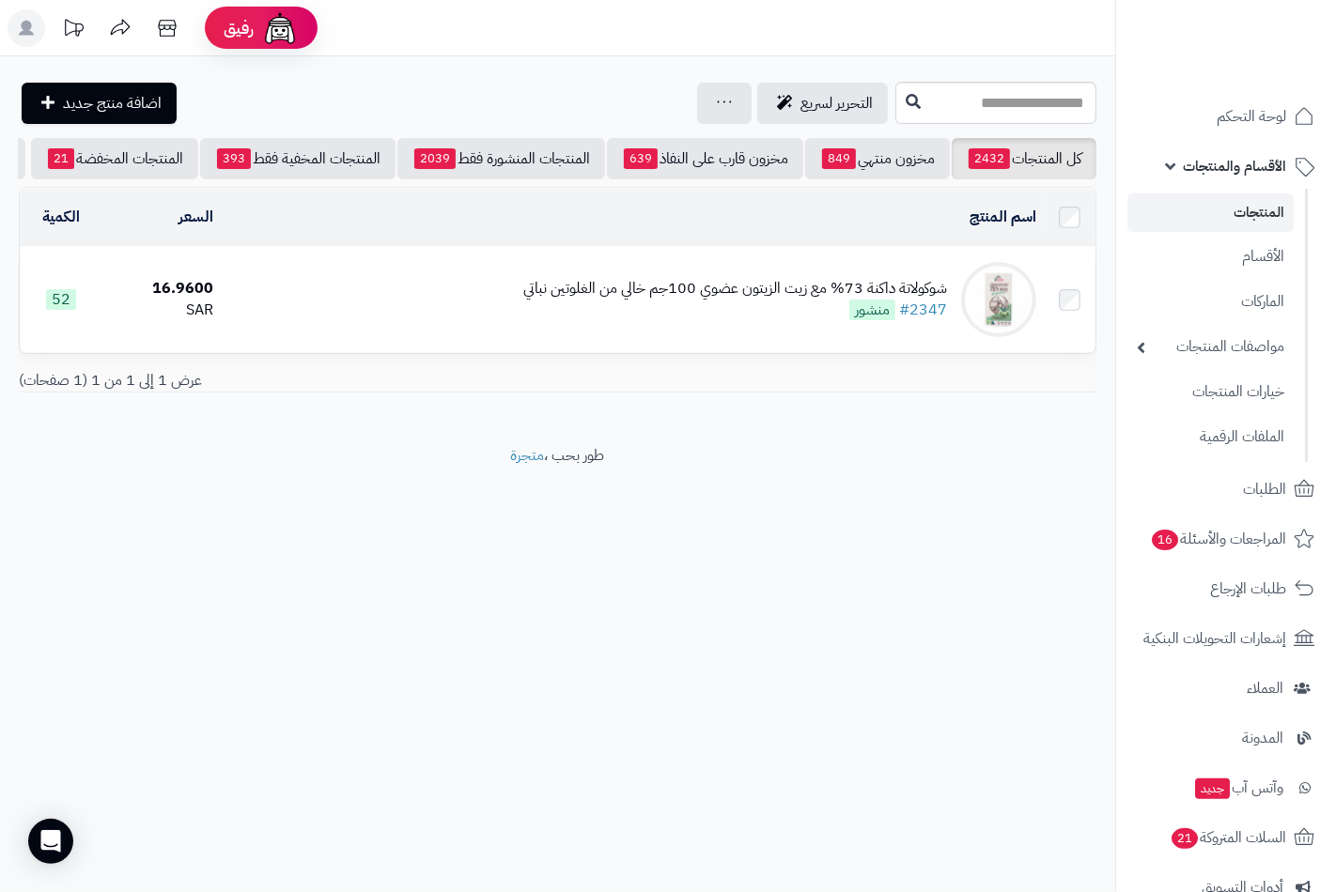
click at [627, 300] on div "شوكولاتة داكنة 73% مع زيت الزيتون عضوي 100جم خالي من الغلوتين نباتي" at bounding box center [735, 289] width 424 height 22
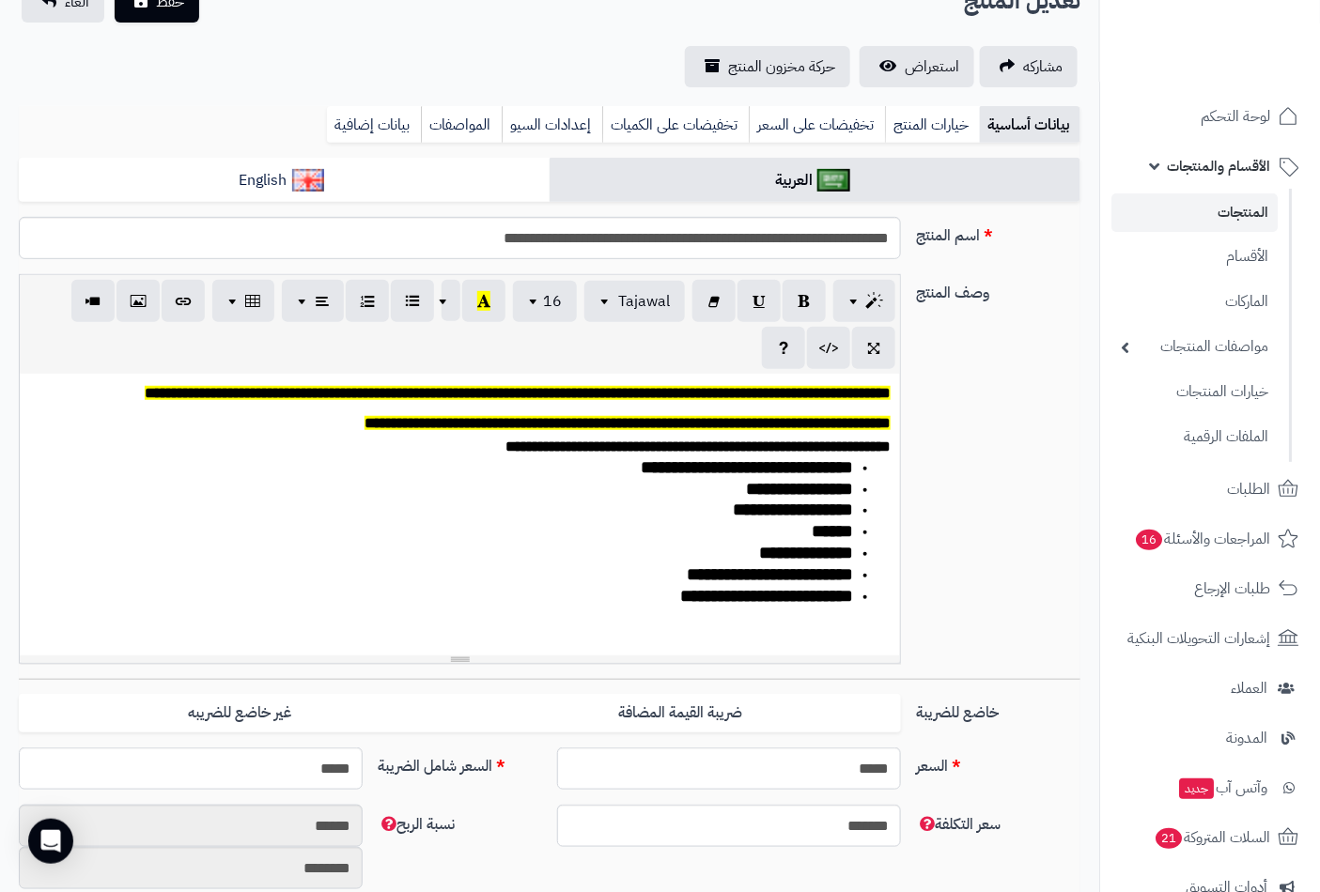
scroll to position [417, 0]
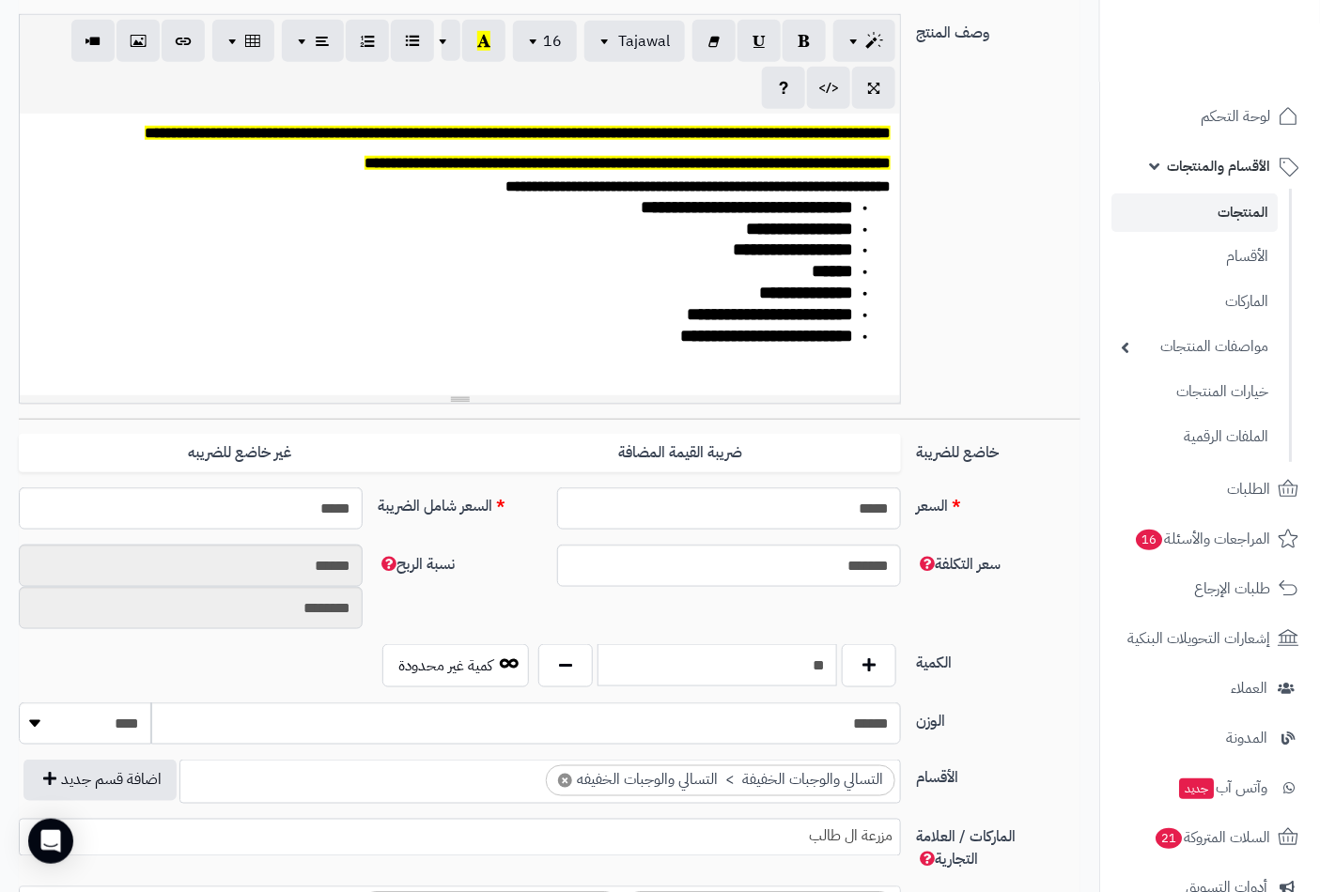
drag, startPoint x: 794, startPoint y: 671, endPoint x: 1003, endPoint y: 664, distance: 209.6
click at [1003, 665] on div "الكمية ** كمية غير محدودة" at bounding box center [549, 673] width 1076 height 58
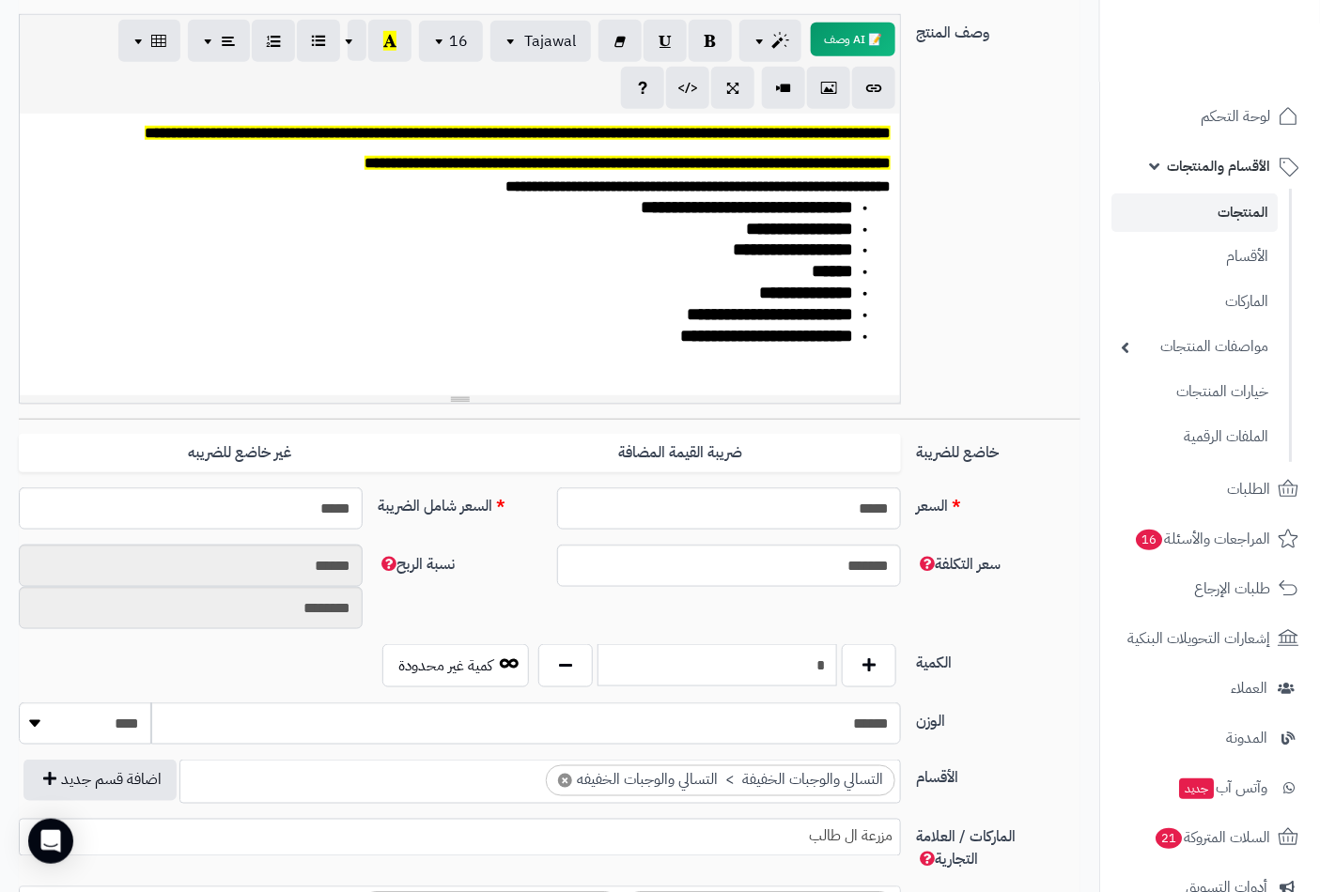
type input "*"
click at [1014, 303] on div "**********" at bounding box center [549, 216] width 1076 height 405
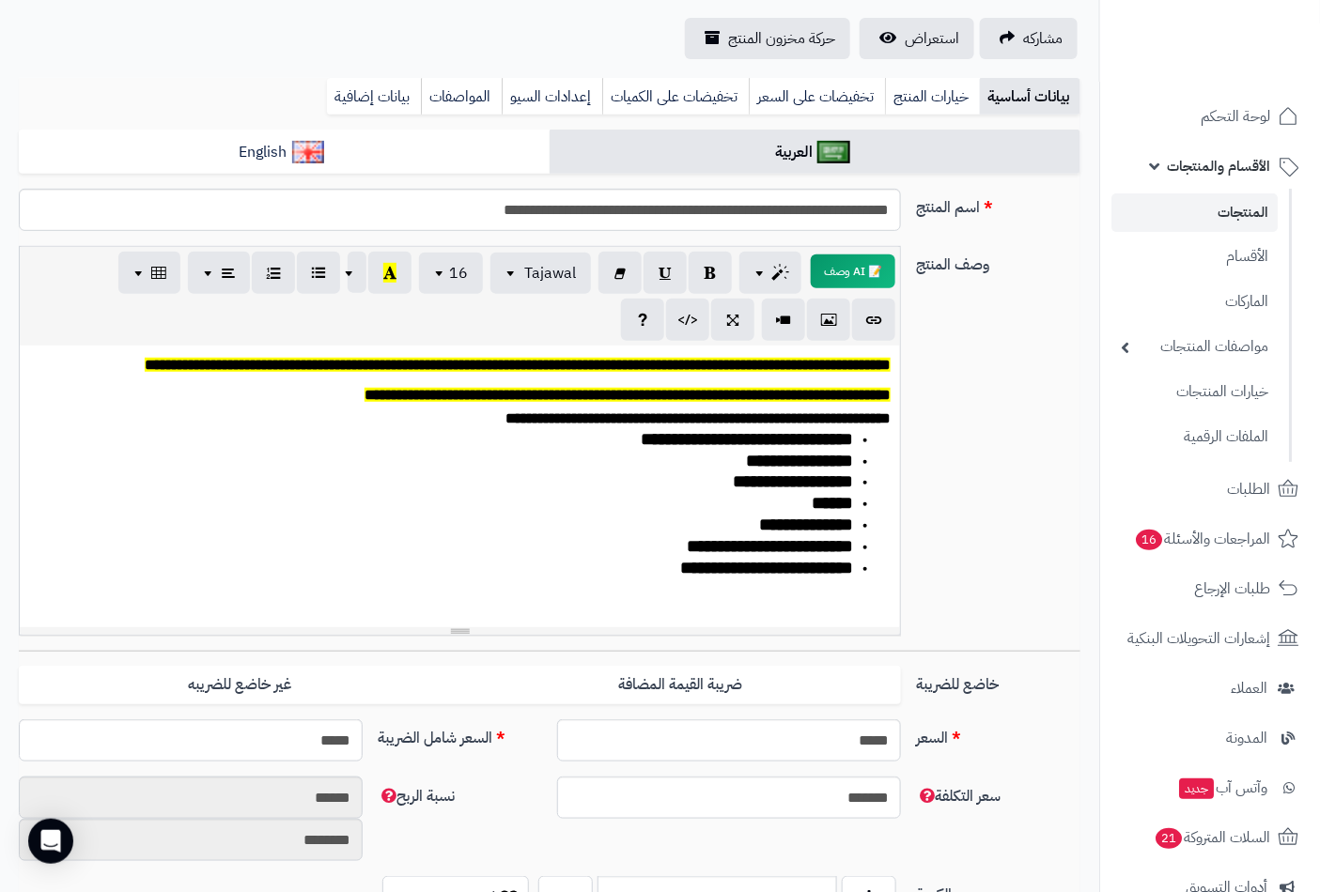
scroll to position [0, 0]
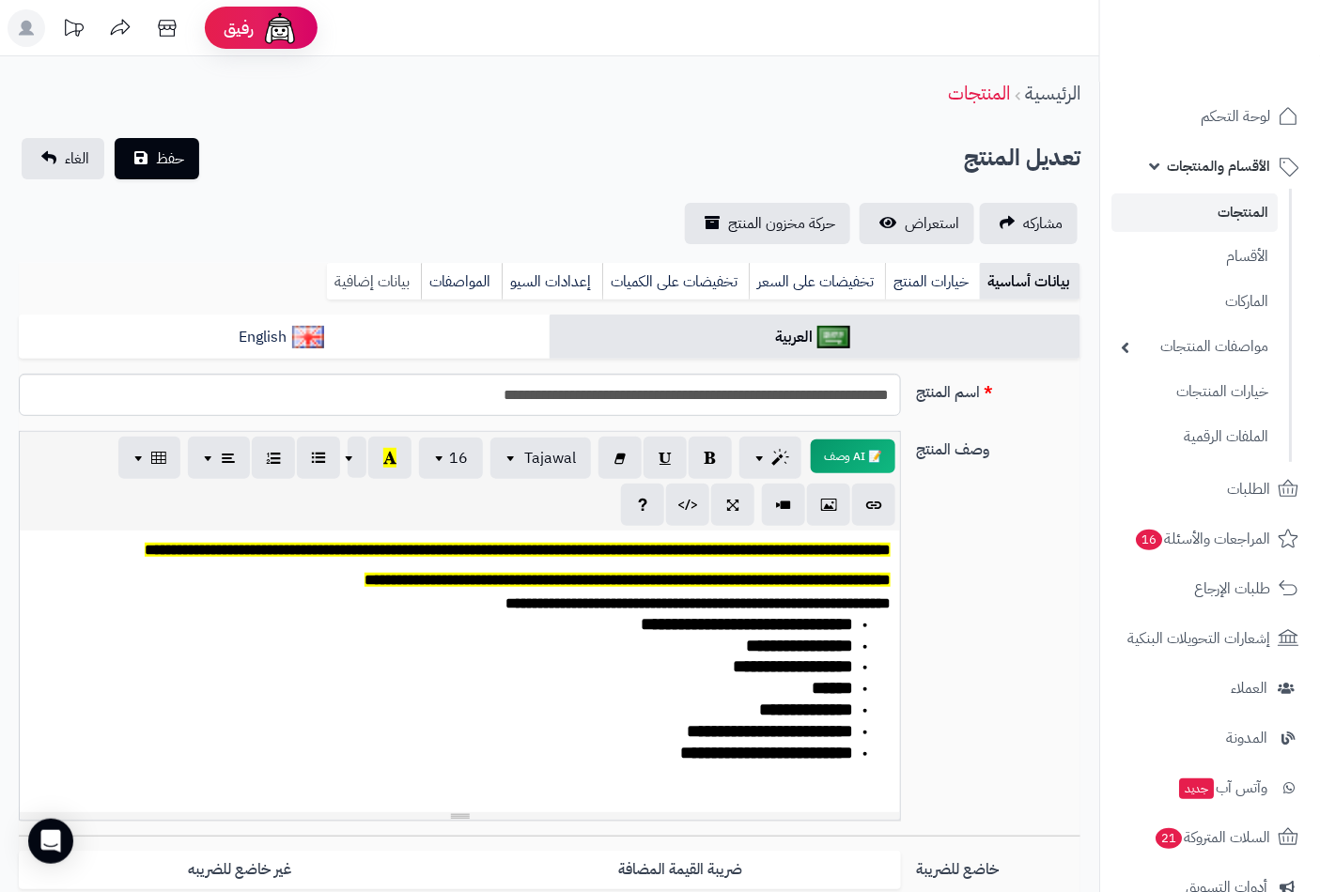
drag, startPoint x: 359, startPoint y: 270, endPoint x: 362, endPoint y: 287, distance: 18.1
click at [359, 270] on link "بيانات إضافية" at bounding box center [374, 282] width 94 height 38
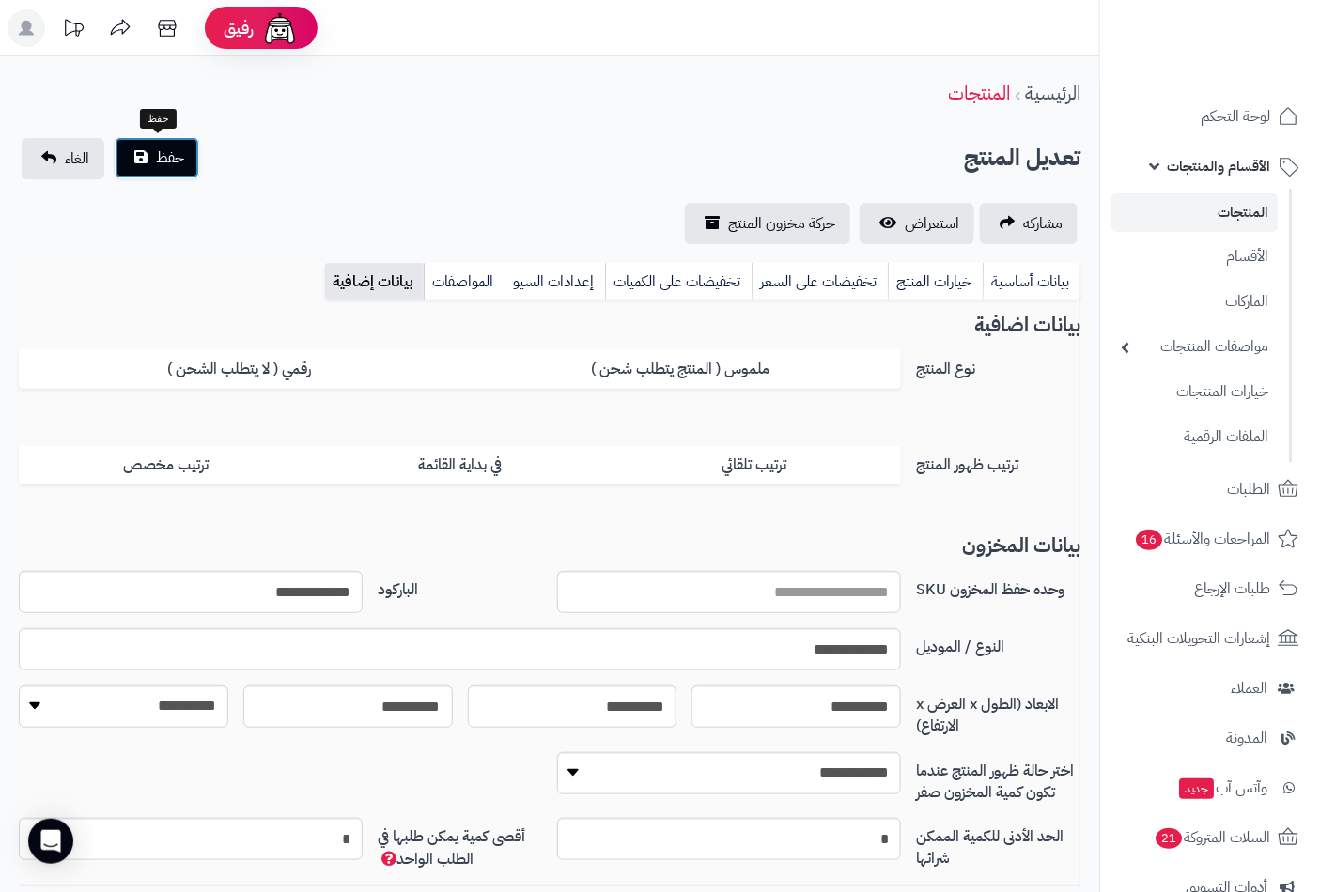
click at [162, 152] on span "حفظ" at bounding box center [170, 158] width 28 height 23
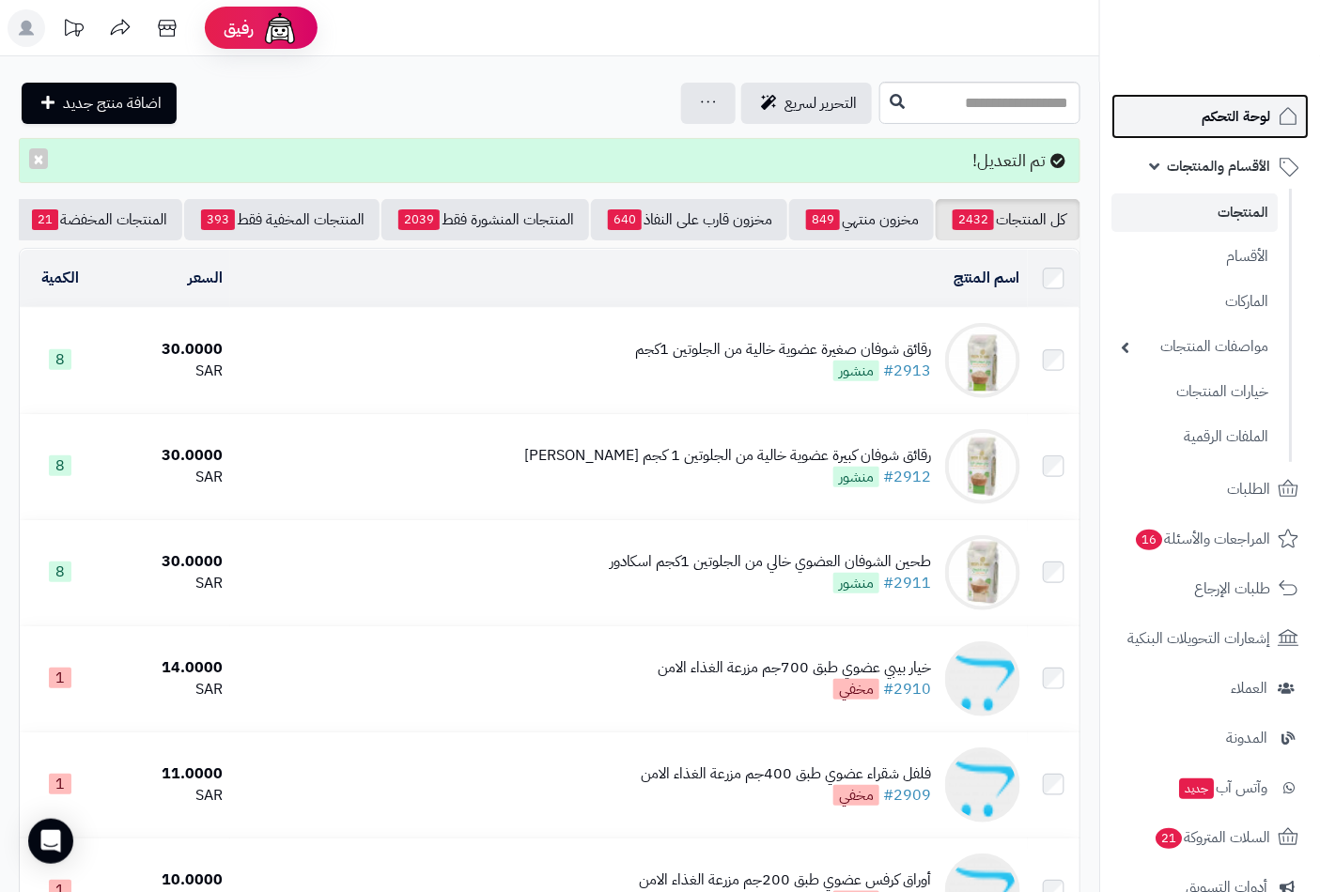
click at [1221, 114] on span "لوحة التحكم" at bounding box center [1235, 116] width 69 height 26
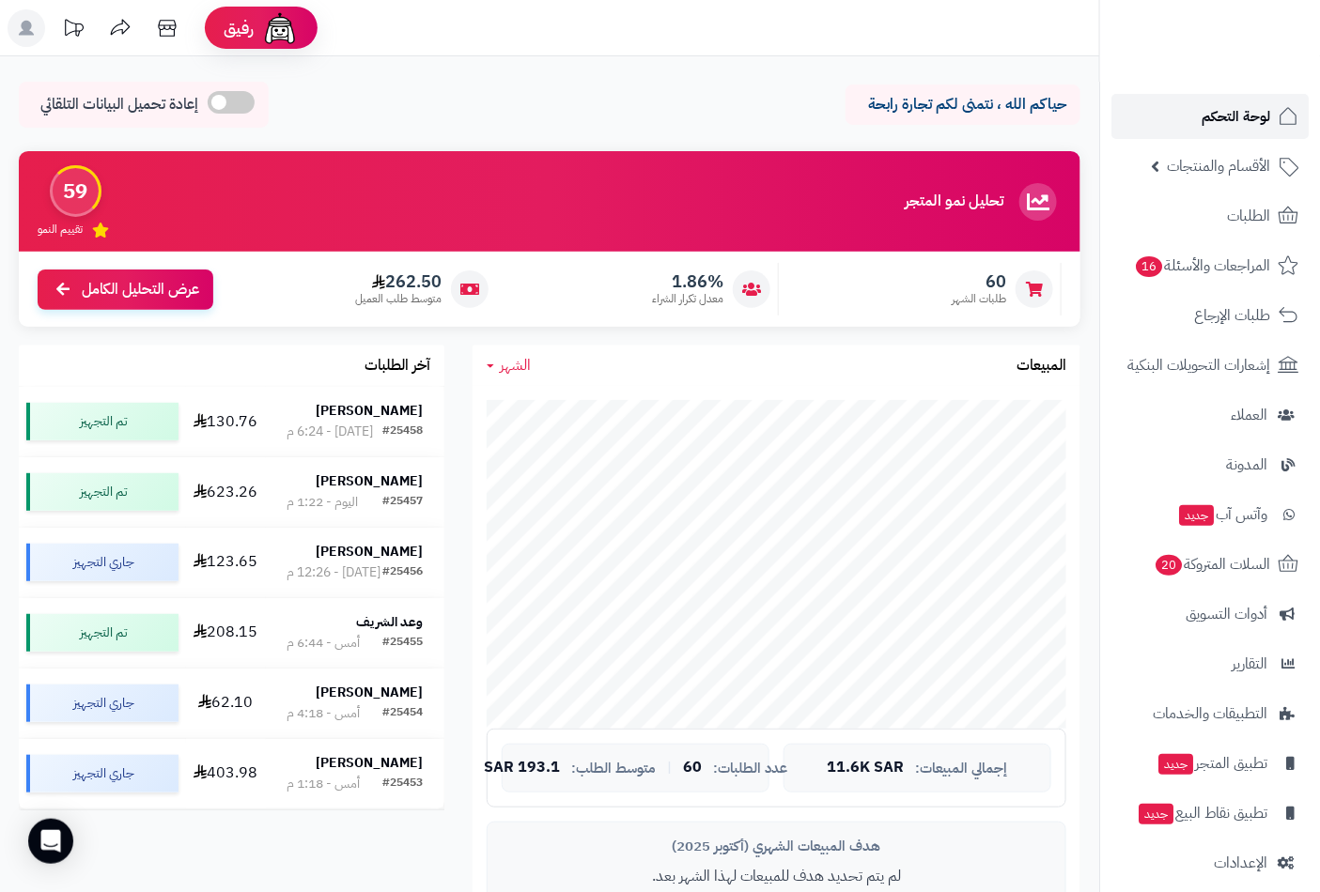
click at [1213, 131] on link "لوحة التحكم" at bounding box center [1209, 116] width 197 height 45
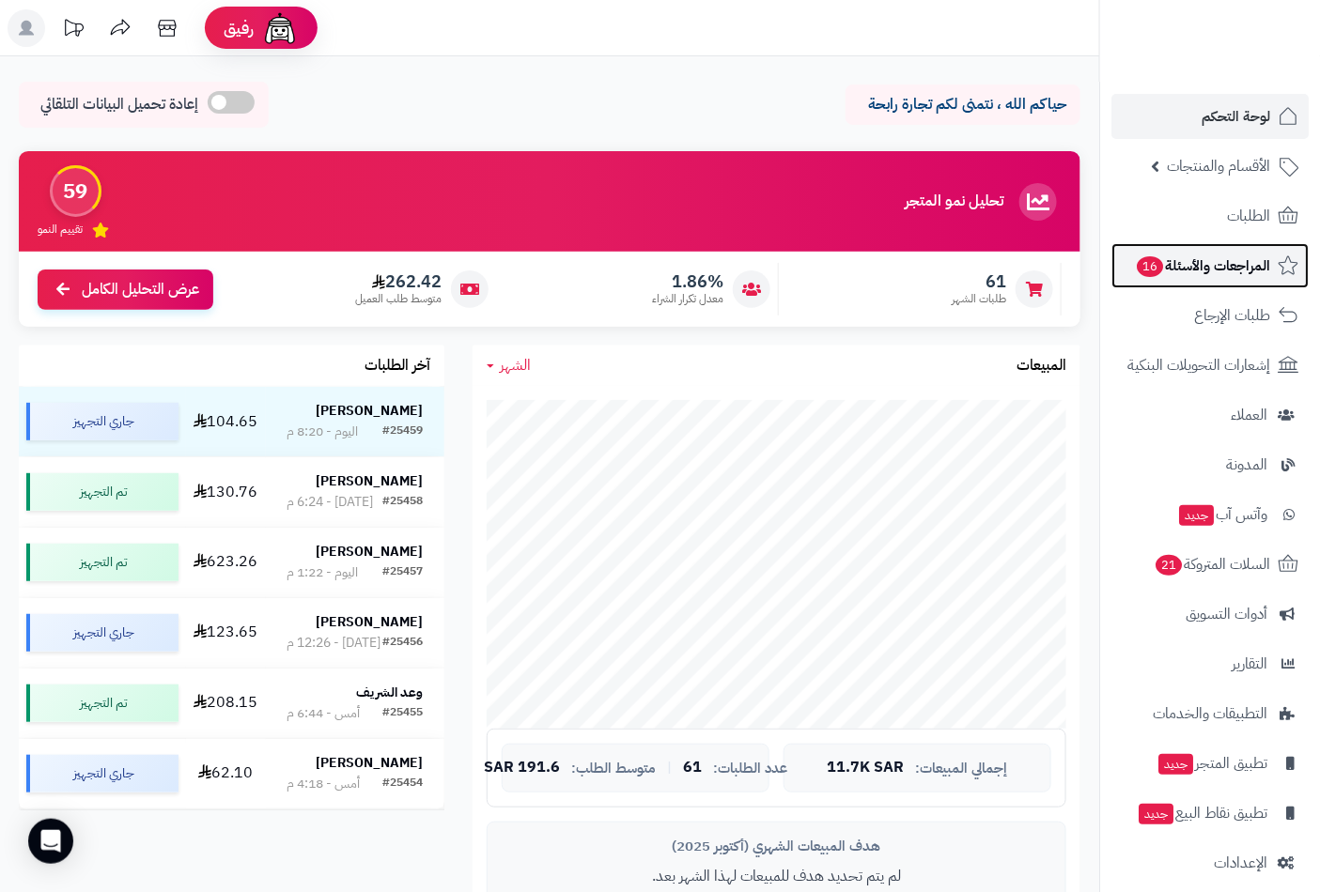
click at [1209, 269] on span "المراجعات والأسئلة 16" at bounding box center [1202, 266] width 135 height 26
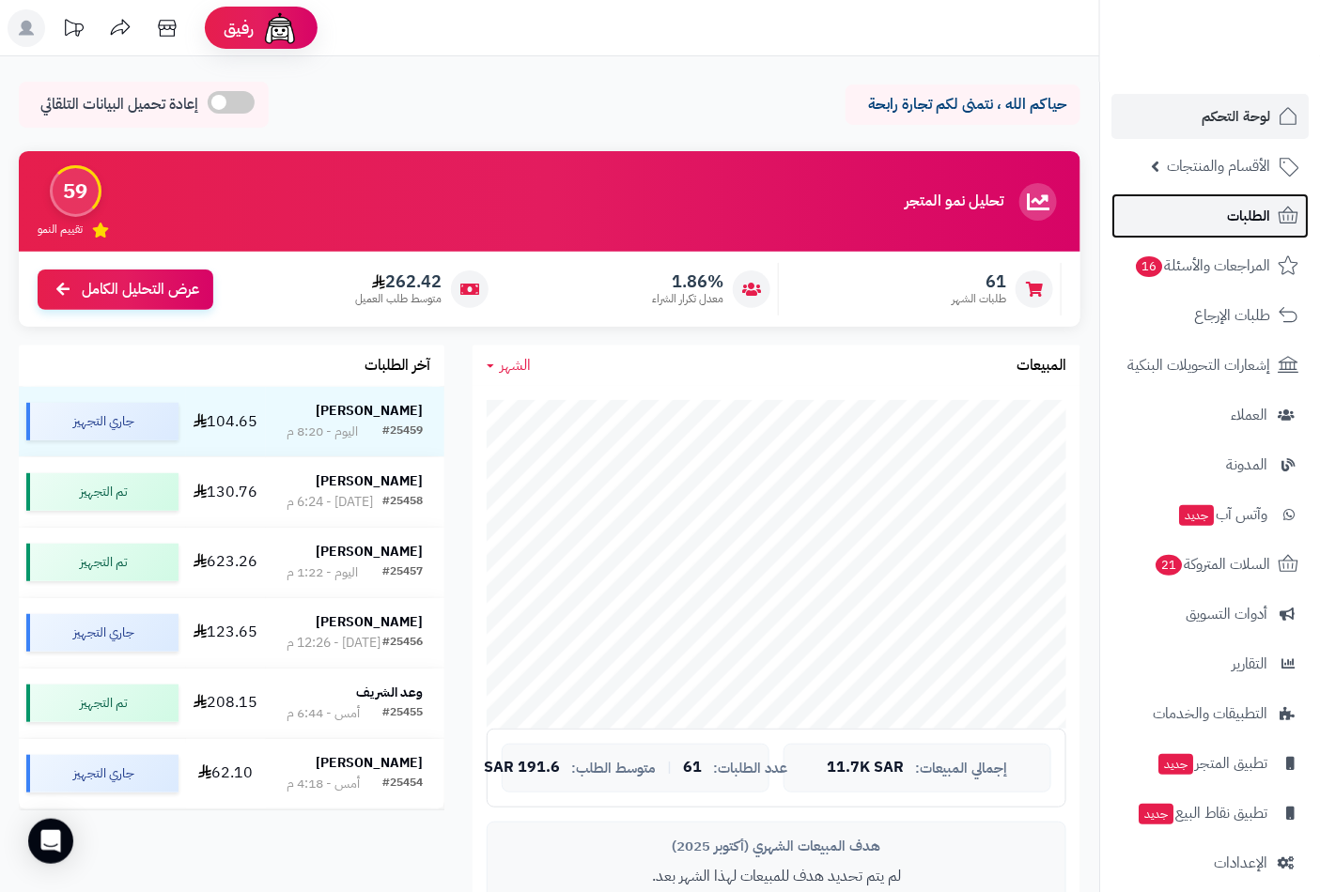
click at [1243, 212] on span "الطلبات" at bounding box center [1248, 216] width 43 height 26
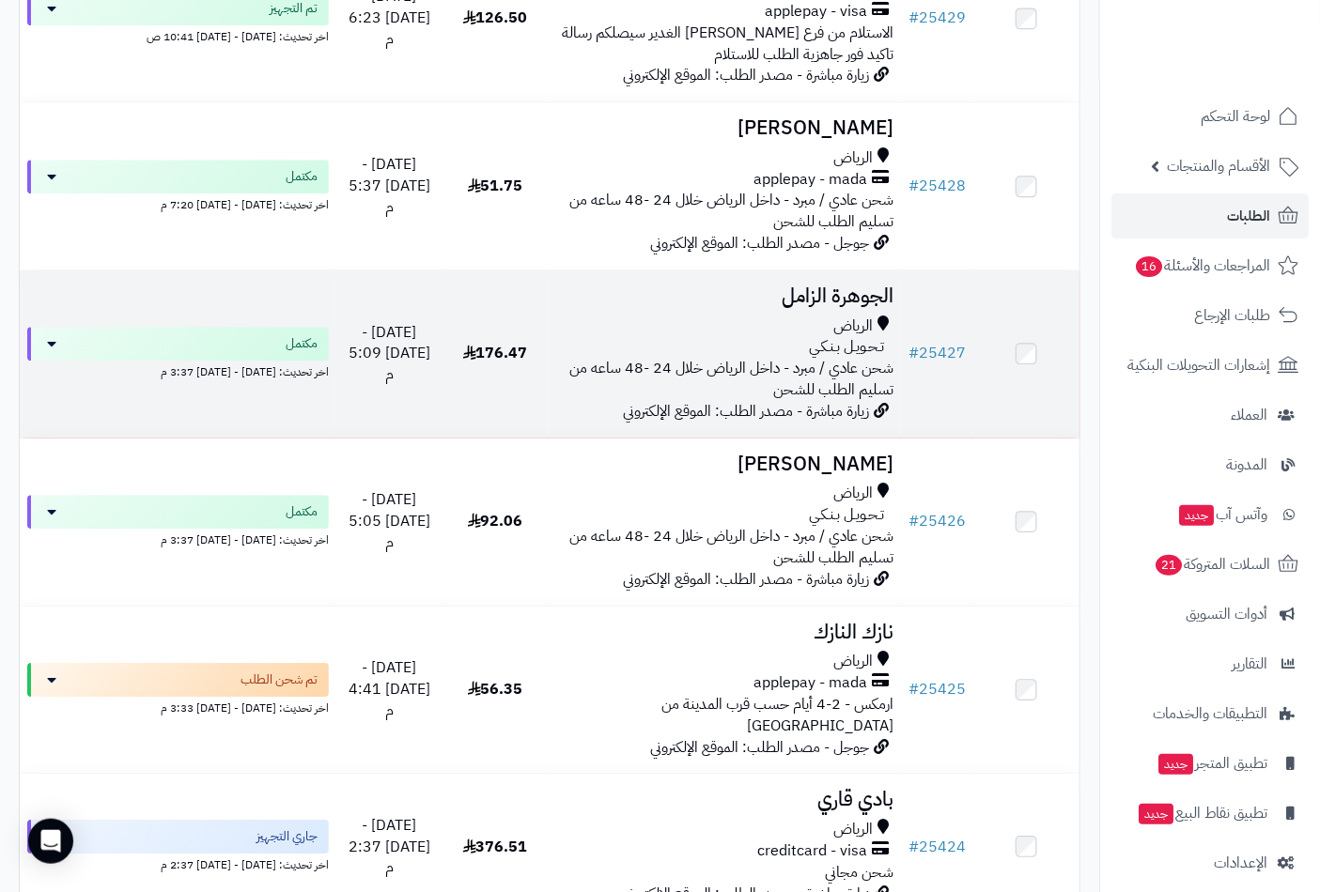
scroll to position [3965, 0]
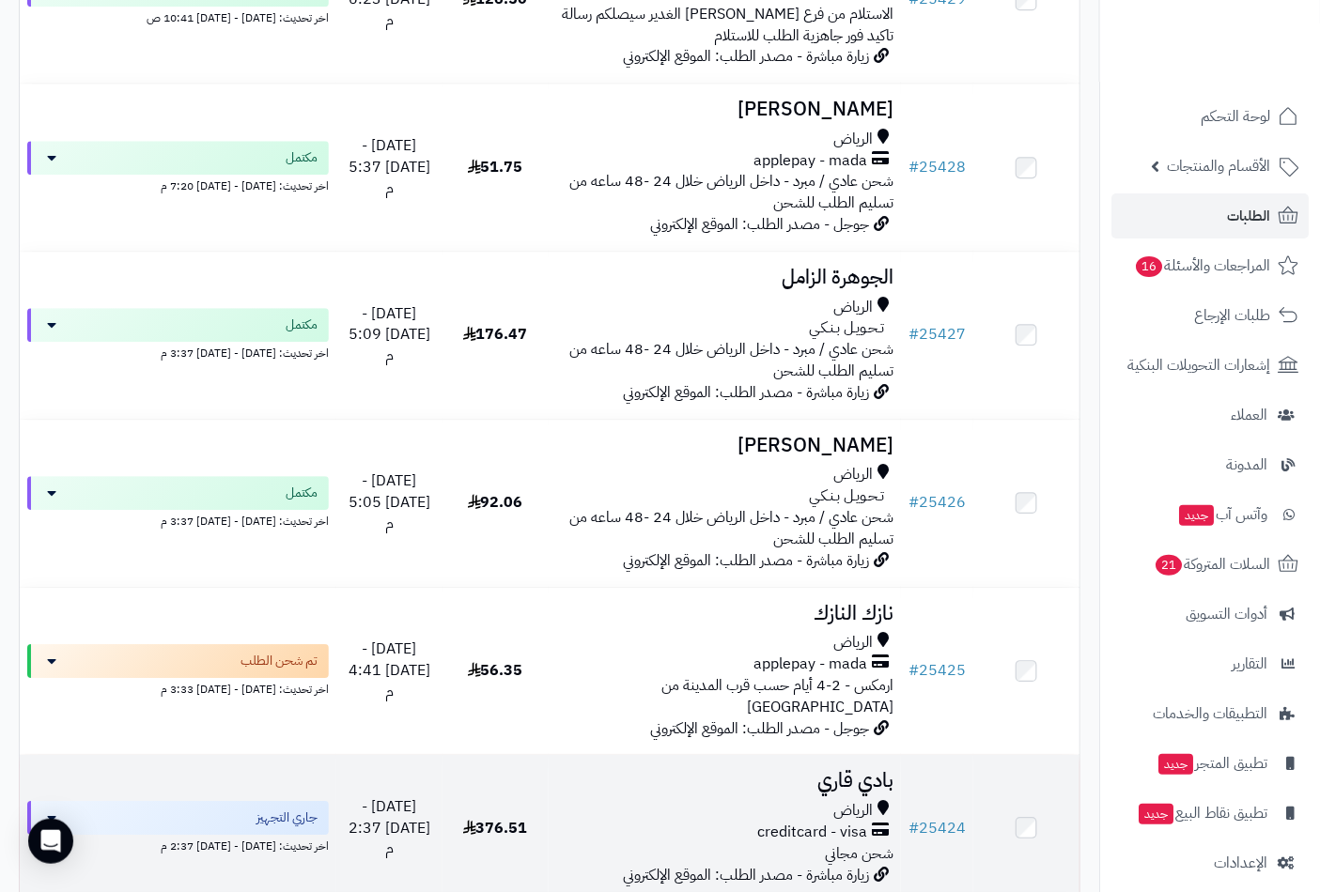
click at [855, 770] on h3 "بادي قاري" at bounding box center [725, 781] width 338 height 22
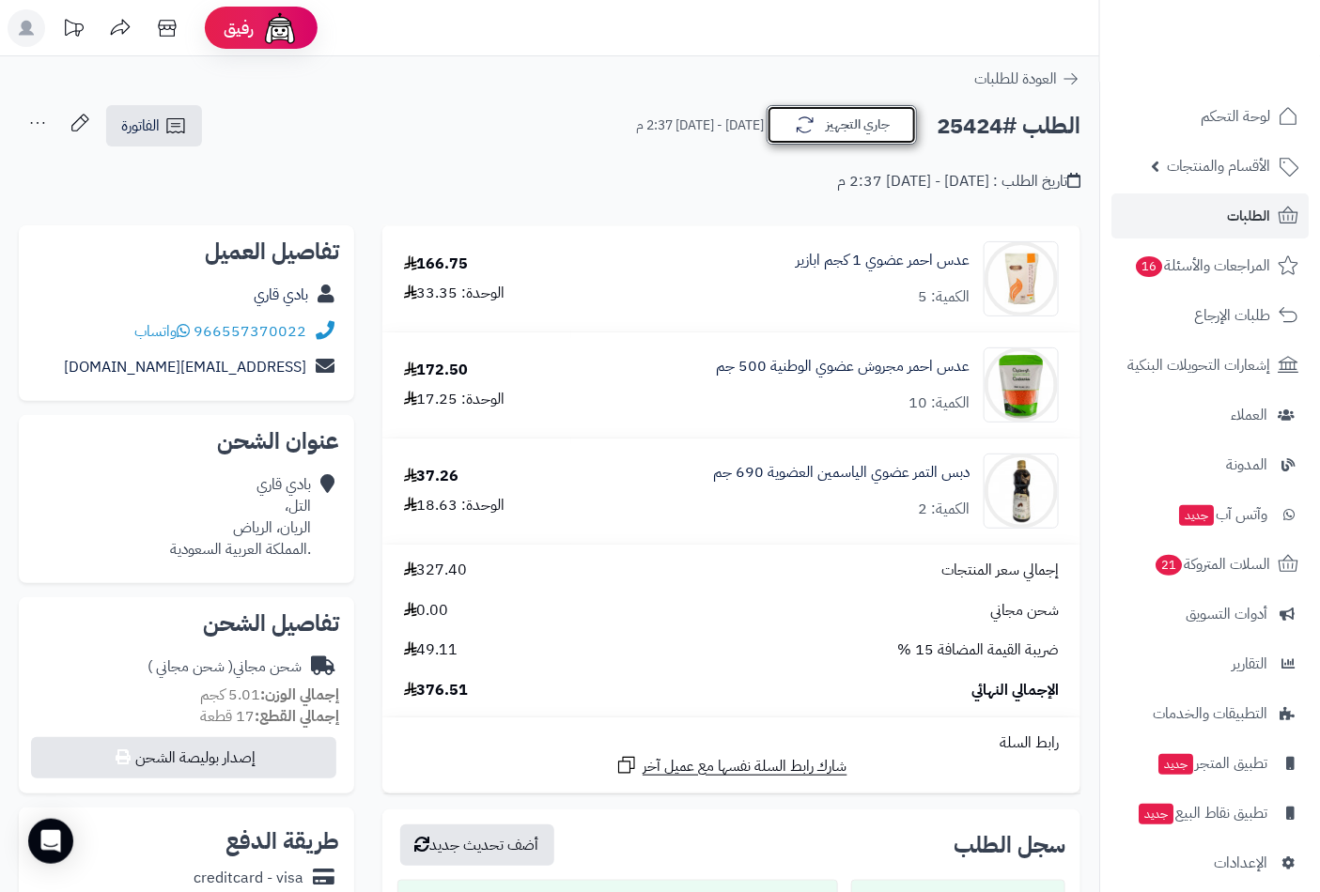
click at [864, 129] on button "جاري التجهيز" at bounding box center [841, 124] width 150 height 39
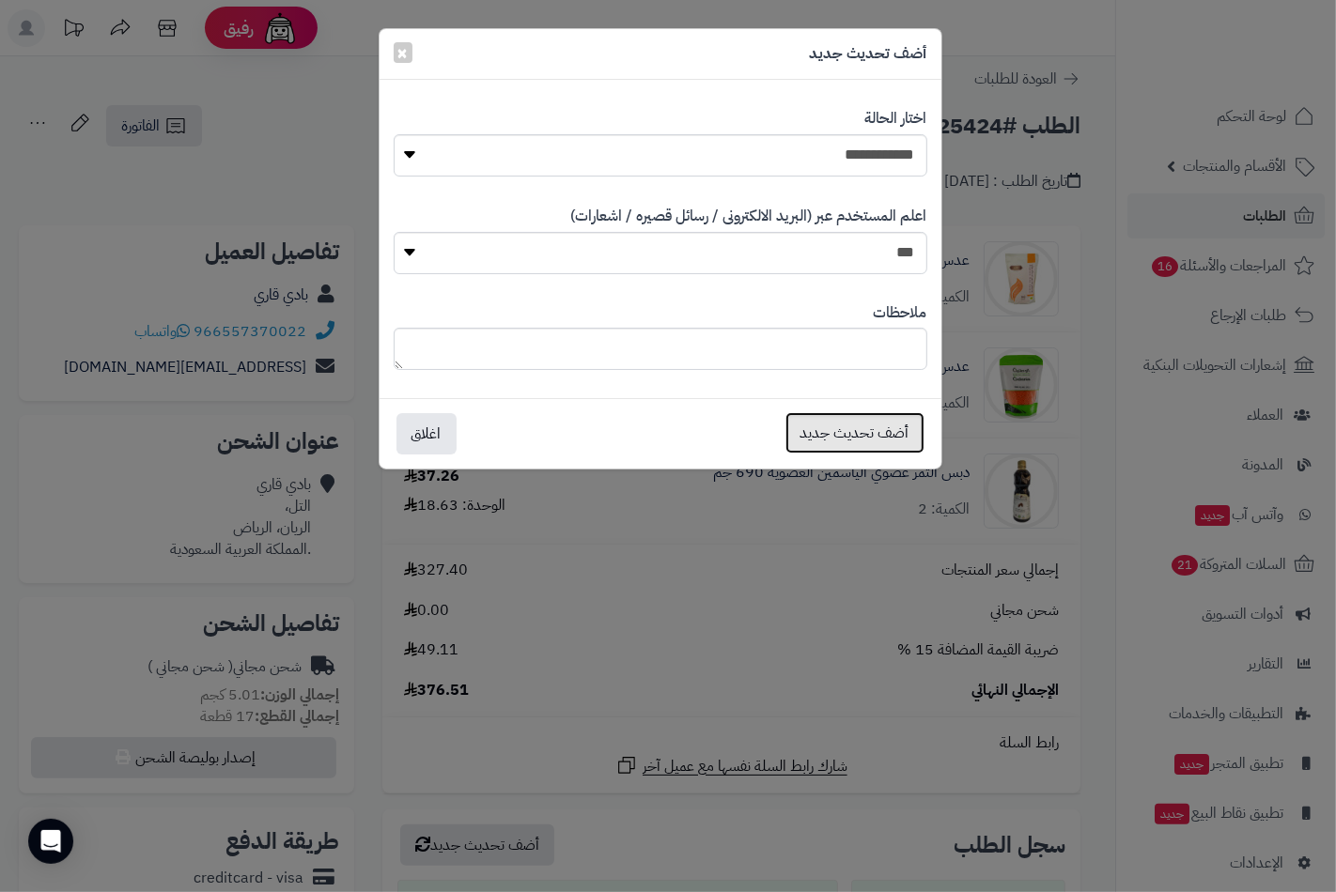
click at [876, 433] on button "أضف تحديث جديد" at bounding box center [854, 432] width 139 height 41
